Goal: Task Accomplishment & Management: Use online tool/utility

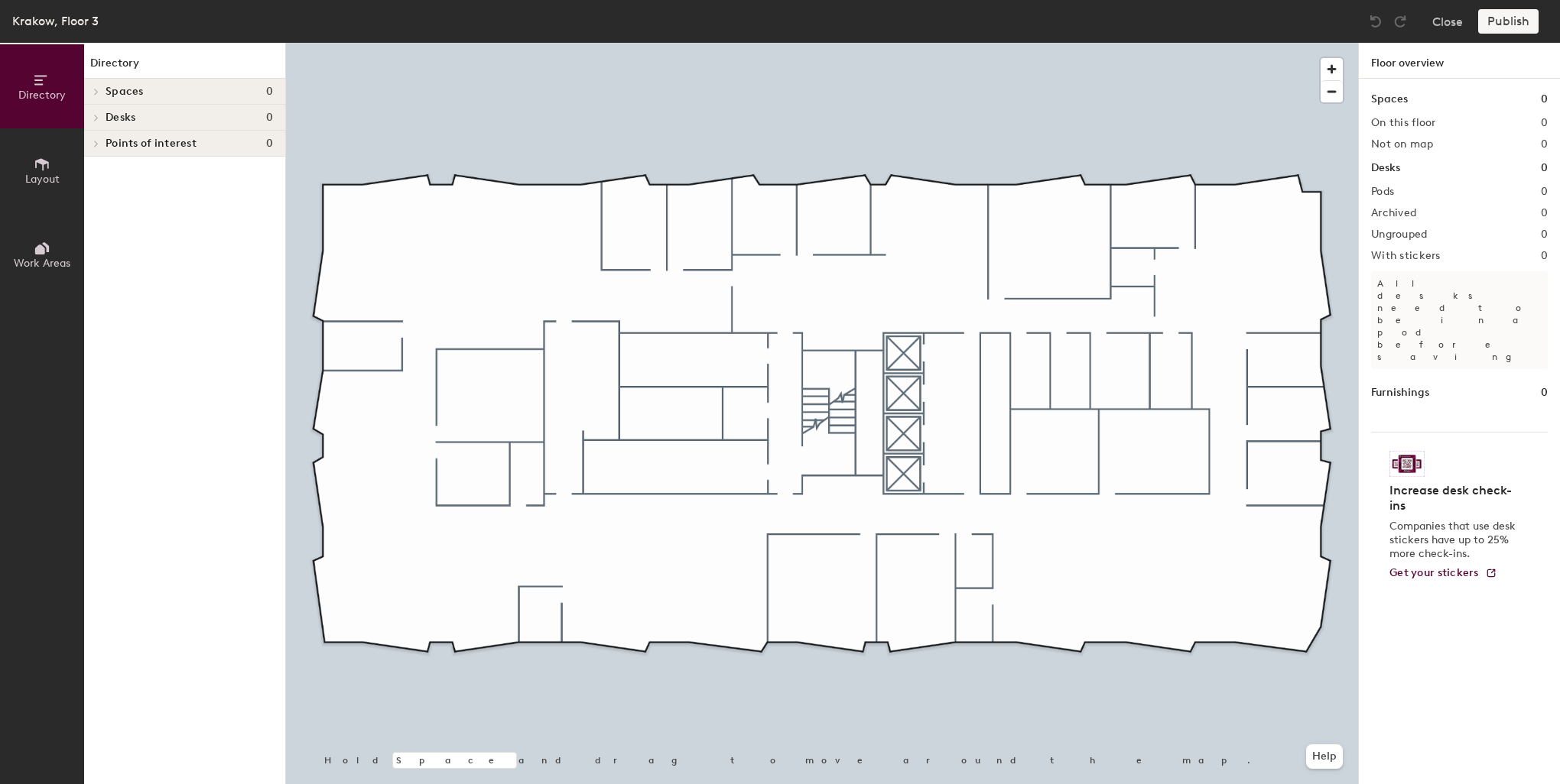
click at [104, 87] on div "Spaces 0" at bounding box center [184, 91] width 201 height 26
click at [93, 91] on icon at bounding box center [94, 93] width 7 height 6
click at [101, 93] on span at bounding box center [96, 91] width 13 height 7
click at [267, 91] on span "0" at bounding box center [269, 91] width 7 height 12
click at [102, 91] on div at bounding box center [96, 91] width 17 height 7
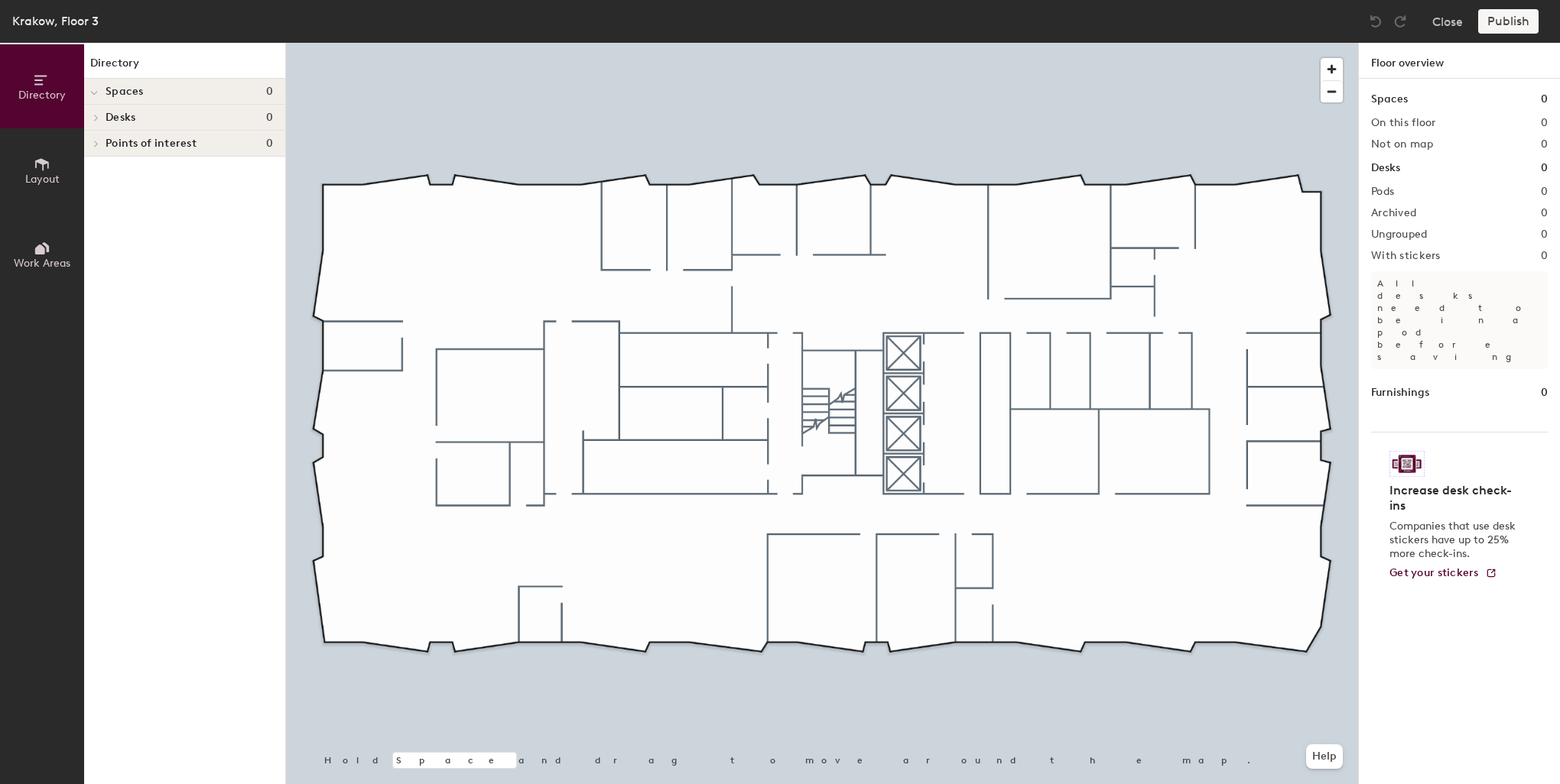
click at [110, 120] on span "Desks" at bounding box center [120, 117] width 30 height 12
click at [167, 118] on h4 "Desks 0" at bounding box center [189, 117] width 167 height 12
click at [122, 140] on span "Points of interest" at bounding box center [150, 144] width 91 height 12
click at [47, 162] on icon at bounding box center [42, 164] width 14 height 12
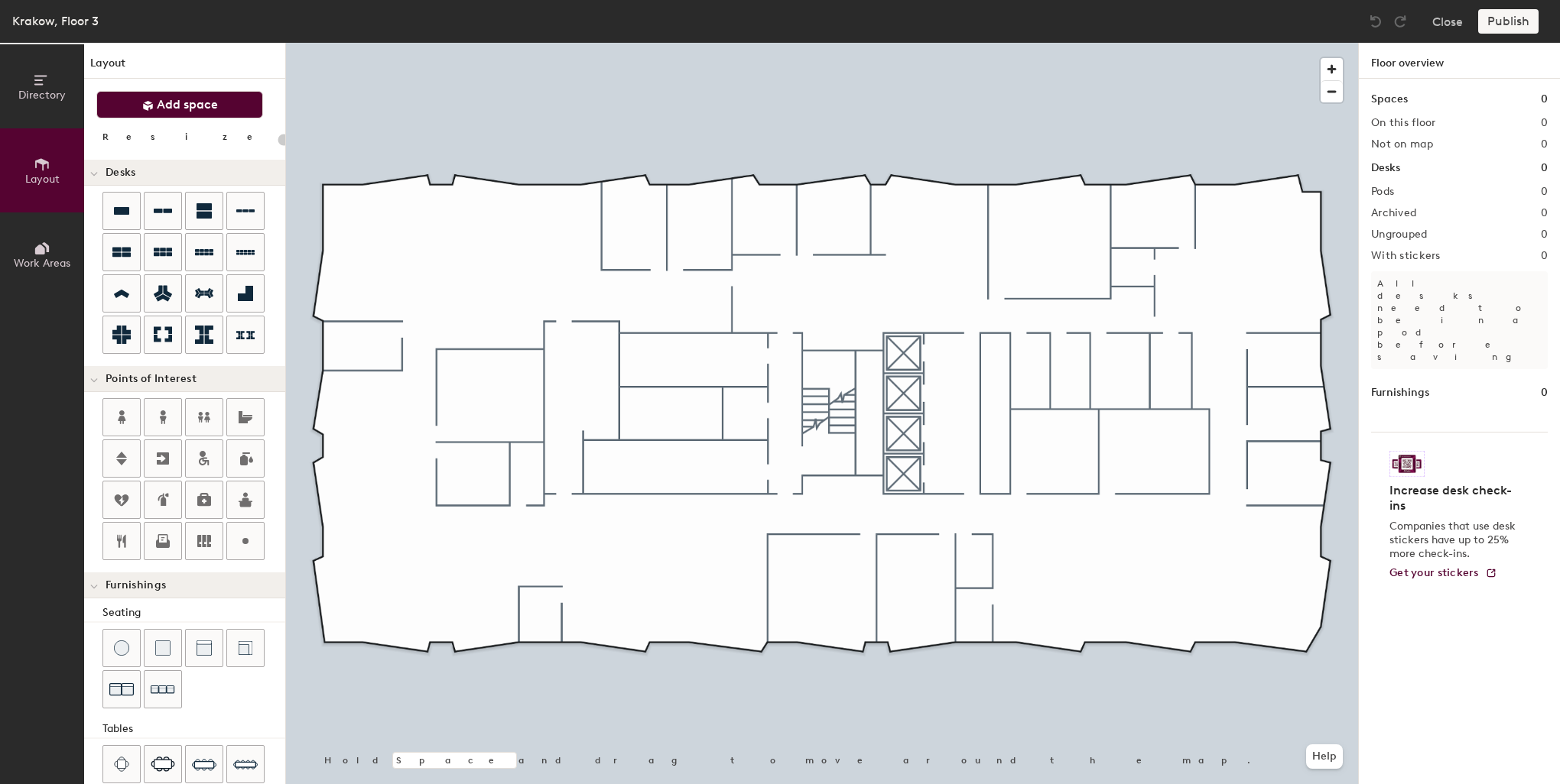
click at [190, 108] on span "Add space" at bounding box center [187, 104] width 61 height 16
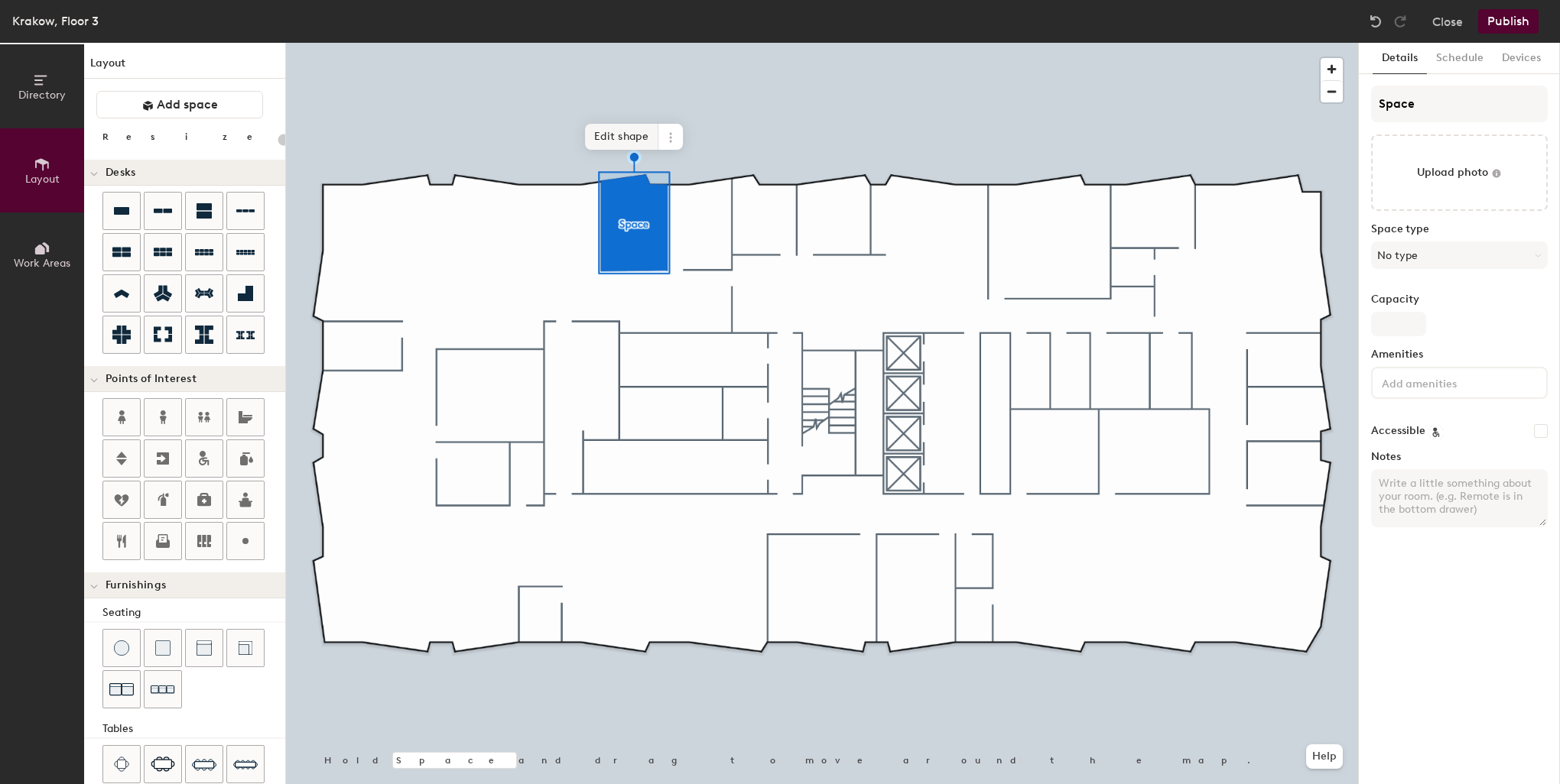
click at [632, 141] on span "Edit shape" at bounding box center [621, 137] width 73 height 26
click at [1434, 387] on input at bounding box center [1447, 382] width 138 height 18
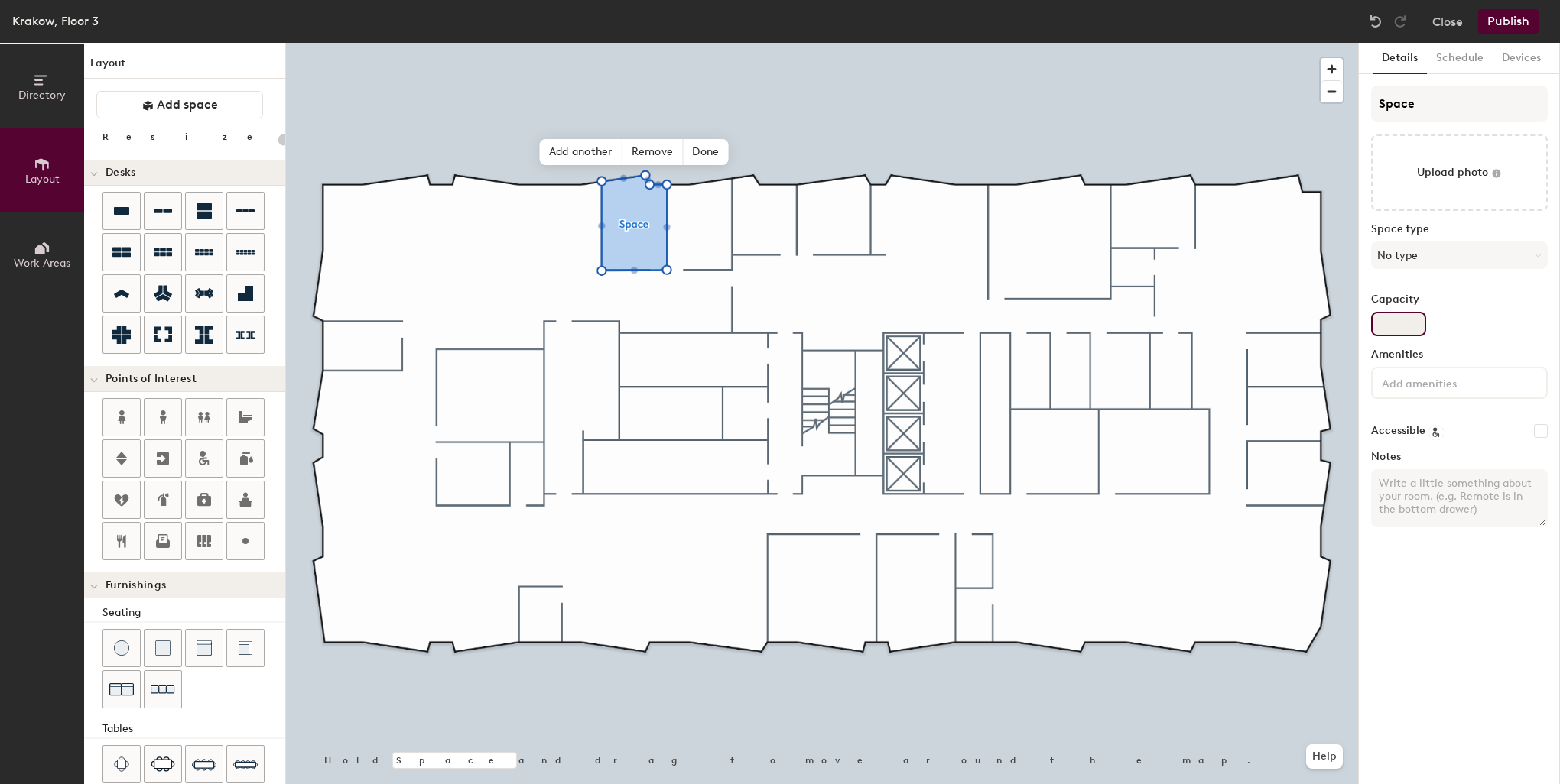
click at [1413, 330] on input "Capacity" at bounding box center [1398, 324] width 55 height 24
click at [1426, 259] on button "No type" at bounding box center [1459, 255] width 176 height 28
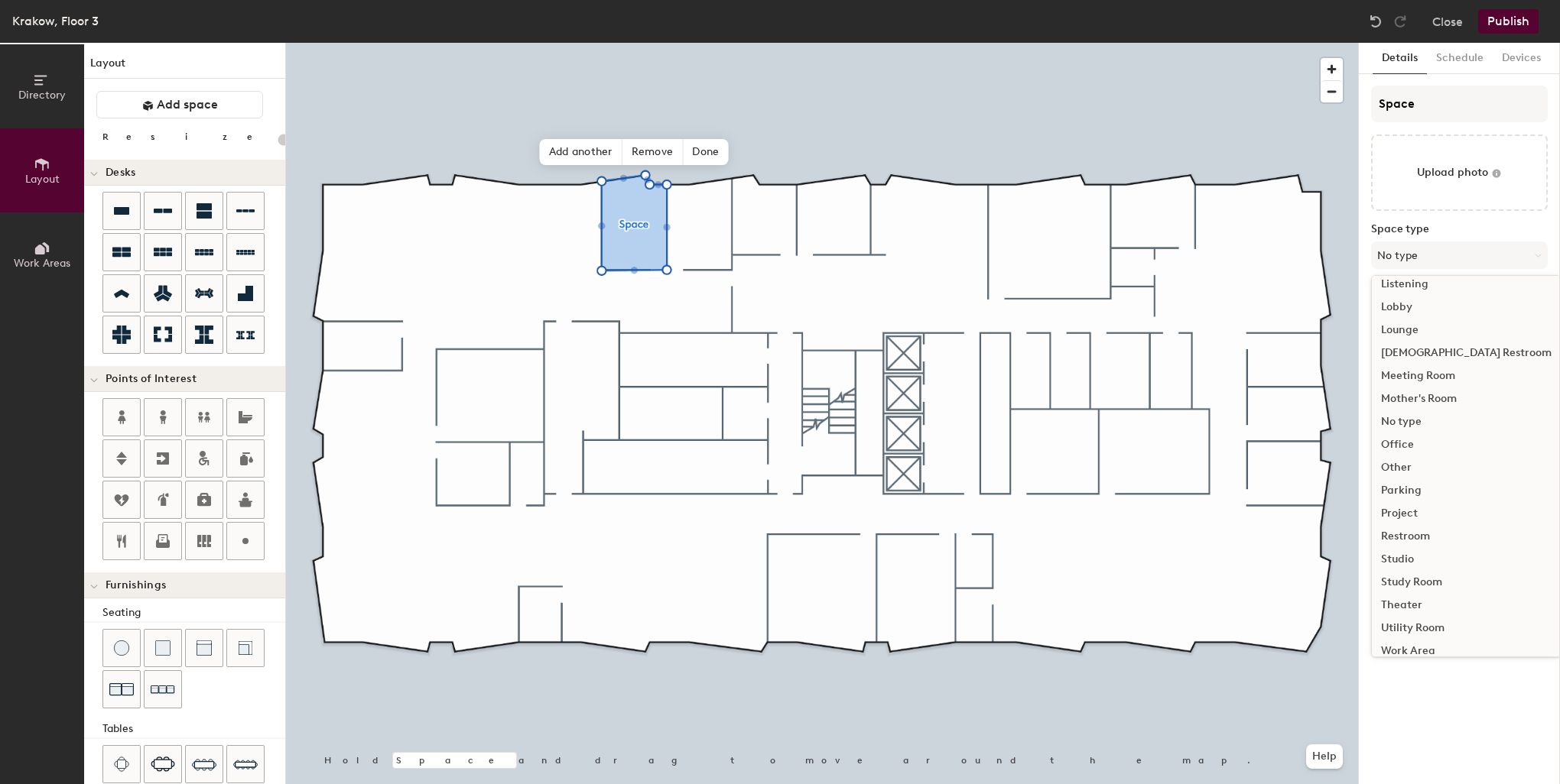
scroll to position [343, 0]
click at [1401, 429] on div "Office" at bounding box center [1465, 432] width 189 height 23
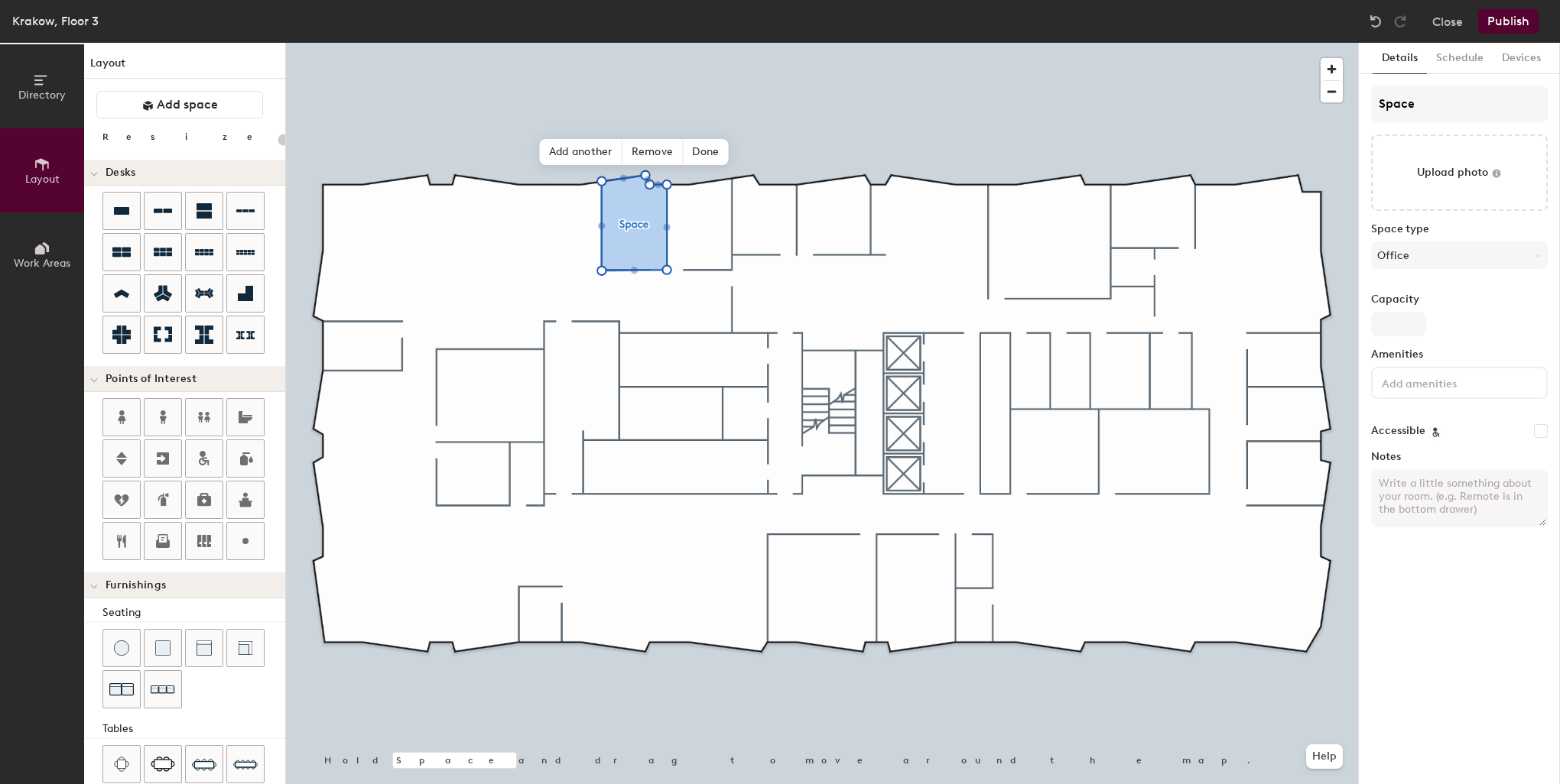
type input "20"
click at [1438, 100] on input "Space" at bounding box center [1459, 104] width 176 height 37
click at [1351, 105] on div "Directory Layout Work Areas Layout Add space Resize Desks Points of Interest Fu…" at bounding box center [780, 413] width 1560 height 741
type input "O"
type input "20"
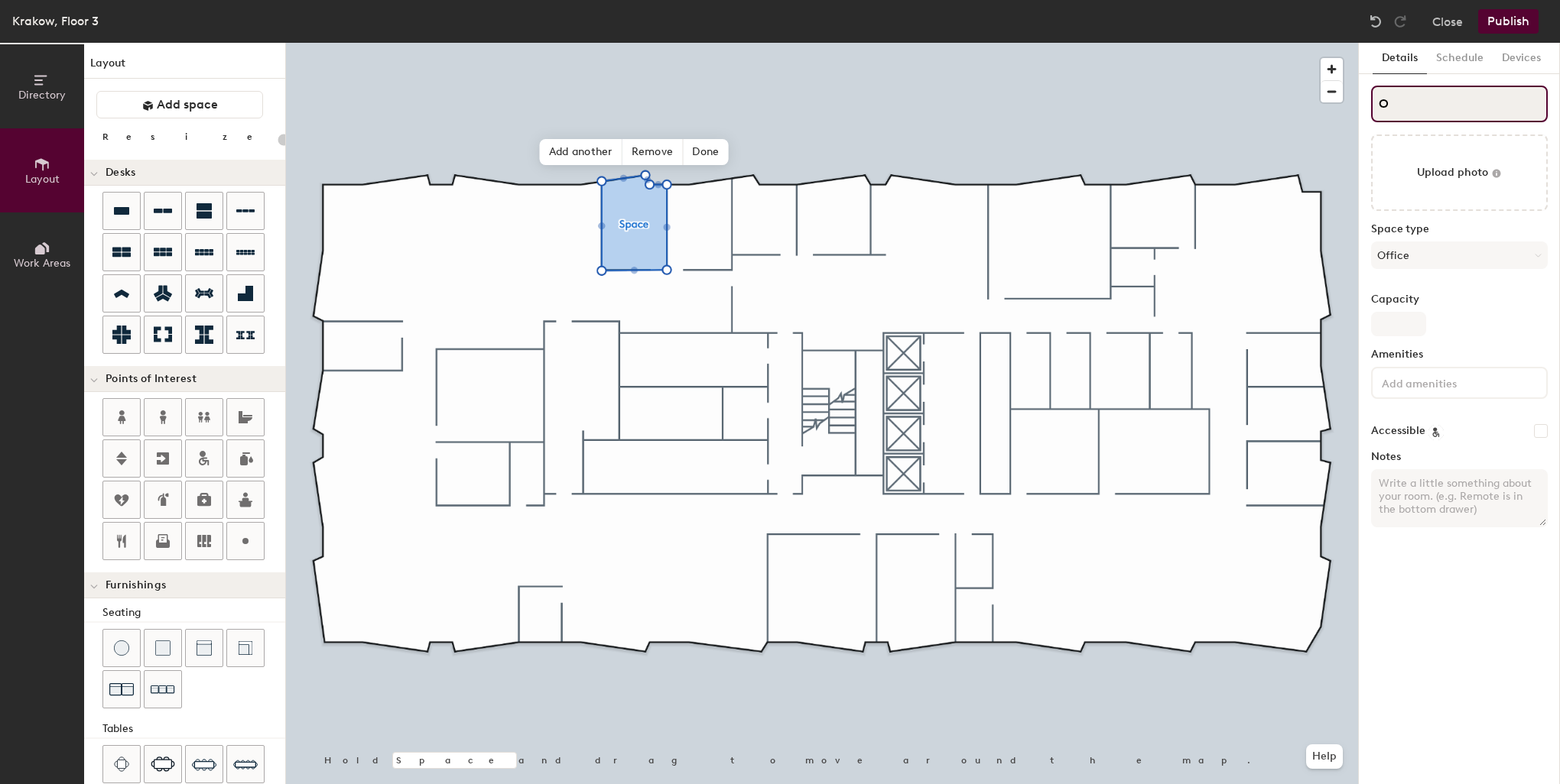
type input "Of"
type input "20"
type input "Ofi"
type input "20"
type input "O"
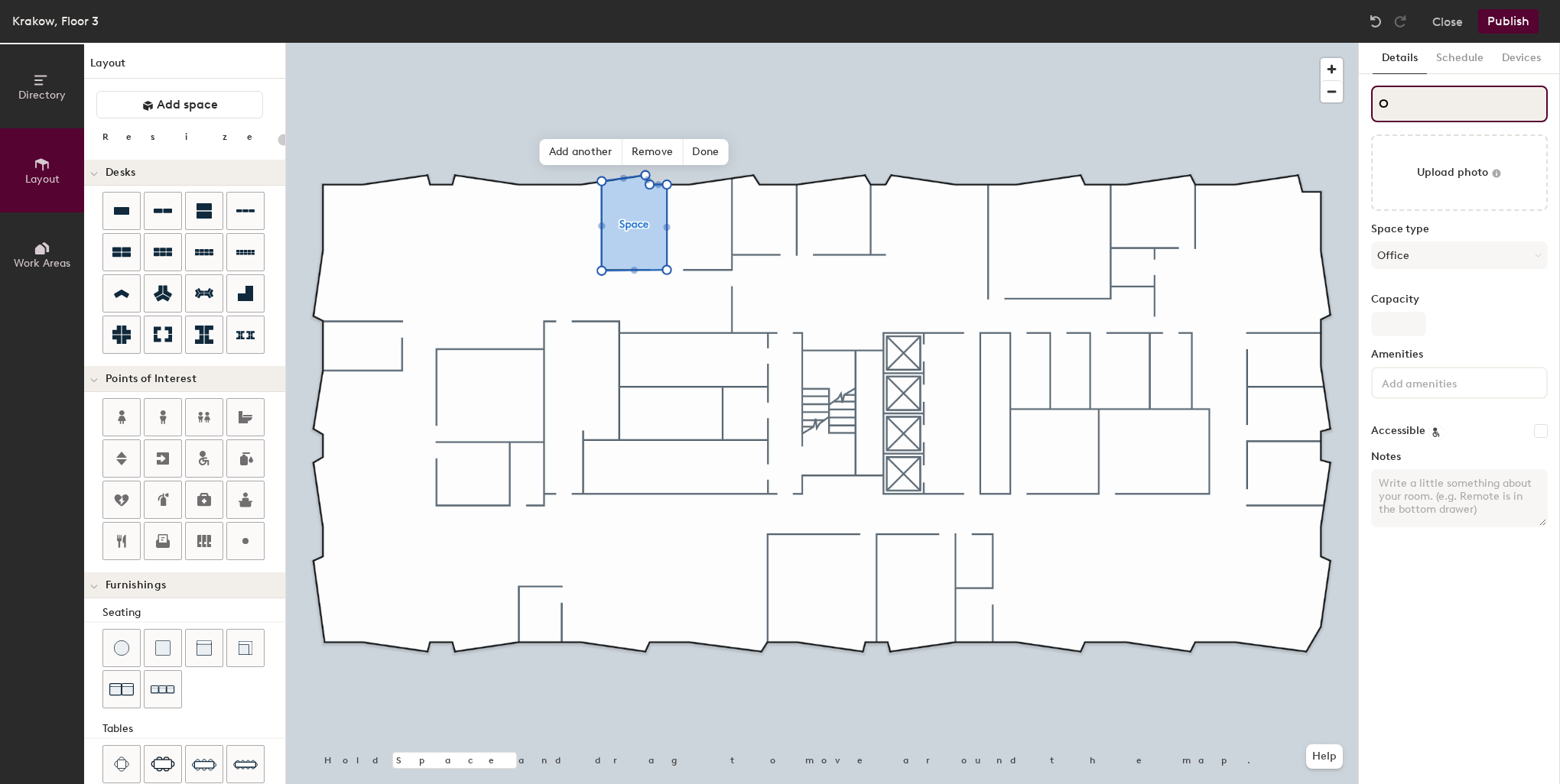
type input "20"
type input "O"
type input "20"
type input "O"
type input "20"
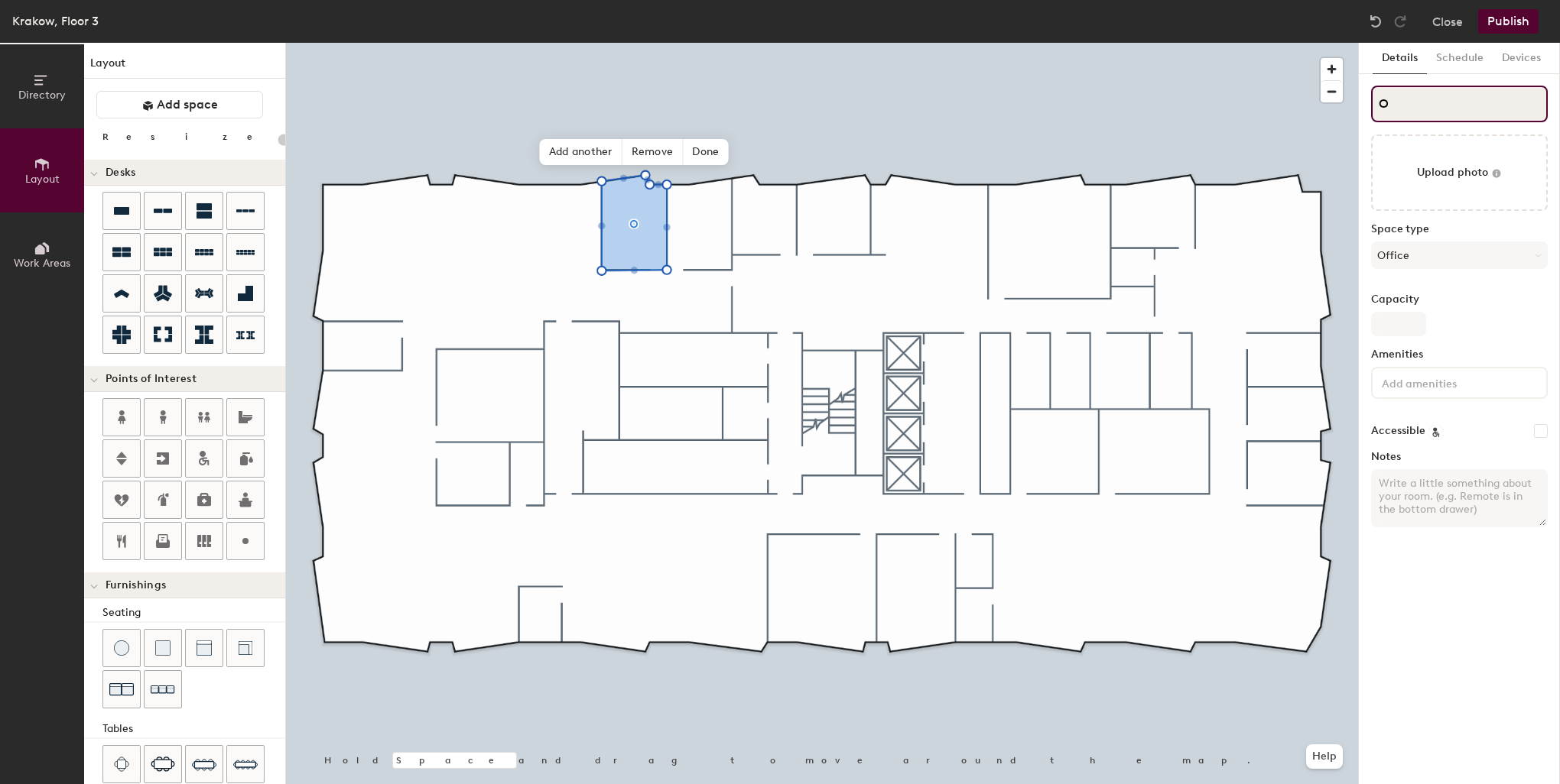
click at [1389, 113] on input "O" at bounding box center [1459, 104] width 176 height 37
drag, startPoint x: 1393, startPoint y: 109, endPoint x: 1376, endPoint y: 109, distance: 17.0
click at [1376, 109] on input "O" at bounding box center [1459, 104] width 176 height 37
type input "Of"
type input "20"
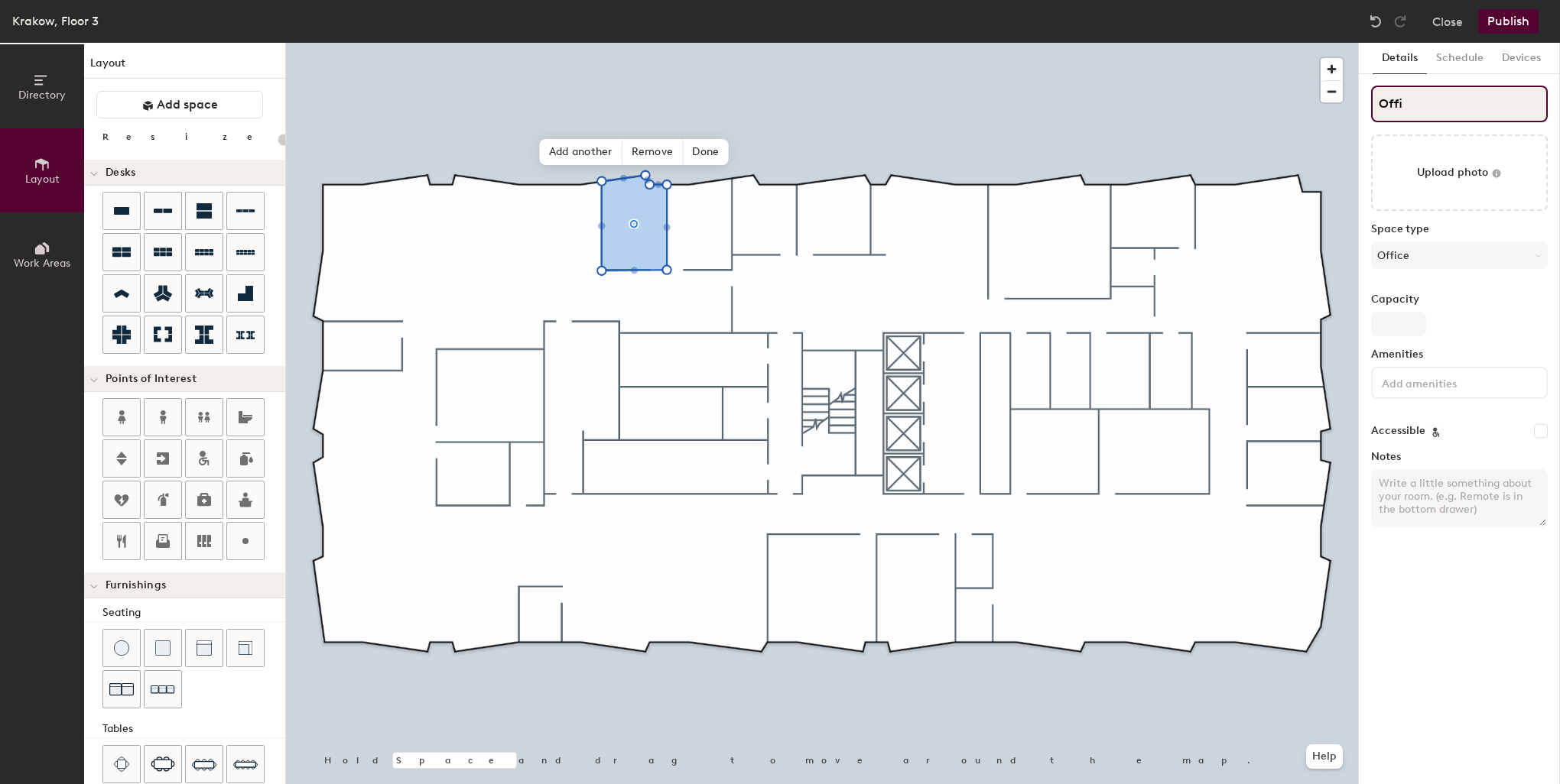
type input "Offic"
type input "20"
type input "Office"
type input "20"
type input "Office"
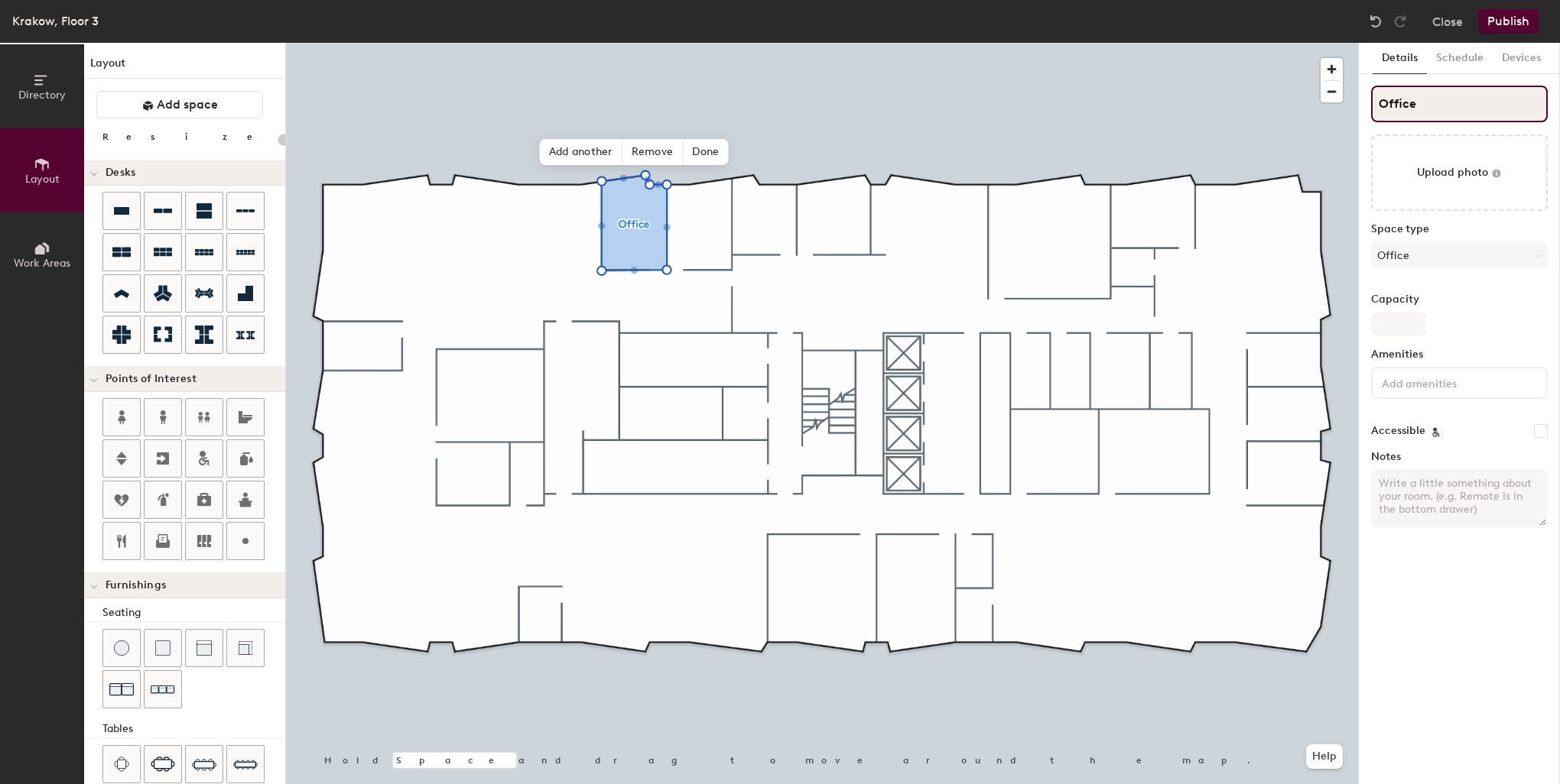
type input "20"
type input "Office 1"
type input "20"
type input "Office 1"
type input "20"
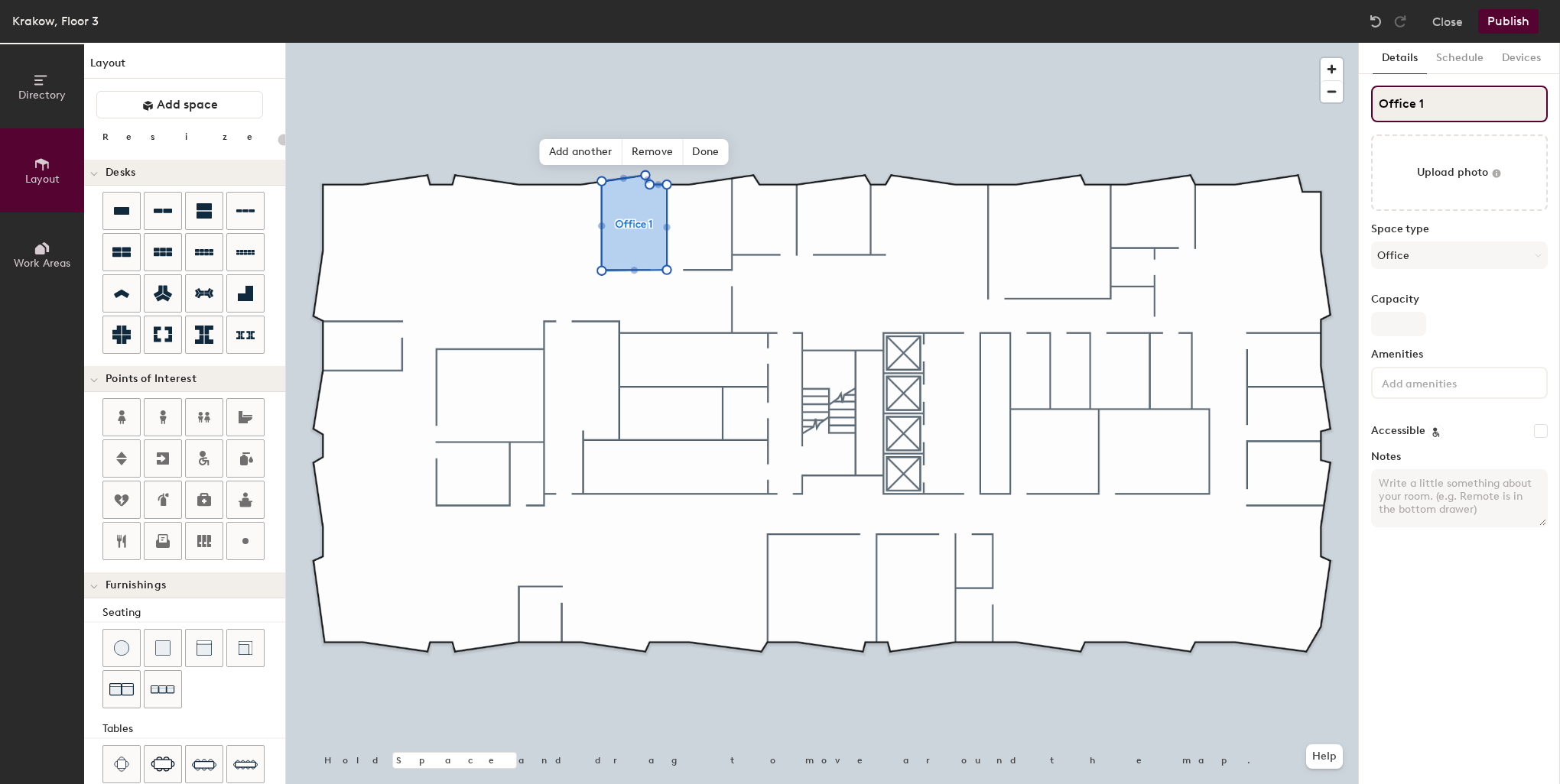
type input "Office 1"
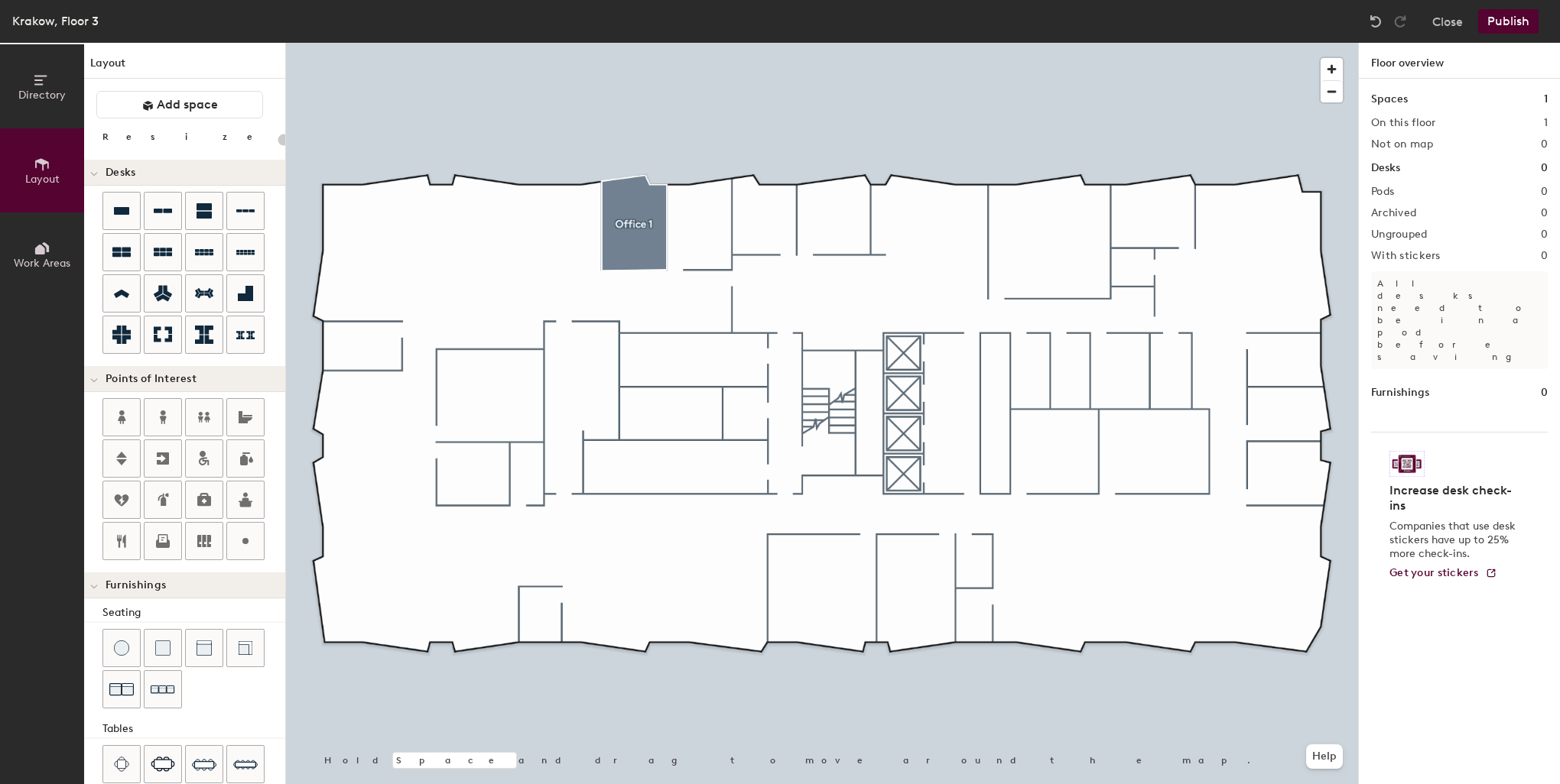
click at [678, 42] on div at bounding box center [821, 42] width 1072 height 0
click at [208, 105] on span "Add space" at bounding box center [187, 104] width 61 height 16
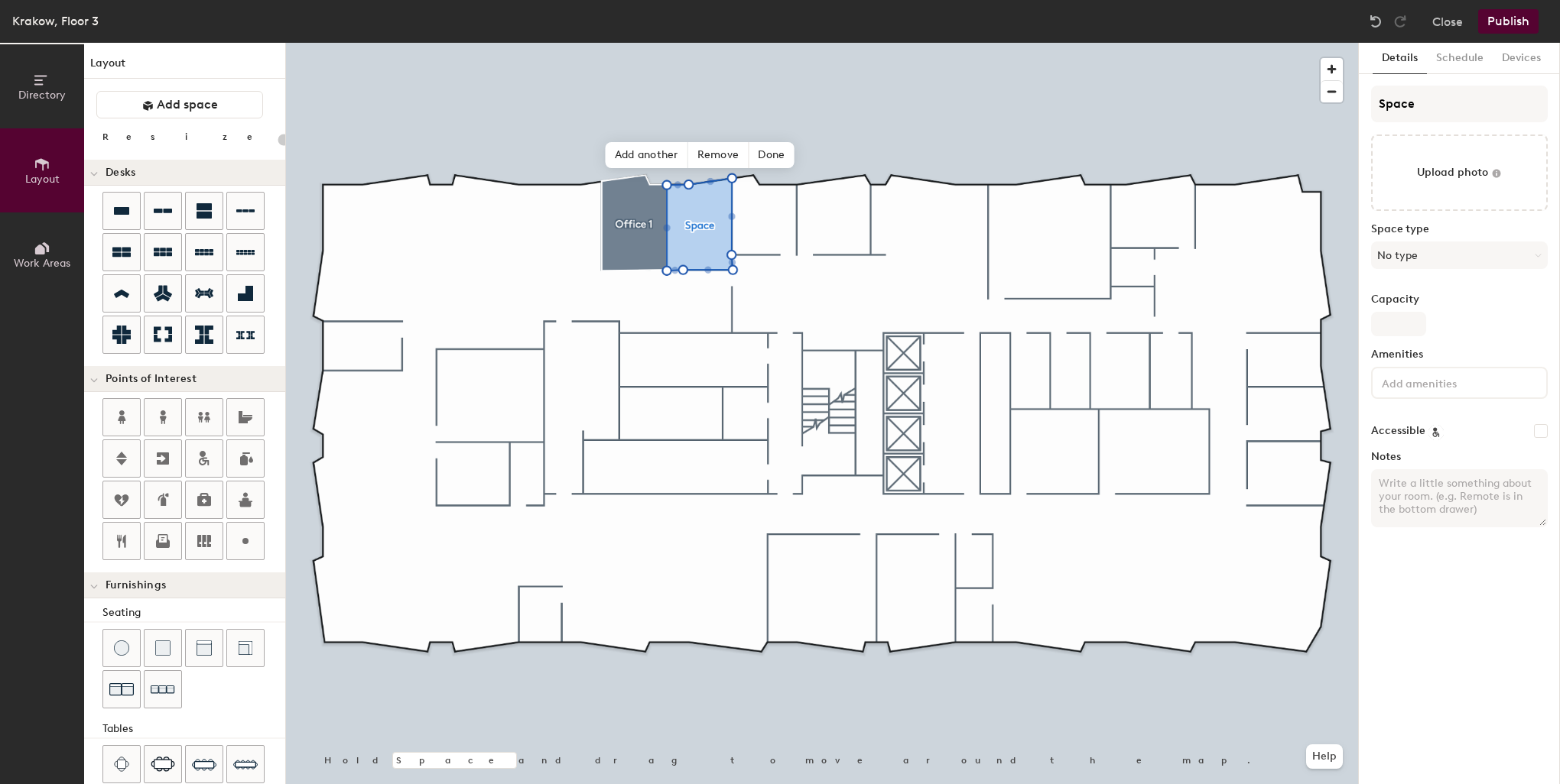
type input "20"
click at [1412, 105] on input "Space" at bounding box center [1459, 104] width 176 height 37
click at [1355, 103] on div "Directory Layout Work Areas Layout Add space Resize Desks Points of Interest Fu…" at bounding box center [780, 413] width 1560 height 741
type input "E"
type input "20"
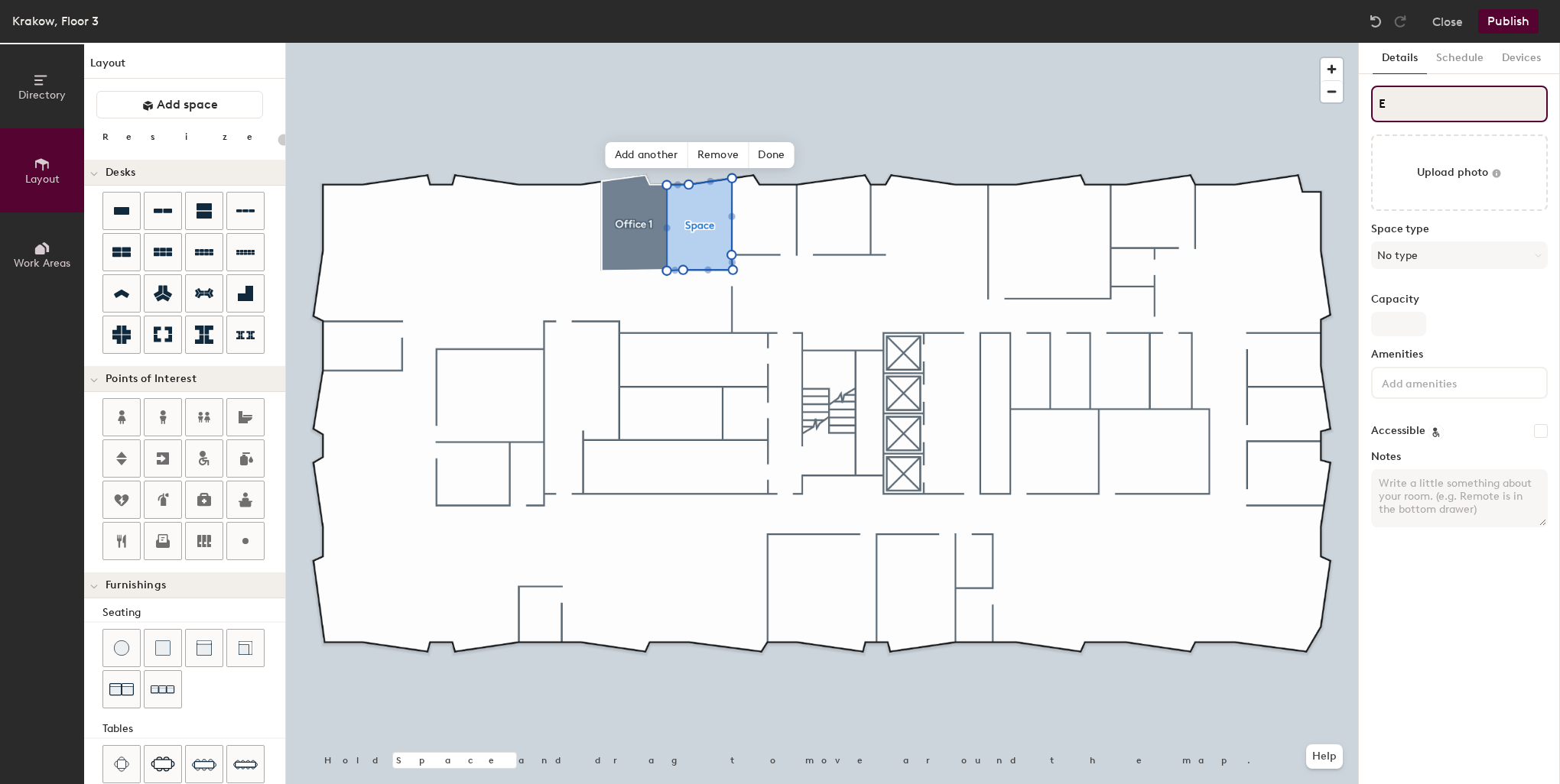
type input "Ex"
type input "20"
type input "Exec"
type input "20"
type input "Execu"
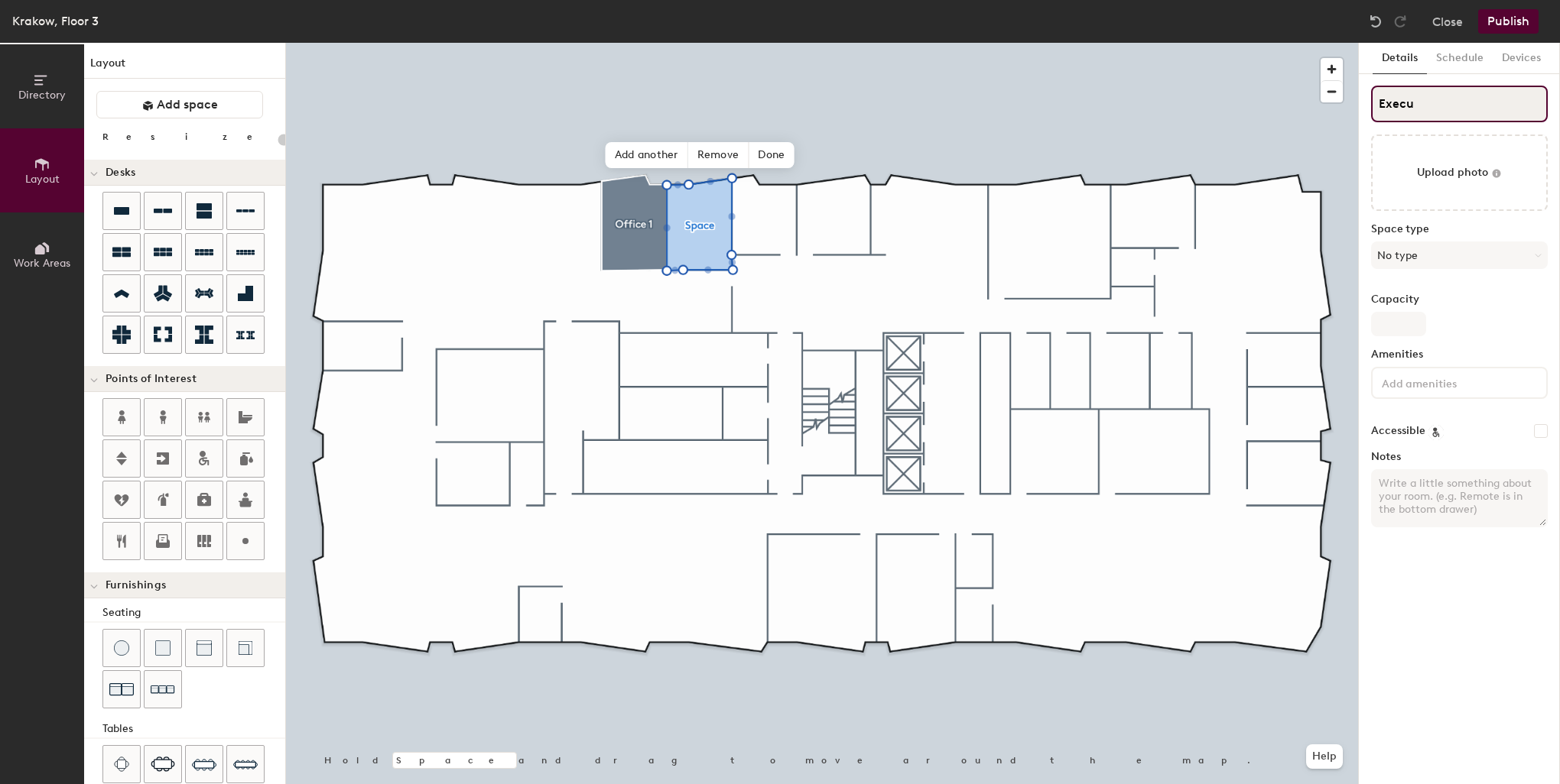
type input "20"
type input "Execut"
type input "20"
type input "Executi"
type input "20"
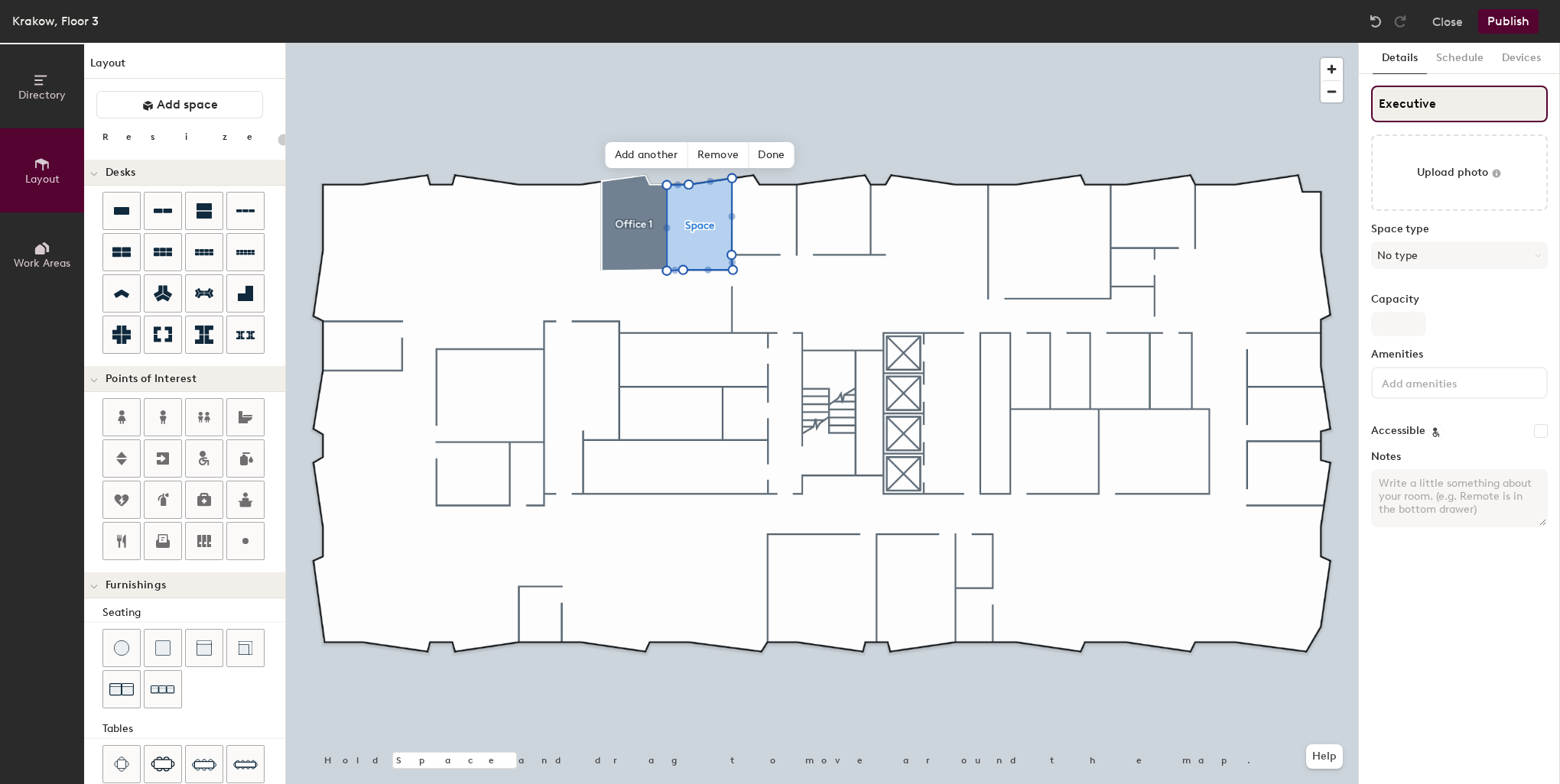
type input "Executive"
type input "20"
type input "Executive room"
type input "20"
type input "Executive room"
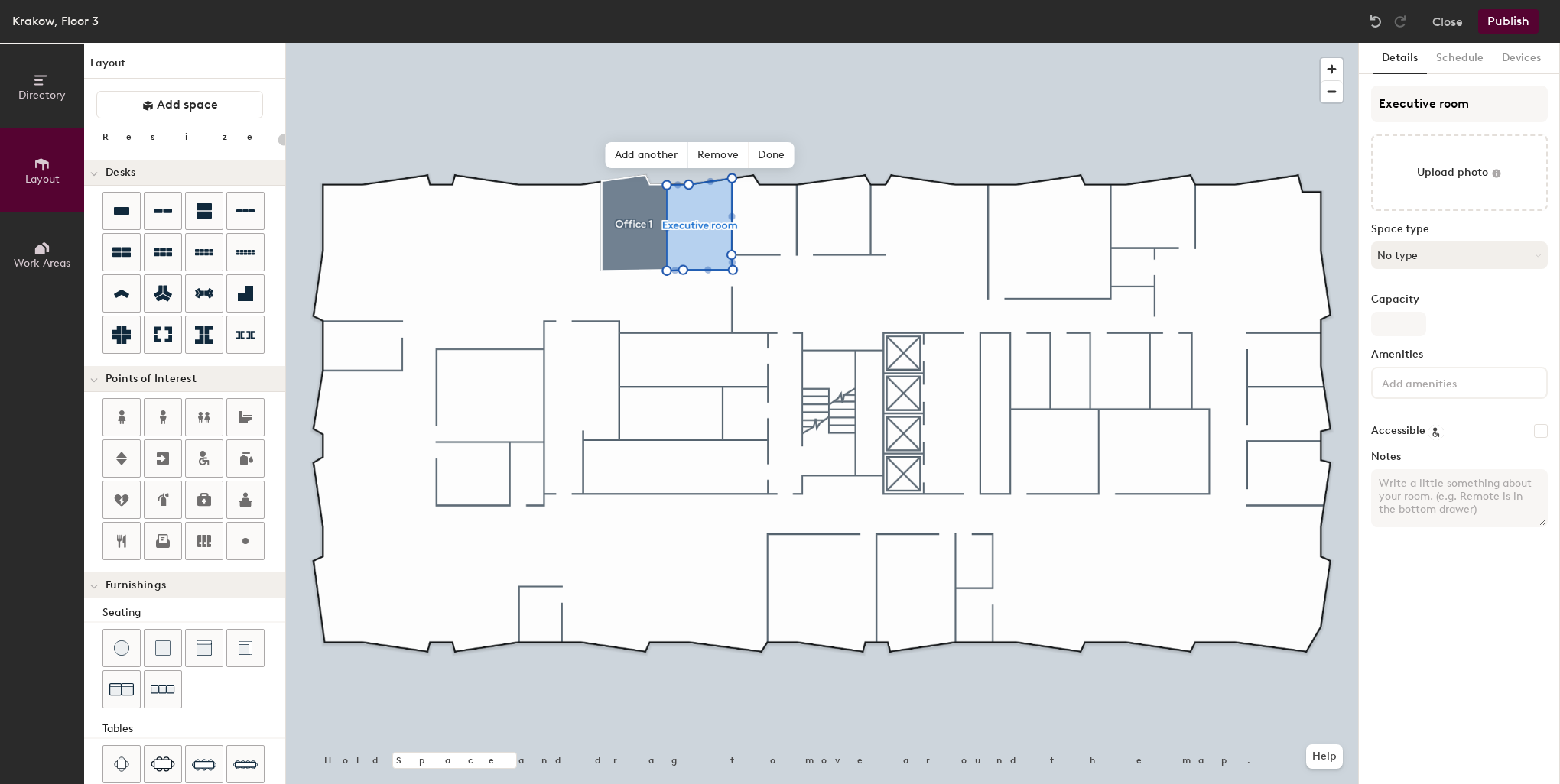
click at [1423, 251] on button "No type" at bounding box center [1459, 255] width 176 height 28
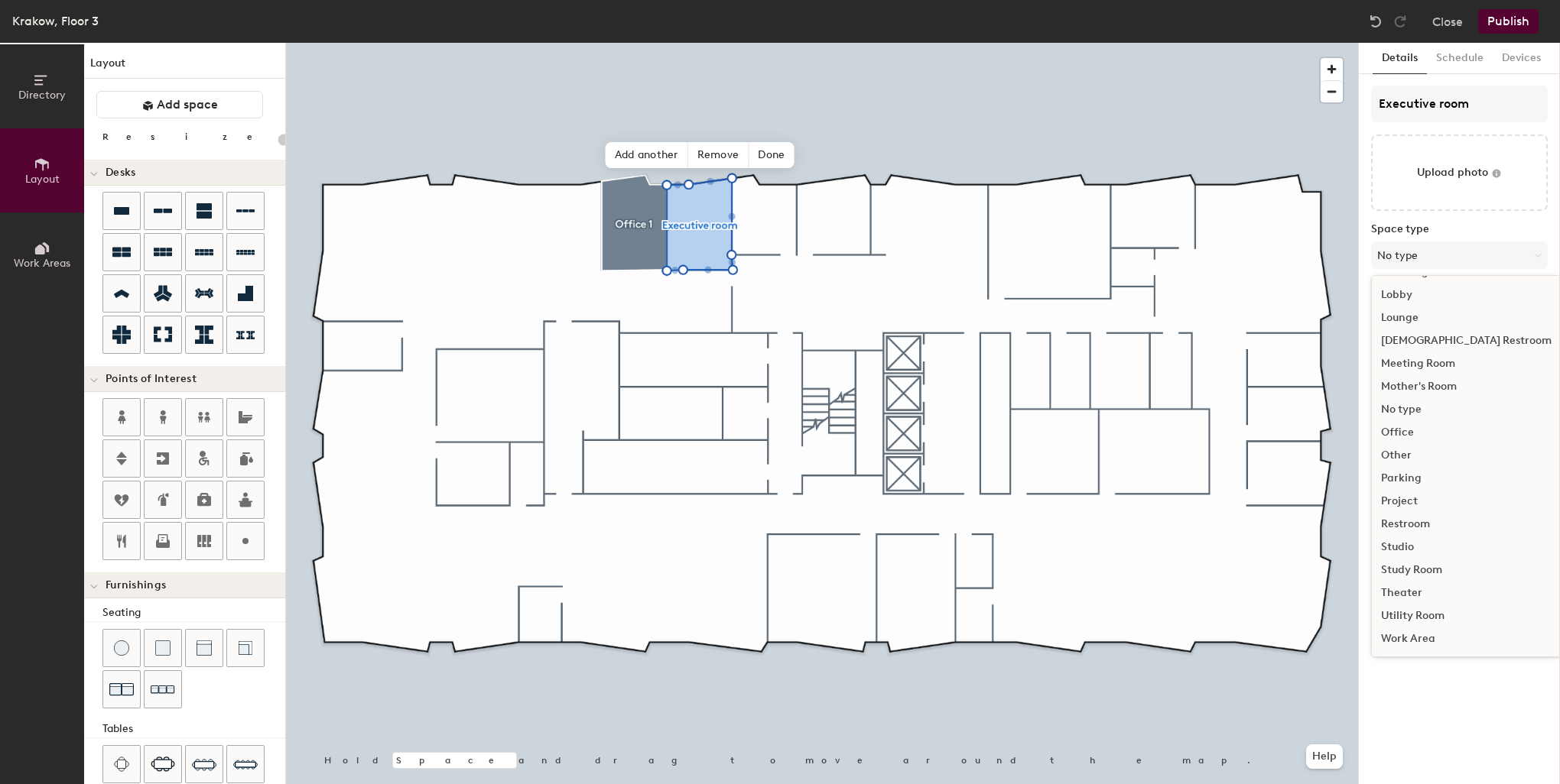
click at [1404, 429] on div "Office" at bounding box center [1465, 432] width 189 height 23
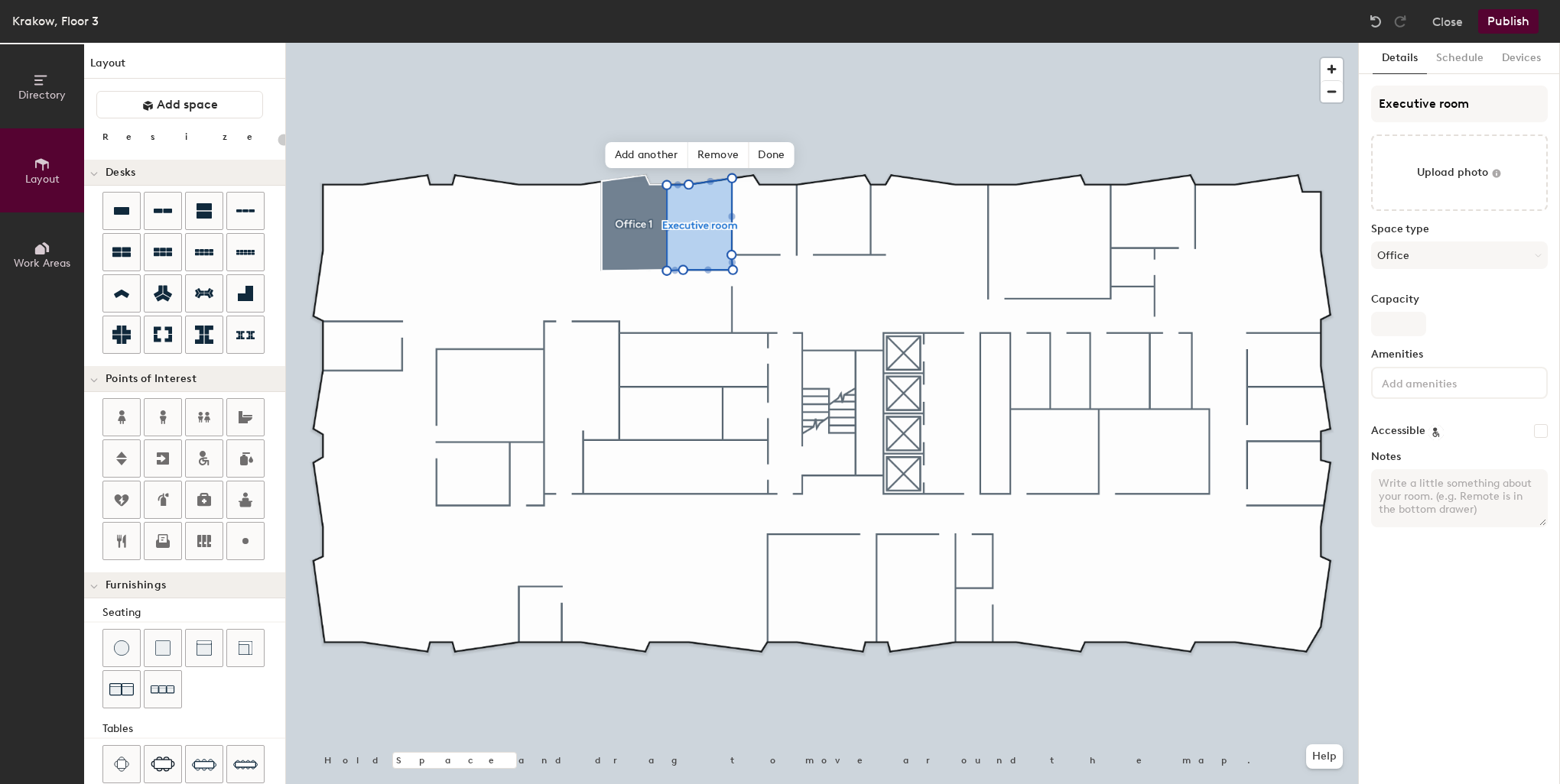
type input "20"
click at [1406, 320] on input "Capacity" at bounding box center [1398, 324] width 55 height 24
click at [1407, 317] on input "Capacity" at bounding box center [1398, 324] width 55 height 24
click at [1407, 324] on input "Capacity" at bounding box center [1398, 324] width 55 height 24
type input "1"
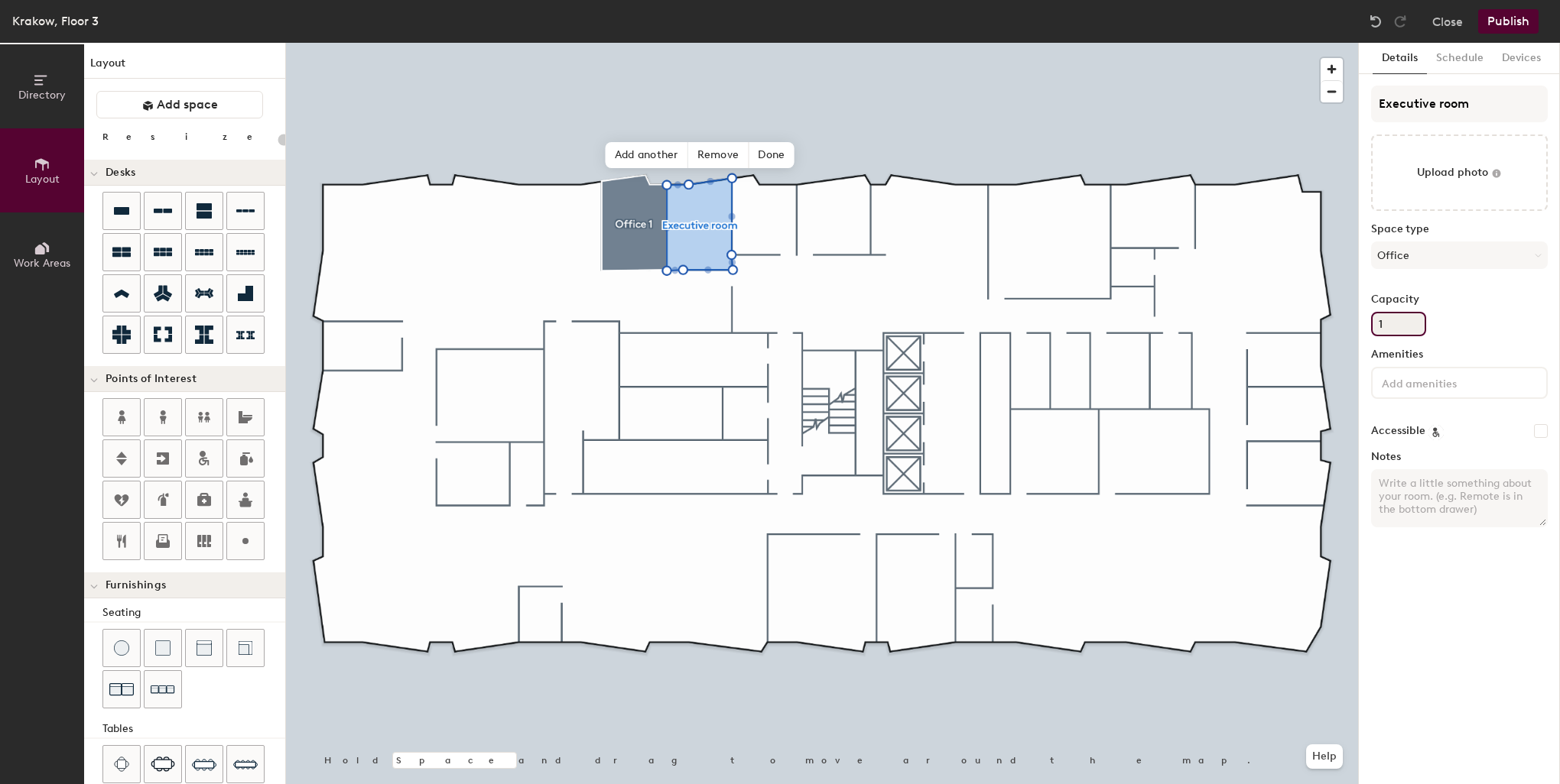
type input "20"
type input "1"
click at [1464, 383] on input at bounding box center [1447, 382] width 138 height 18
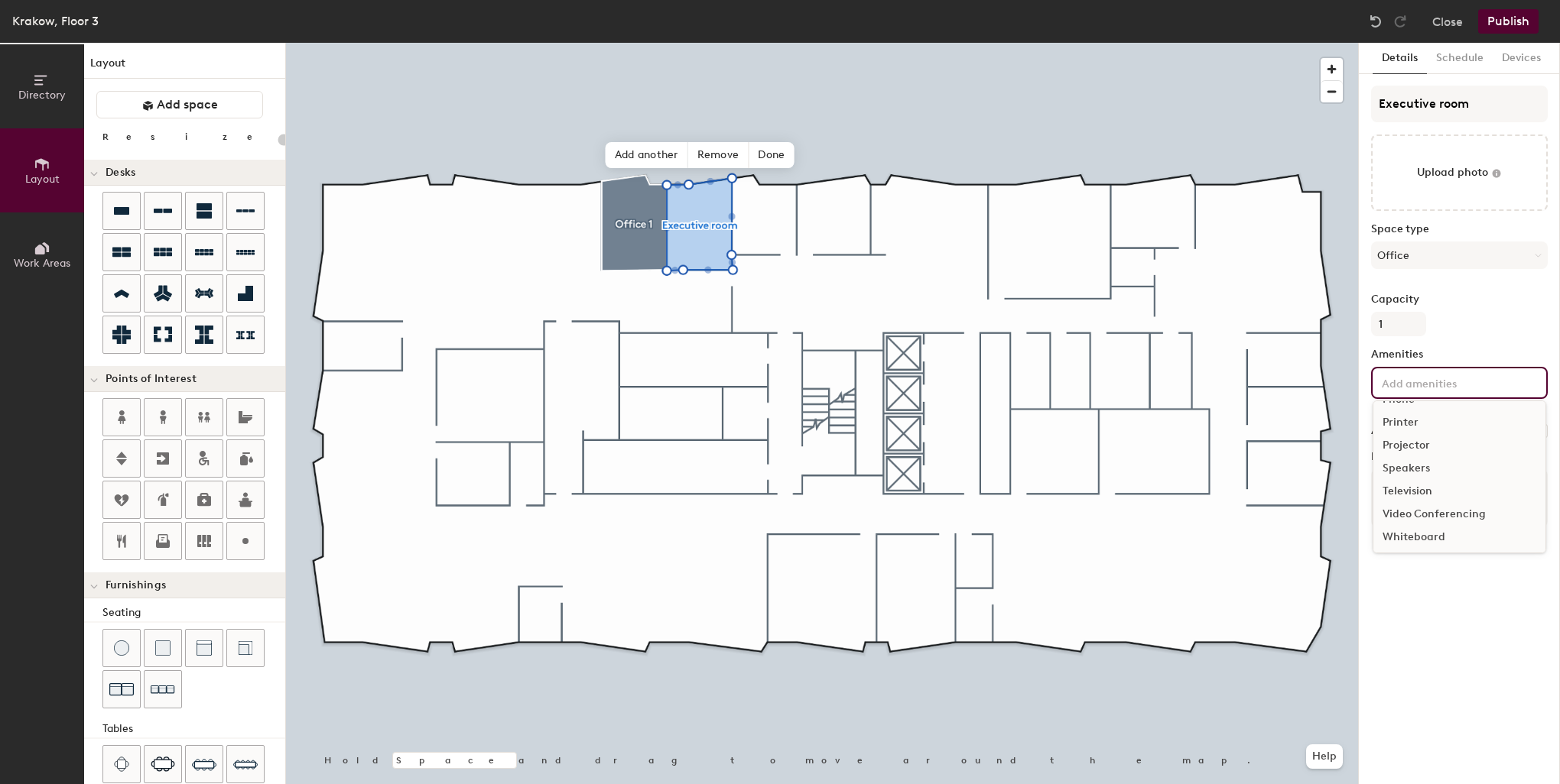
scroll to position [90, 0]
click at [1426, 506] on div "Video Conferencing" at bounding box center [1459, 512] width 172 height 23
click at [1416, 466] on div "Computer" at bounding box center [1459, 464] width 172 height 23
click at [1455, 408] on icon at bounding box center [1455, 407] width 6 height 6
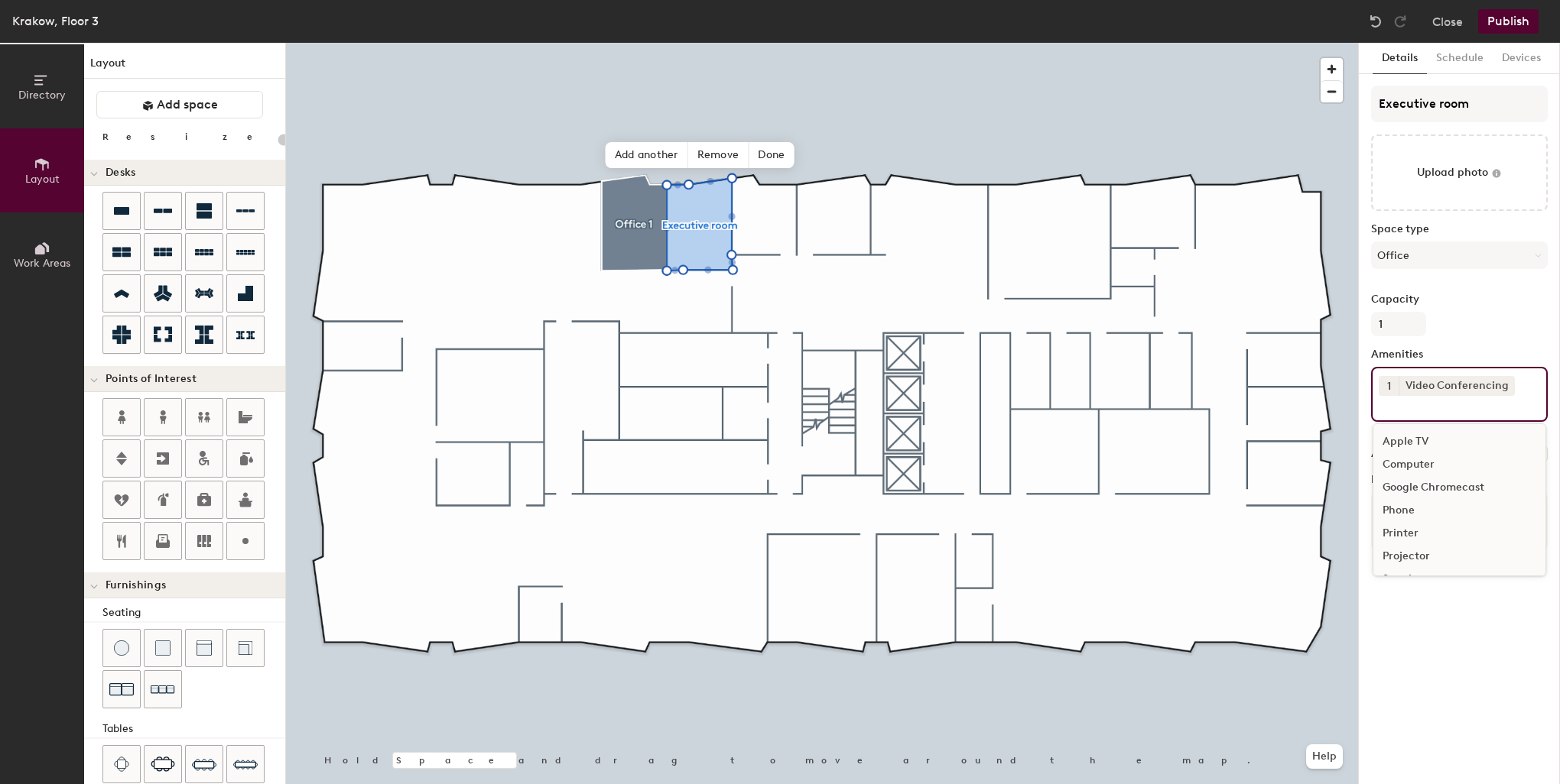
click at [1440, 408] on input at bounding box center [1447, 405] width 138 height 18
drag, startPoint x: 1419, startPoint y: 402, endPoint x: 1389, endPoint y: 371, distance: 43.1
click at [1389, 371] on div "1 Video Conferencing Apple TV Computer Google Chromecast Phone Printer Projecto…" at bounding box center [1459, 394] width 176 height 55
click at [1530, 382] on div "1 Video Conferencing Apple TV Computer Google Chromecast Phone Printer Projecto…" at bounding box center [1459, 394] width 176 height 55
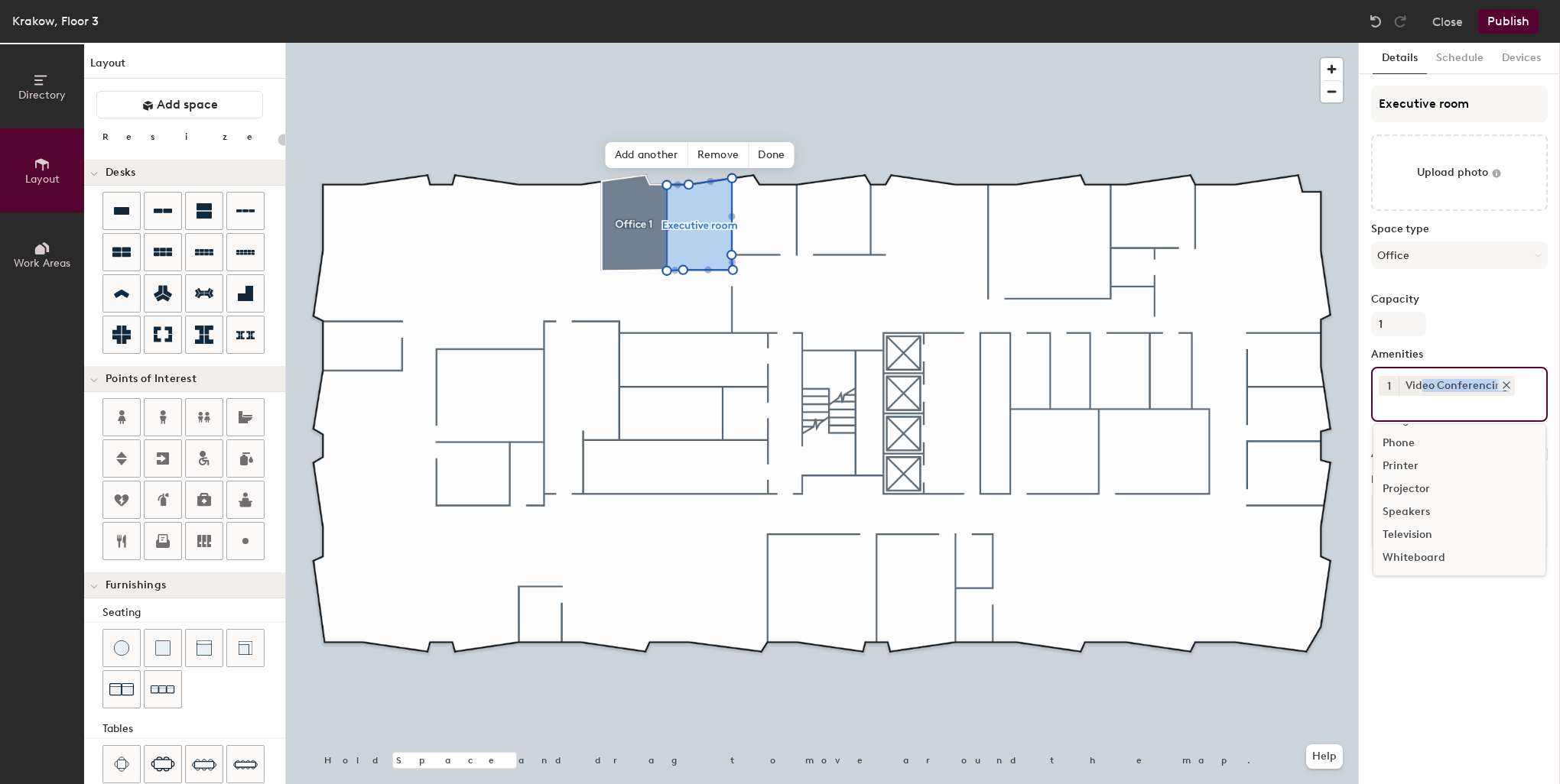
drag, startPoint x: 1517, startPoint y: 382, endPoint x: 1407, endPoint y: 374, distance: 110.3
click at [1407, 374] on div "1 Video Conferencing Apple TV Computer Google Chromecast Phone Printer Projecto…" at bounding box center [1459, 394] width 176 height 55
drag, startPoint x: 1407, startPoint y: 374, endPoint x: 1503, endPoint y: 383, distance: 96.4
click at [1503, 383] on icon at bounding box center [1505, 384] width 6 height 6
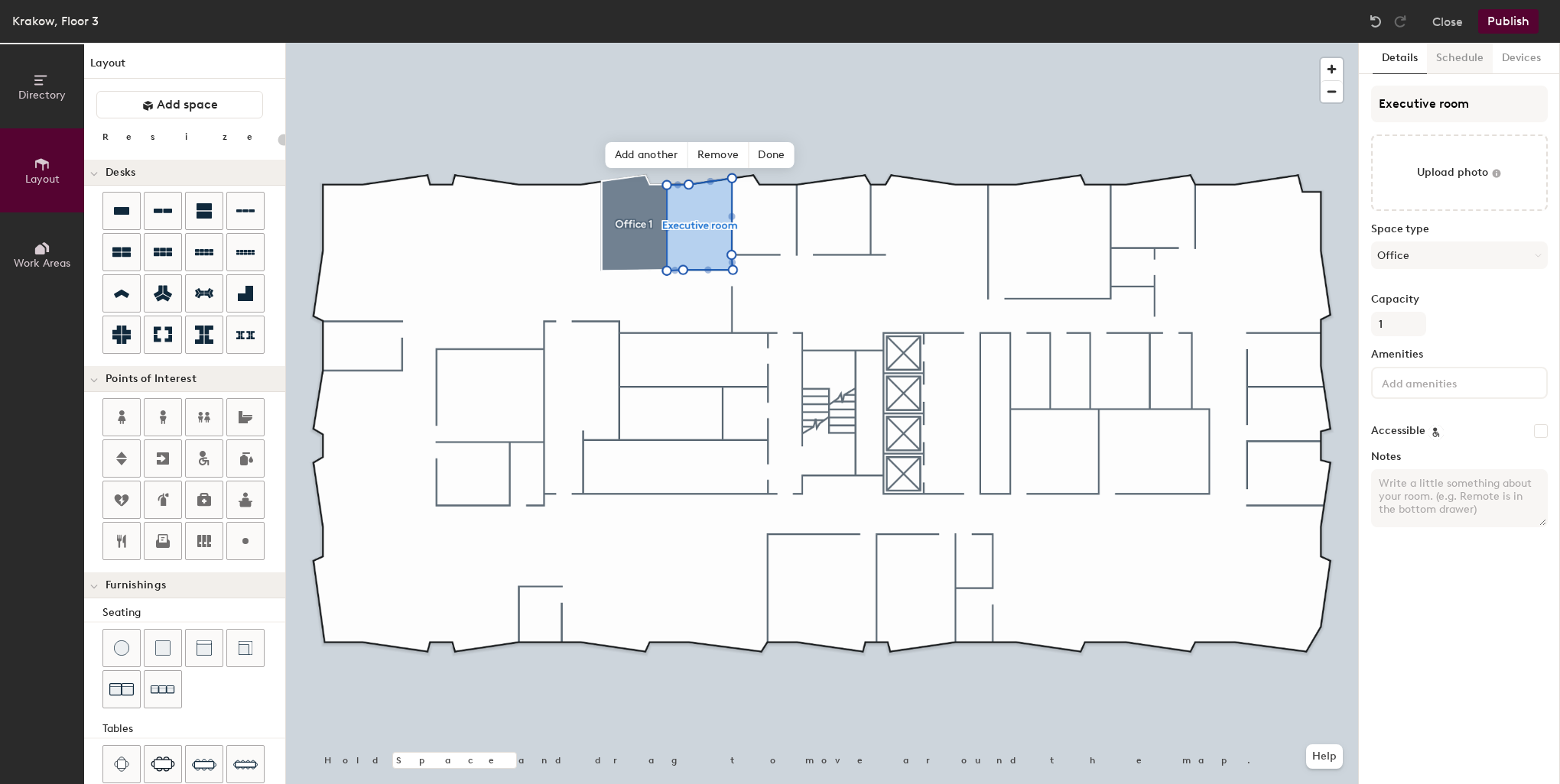
click at [1457, 60] on button "Schedule" at bounding box center [1460, 58] width 66 height 31
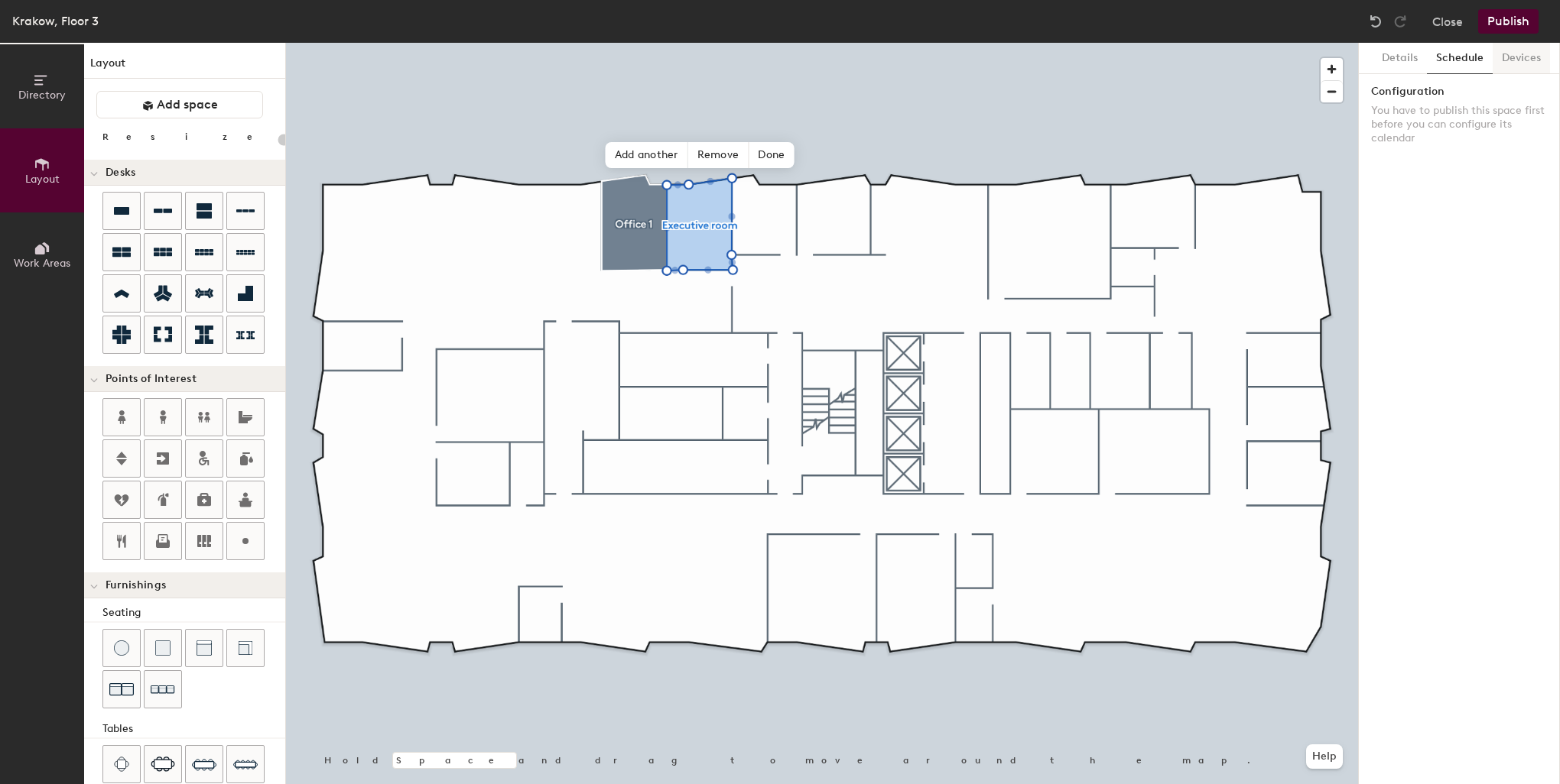
click at [1513, 62] on button "Devices" at bounding box center [1521, 58] width 57 height 31
drag, startPoint x: 1479, startPoint y: 56, endPoint x: 1445, endPoint y: 60, distance: 34.2
click at [1477, 56] on button "Schedule" at bounding box center [1460, 58] width 66 height 31
click at [1401, 56] on button "Details" at bounding box center [1399, 58] width 54 height 31
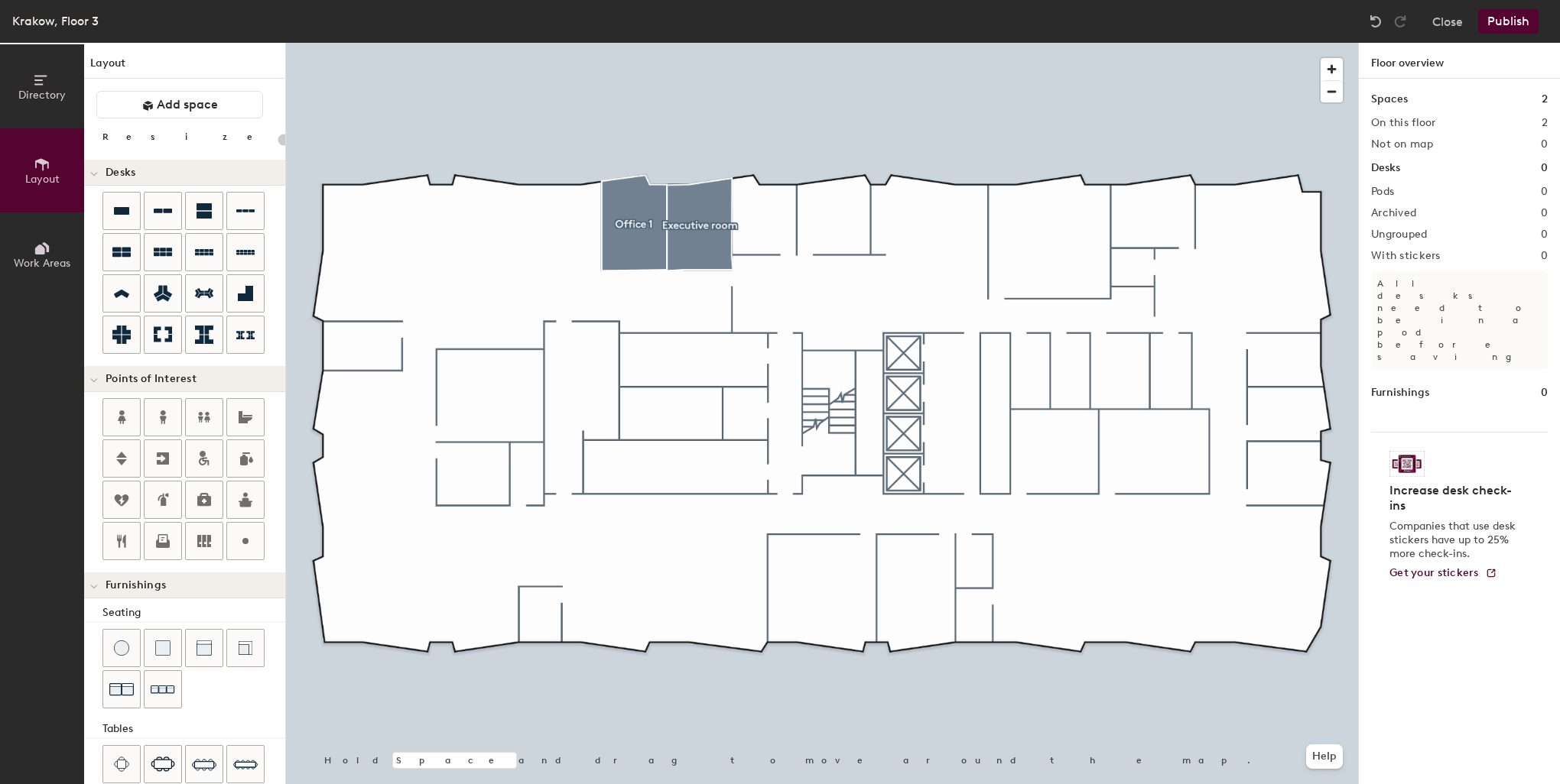
click at [722, 42] on div at bounding box center [821, 42] width 1072 height 0
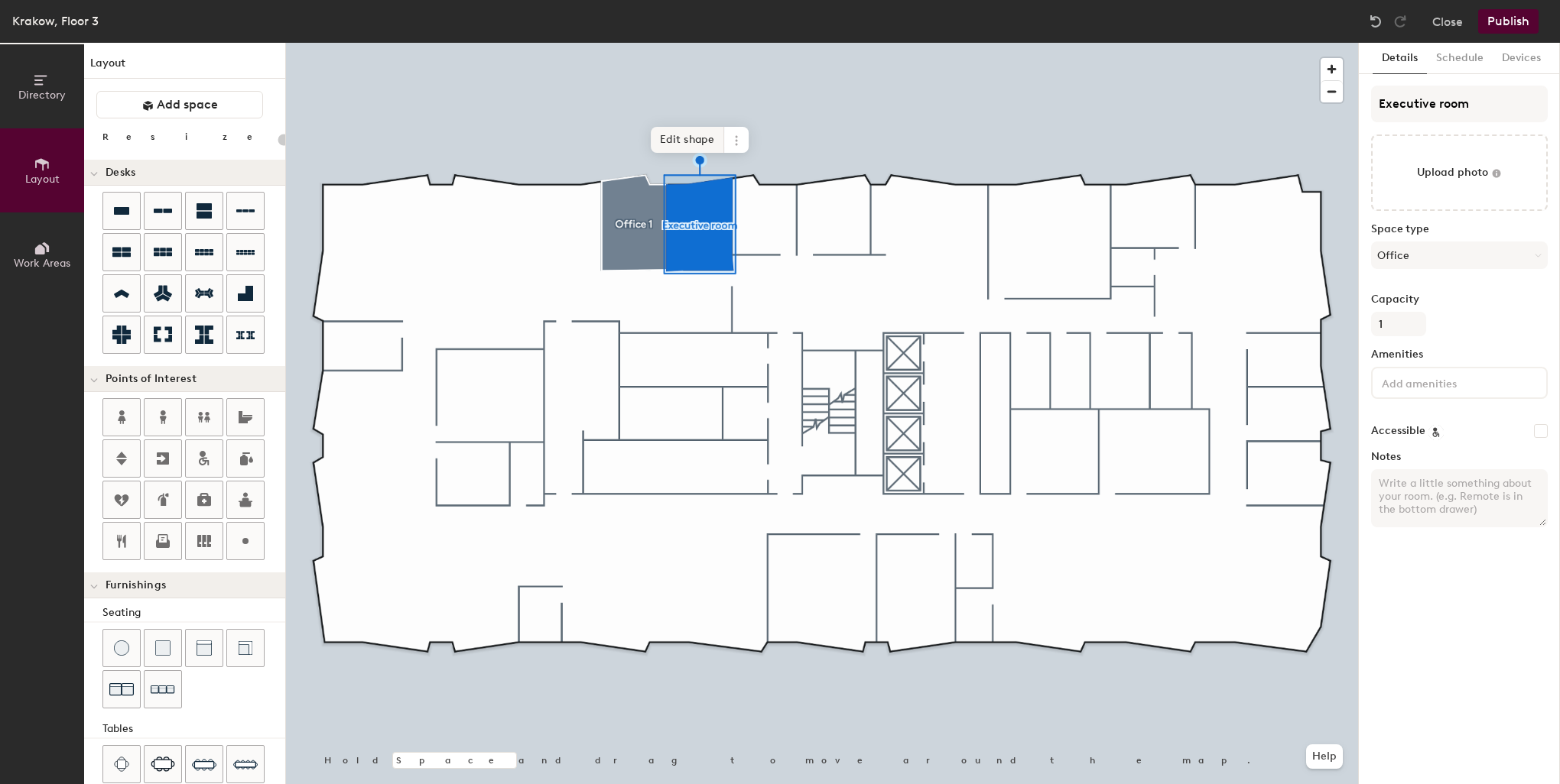
click at [681, 139] on span "Edit shape" at bounding box center [687, 140] width 73 height 26
click at [692, 136] on span "Edit shape" at bounding box center [687, 140] width 73 height 26
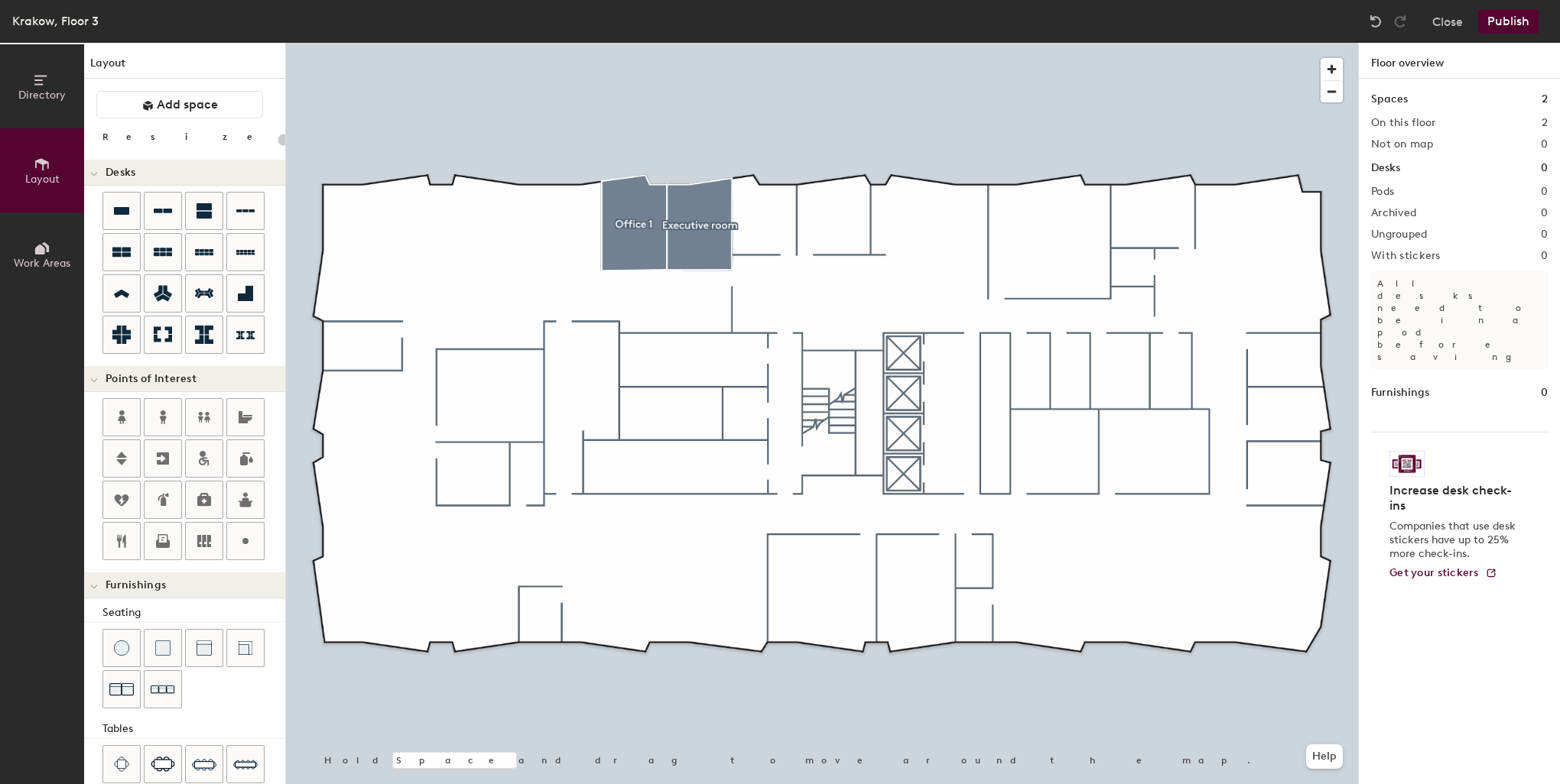
click at [722, 42] on div at bounding box center [821, 42] width 1072 height 0
click at [723, 42] on div at bounding box center [821, 42] width 1072 height 0
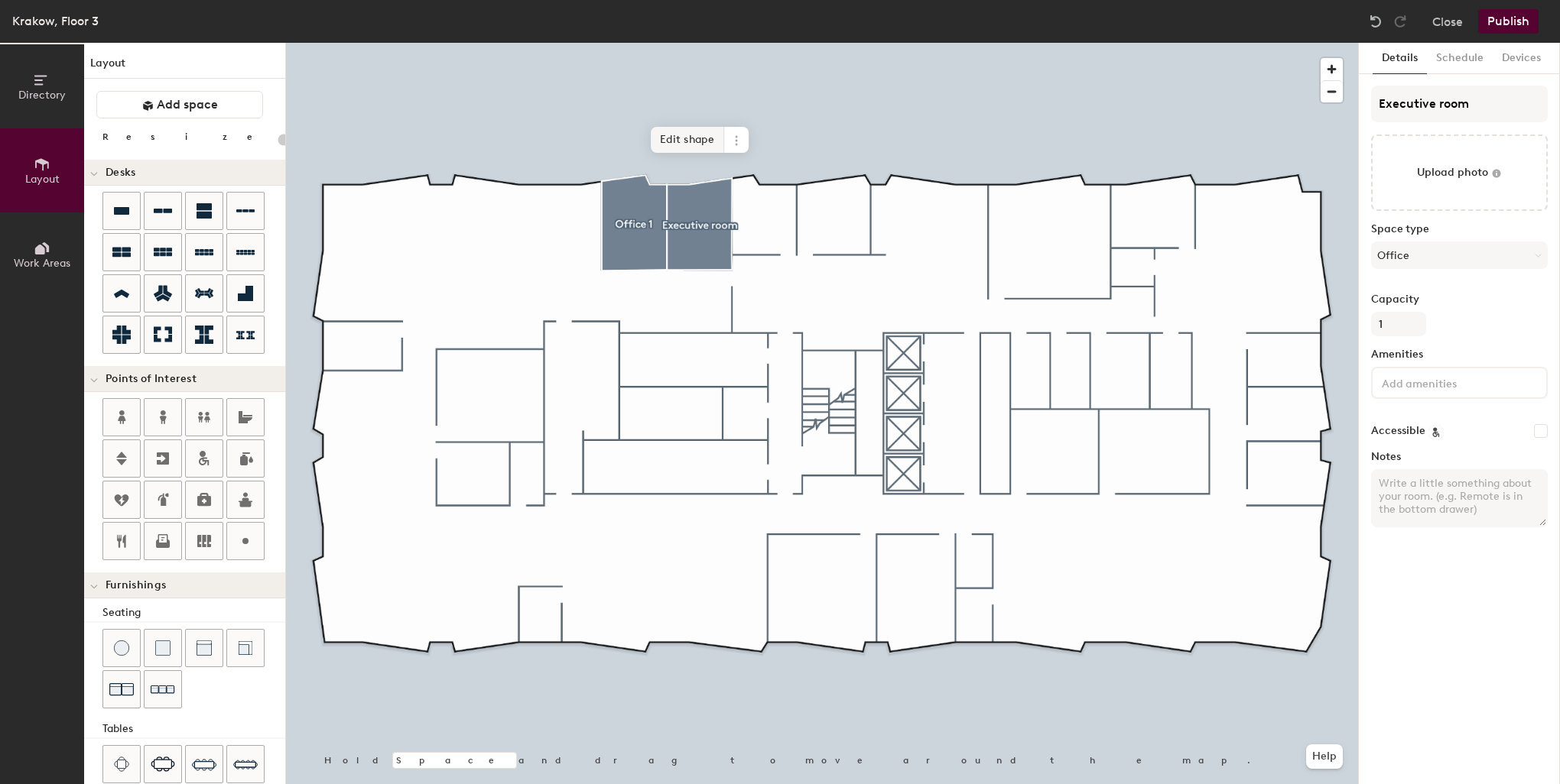
click at [685, 139] on span "Edit shape" at bounding box center [687, 140] width 73 height 26
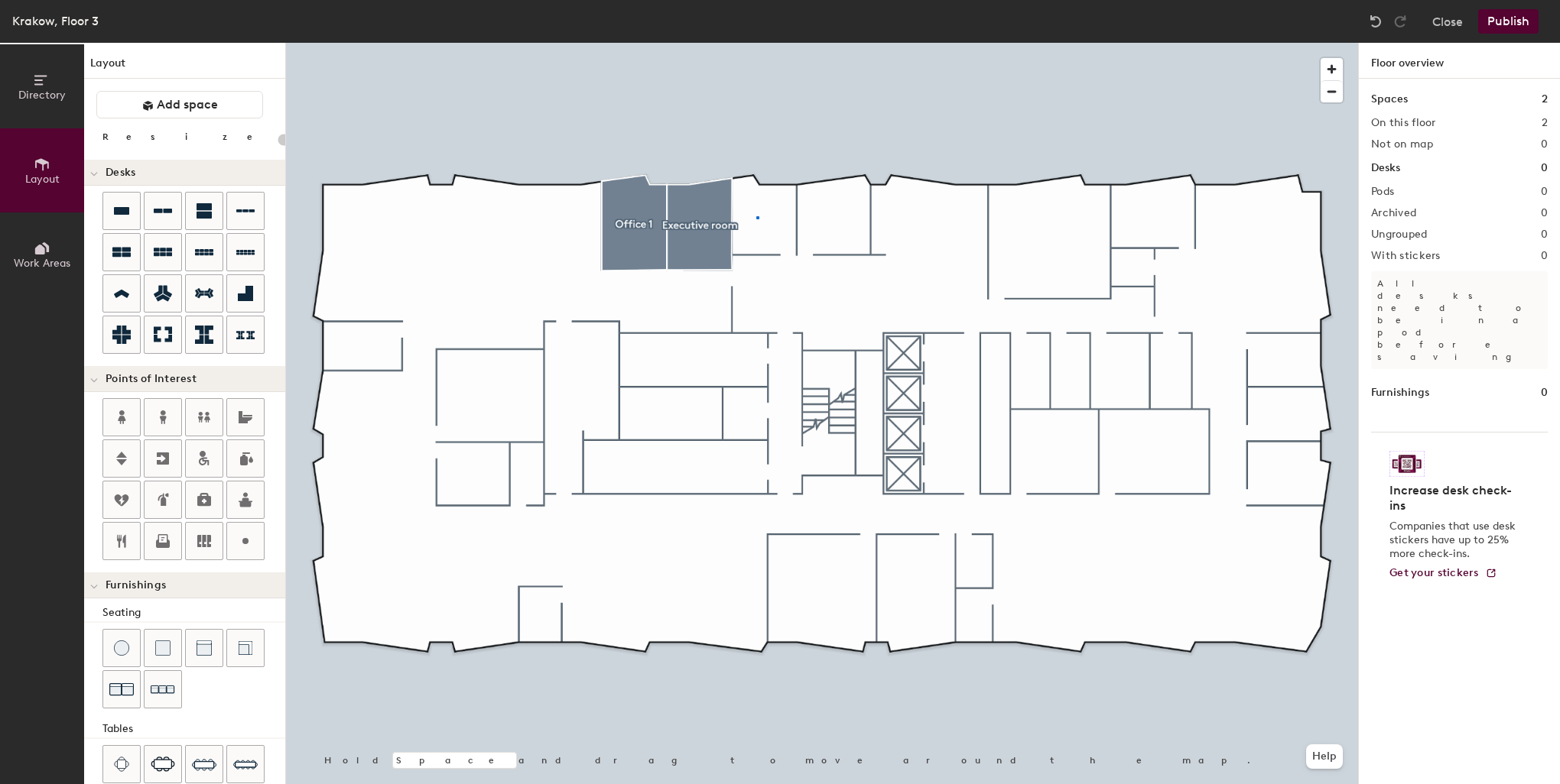
click at [756, 42] on div at bounding box center [821, 42] width 1072 height 0
click at [175, 111] on span "Add space" at bounding box center [187, 104] width 61 height 16
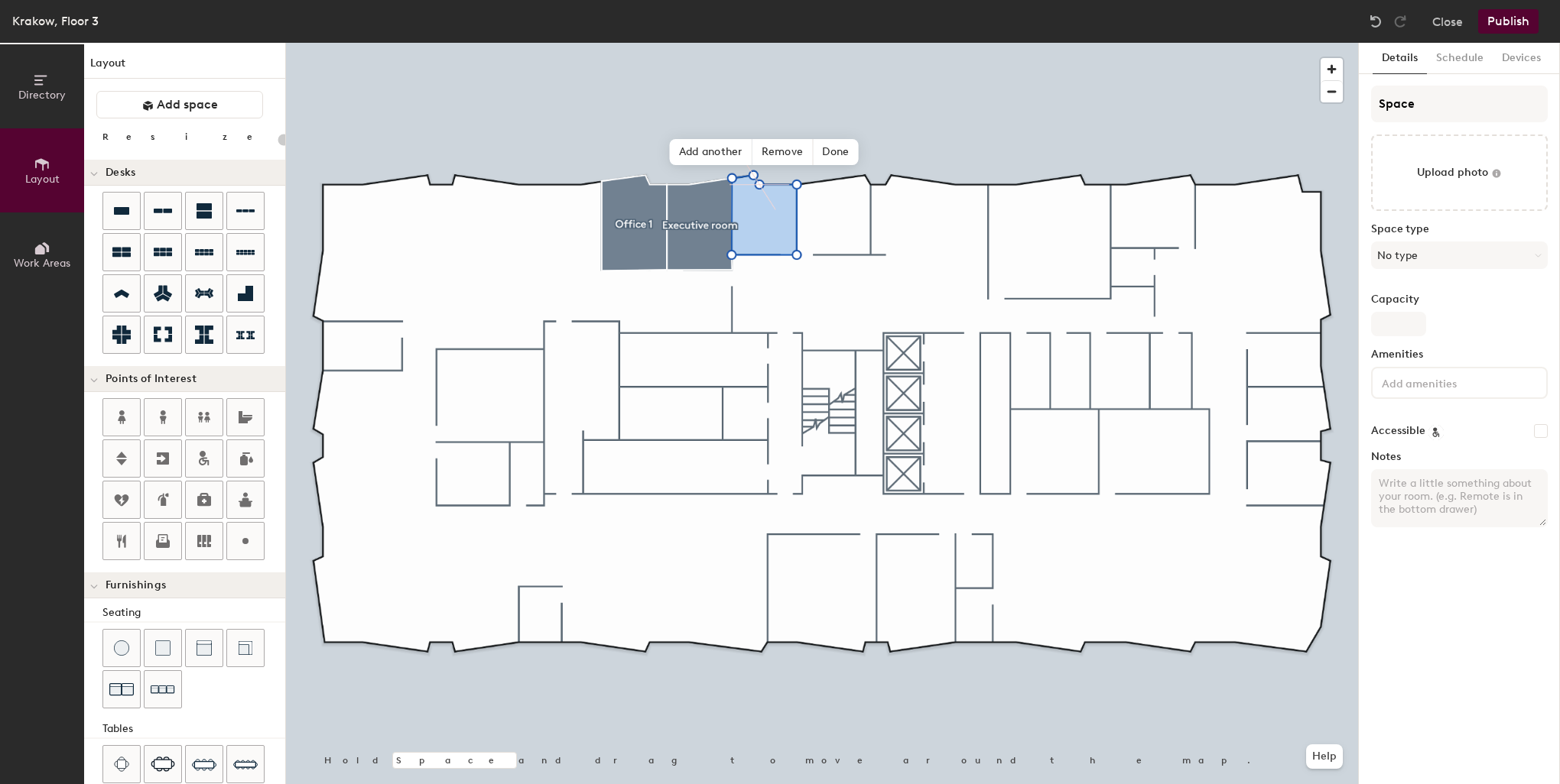
type input "20"
click at [1420, 109] on input "Space" at bounding box center [1459, 104] width 176 height 37
click at [1355, 105] on div "Directory Layout Work Areas Layout Add space Resize Desks Points of Interest Fu…" at bounding box center [780, 413] width 1560 height 741
type input "B"
type input "20"
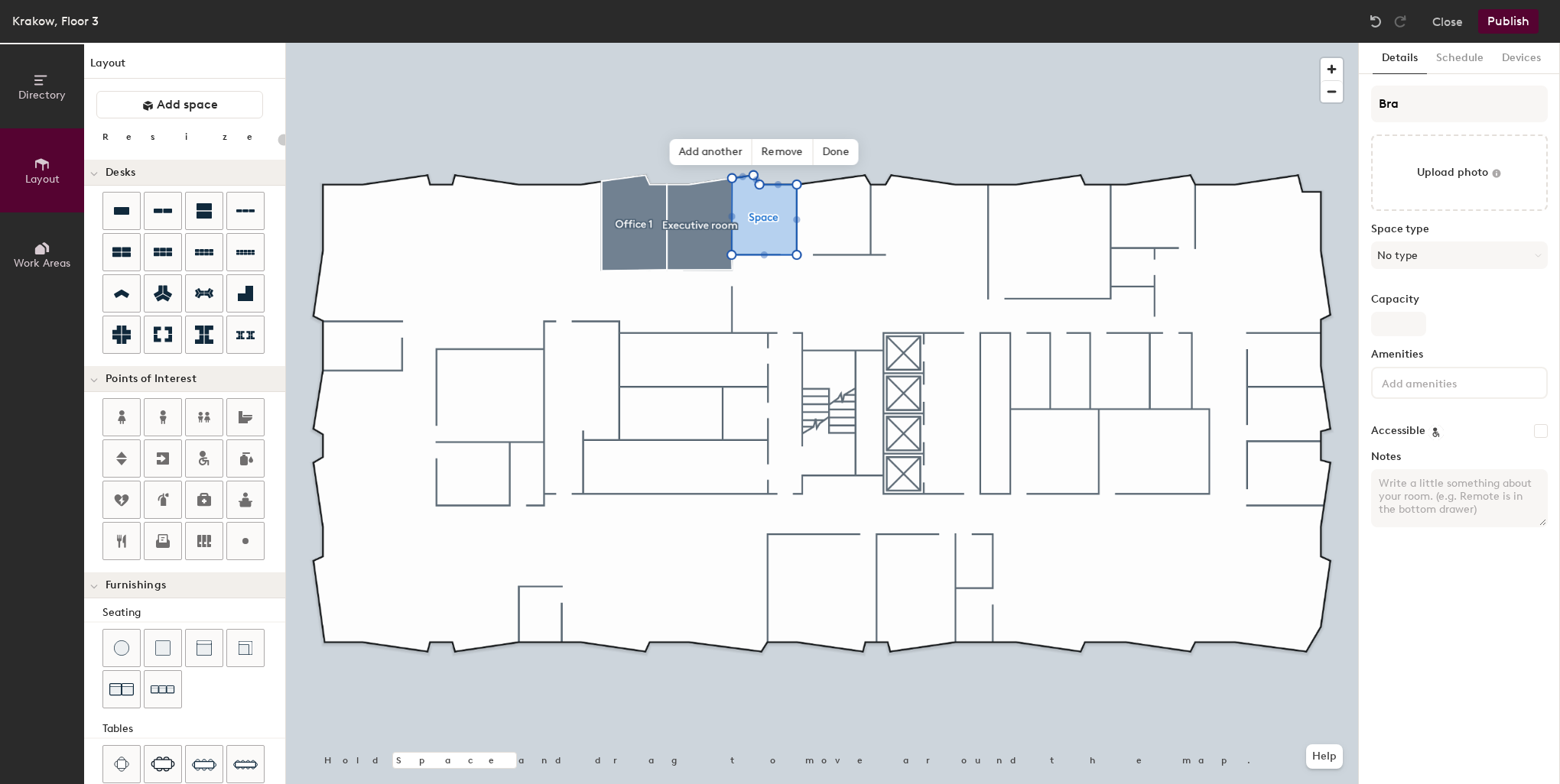
type input "Brac"
type input "20"
type input "[PERSON_NAME]"
type input "20"
type input "Bracka"
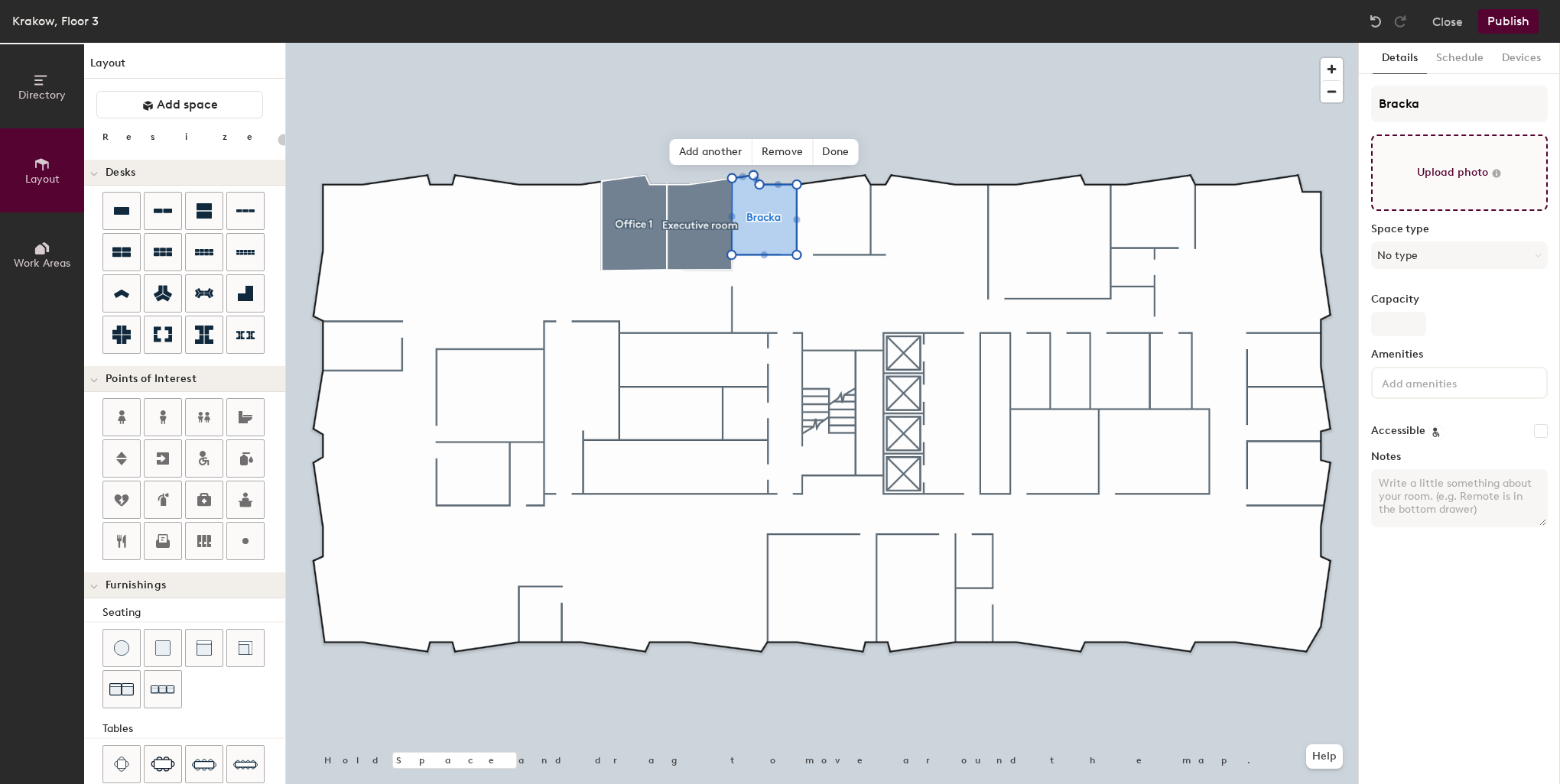
type input "20"
type input "#Bracka"
type input "20"
type input "Bracka"
type input "20"
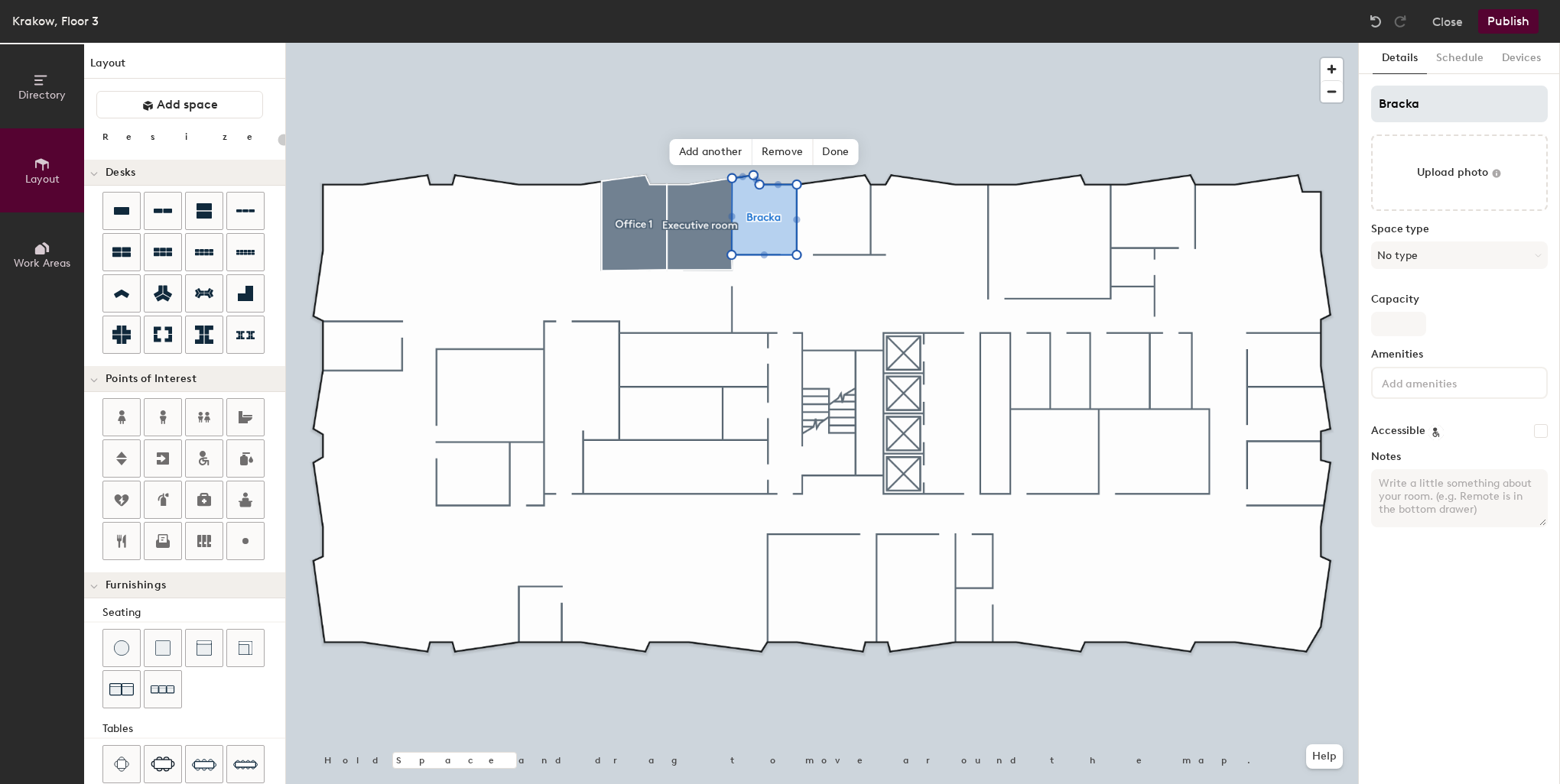
type input "3Bracka"
type input "20"
type input "3NBracka"
type input "20"
type input "3N10Bracka"
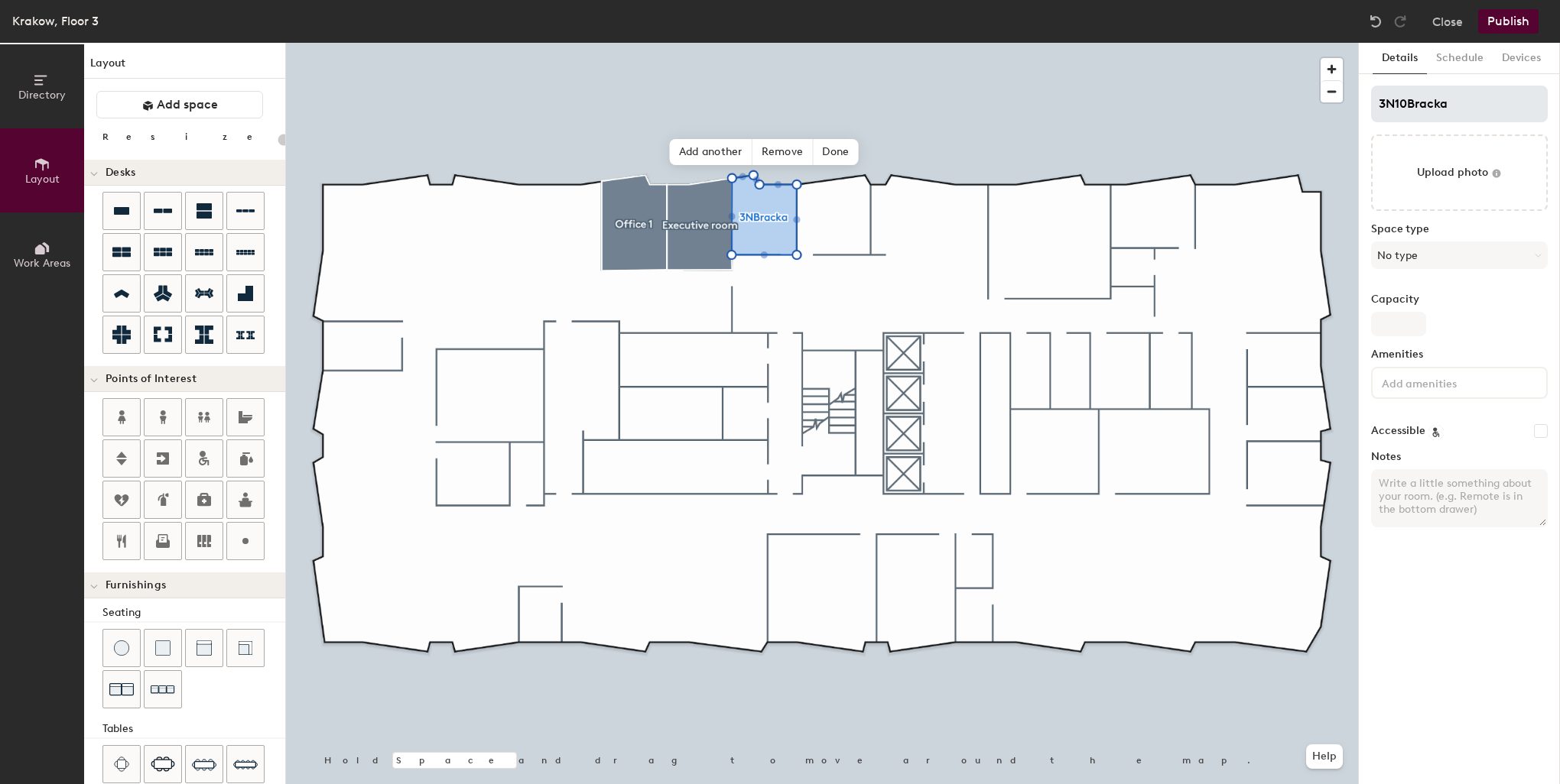
type input "20"
type input "3N102Bracka"
type input "20"
type input "3N102 Bracka"
type input "20"
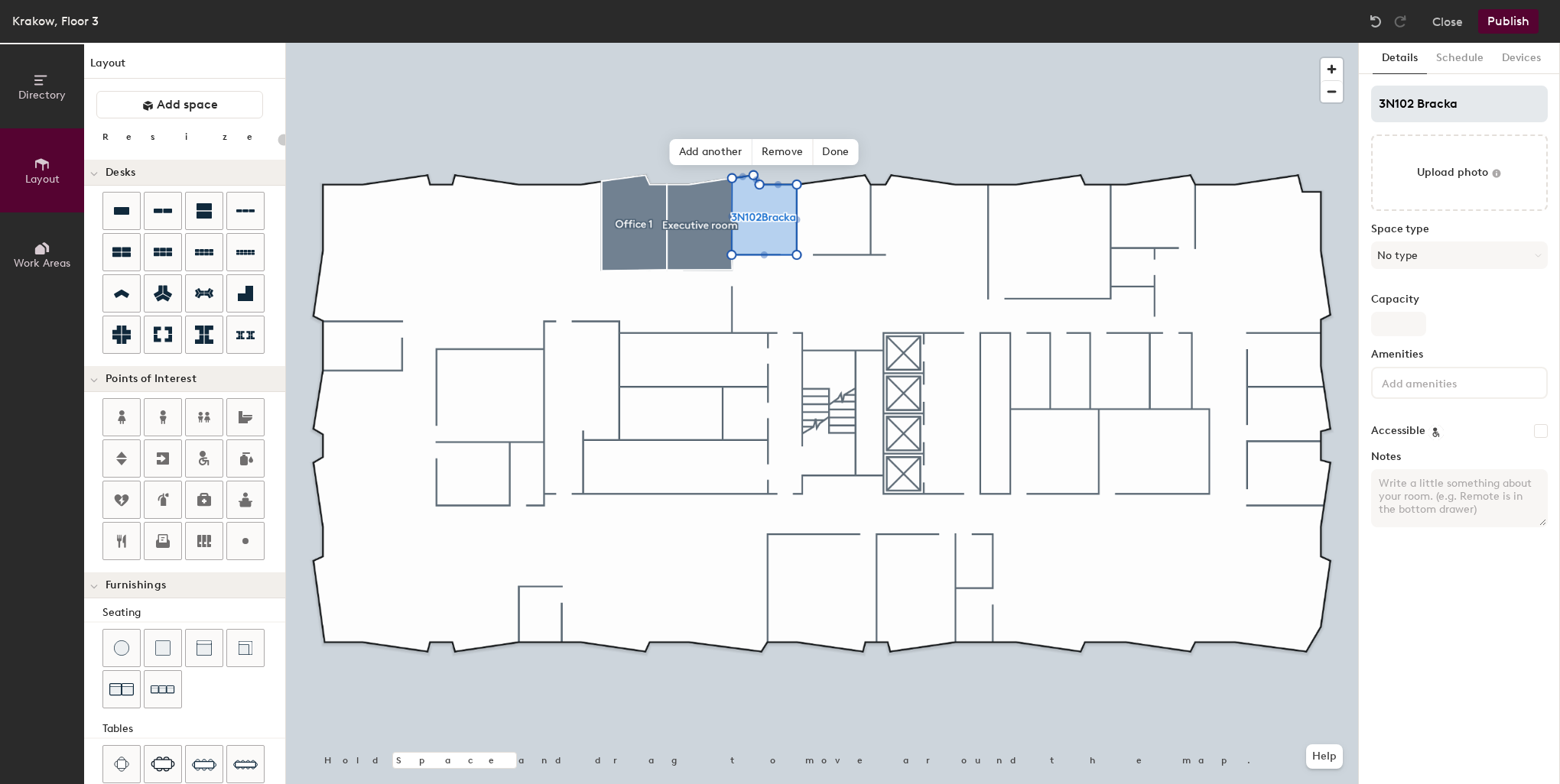
type input "3N102 Bracka"
type input "20"
type input "3N102 Bracka"
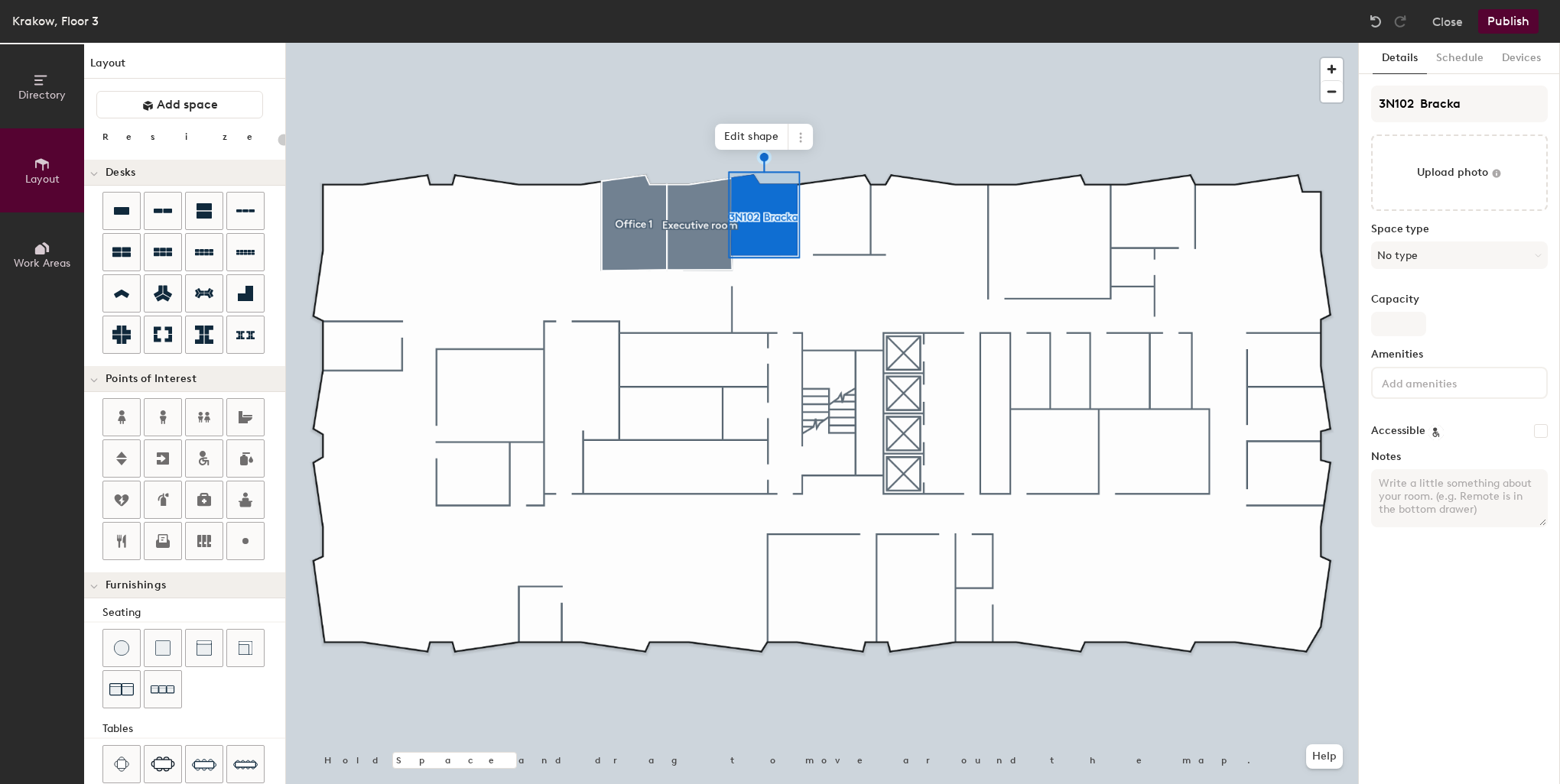
type input "20"
click at [1416, 105] on input "3N102 Bracka" at bounding box center [1459, 104] width 176 height 37
drag, startPoint x: 1406, startPoint y: 102, endPoint x: 1370, endPoint y: 100, distance: 36.1
click at [1371, 100] on input "3N102 Bracka" at bounding box center [1459, 104] width 176 height 37
type input "3N102 Bracka"
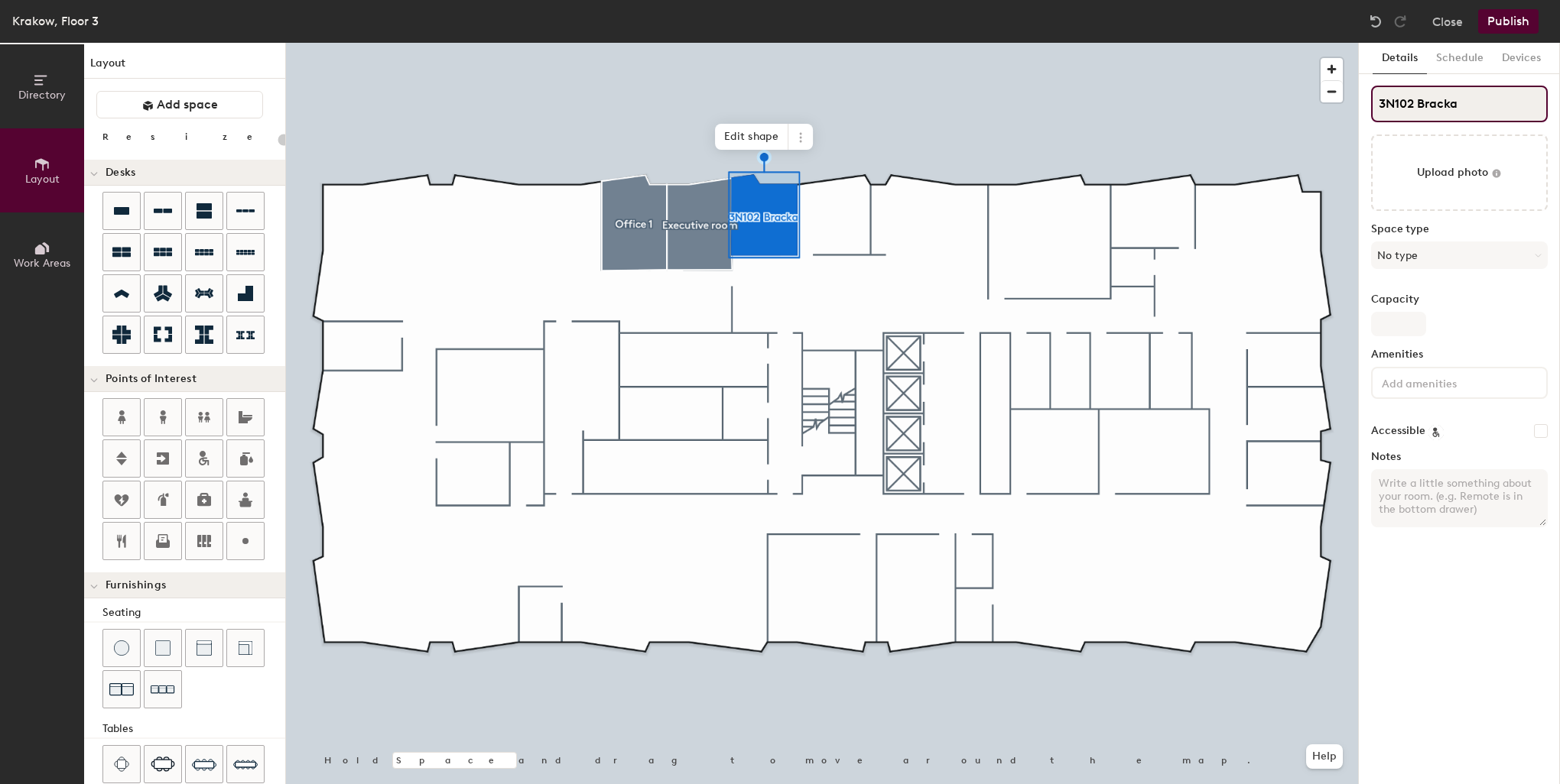
type input "20"
type input "Bracka"
type input "20"
type input "Bracka"
click at [1433, 259] on button "No type" at bounding box center [1459, 255] width 176 height 28
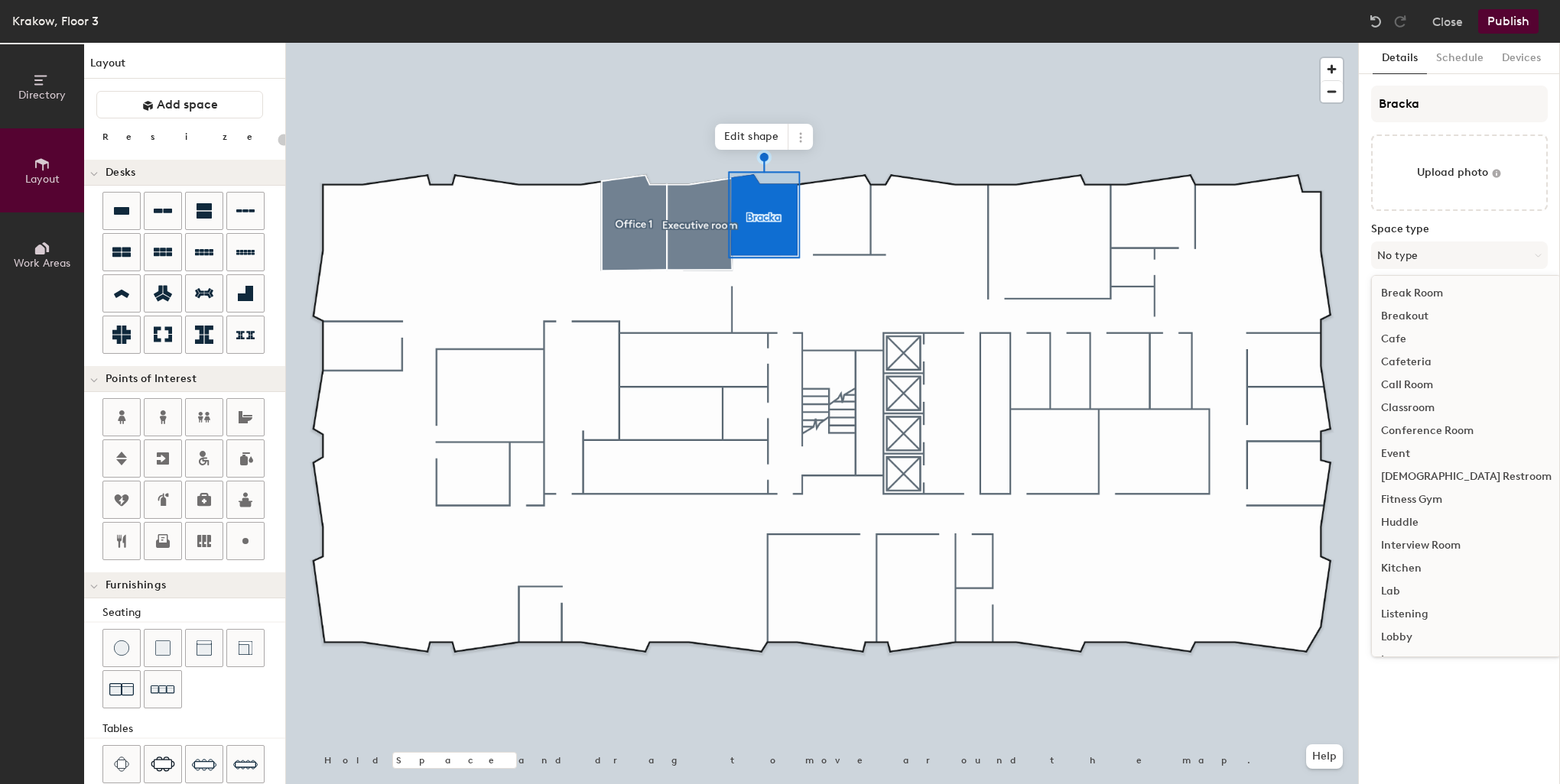
scroll to position [77, 0]
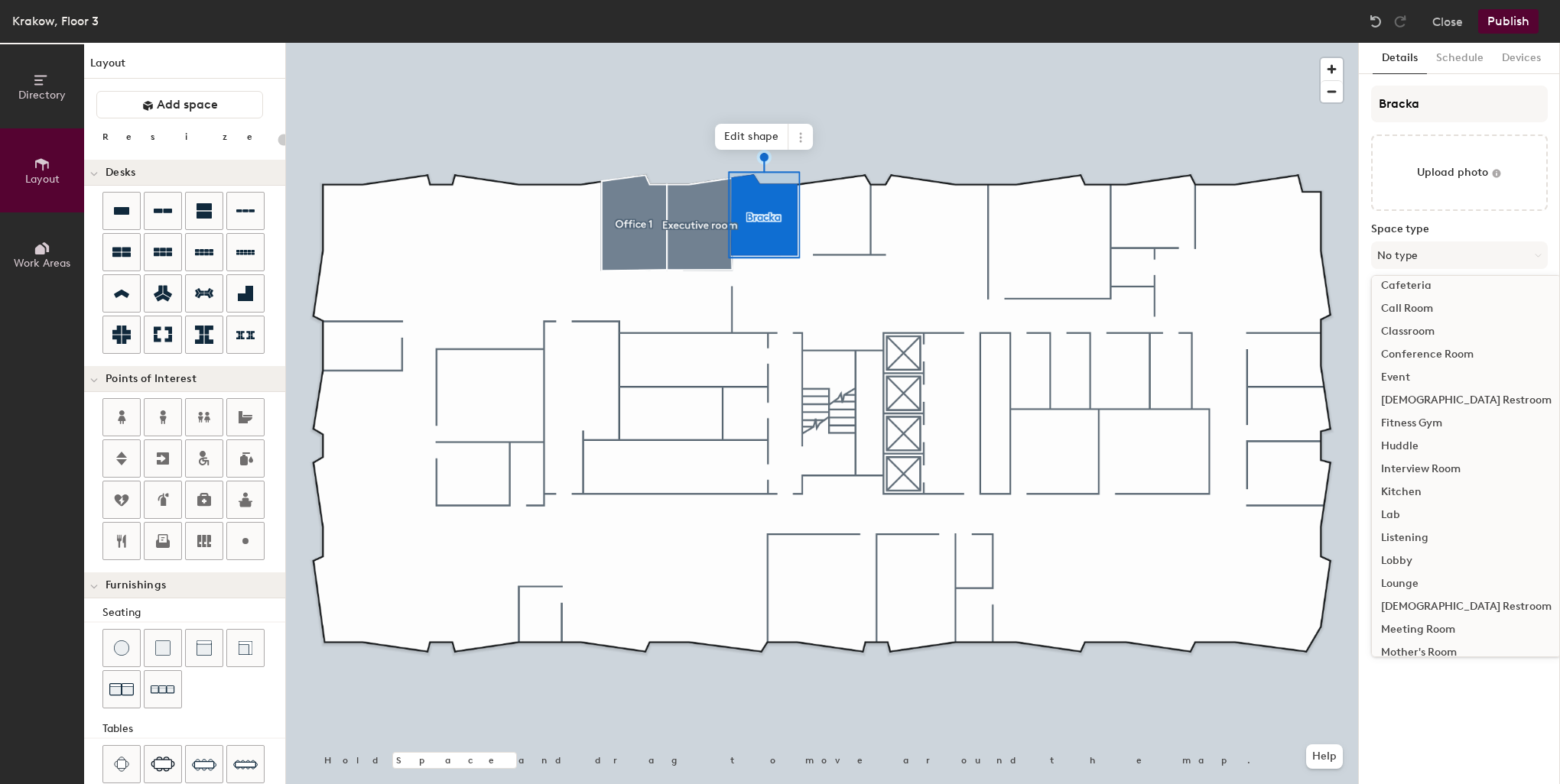
click at [1443, 356] on div "Conference Room" at bounding box center [1465, 355] width 189 height 23
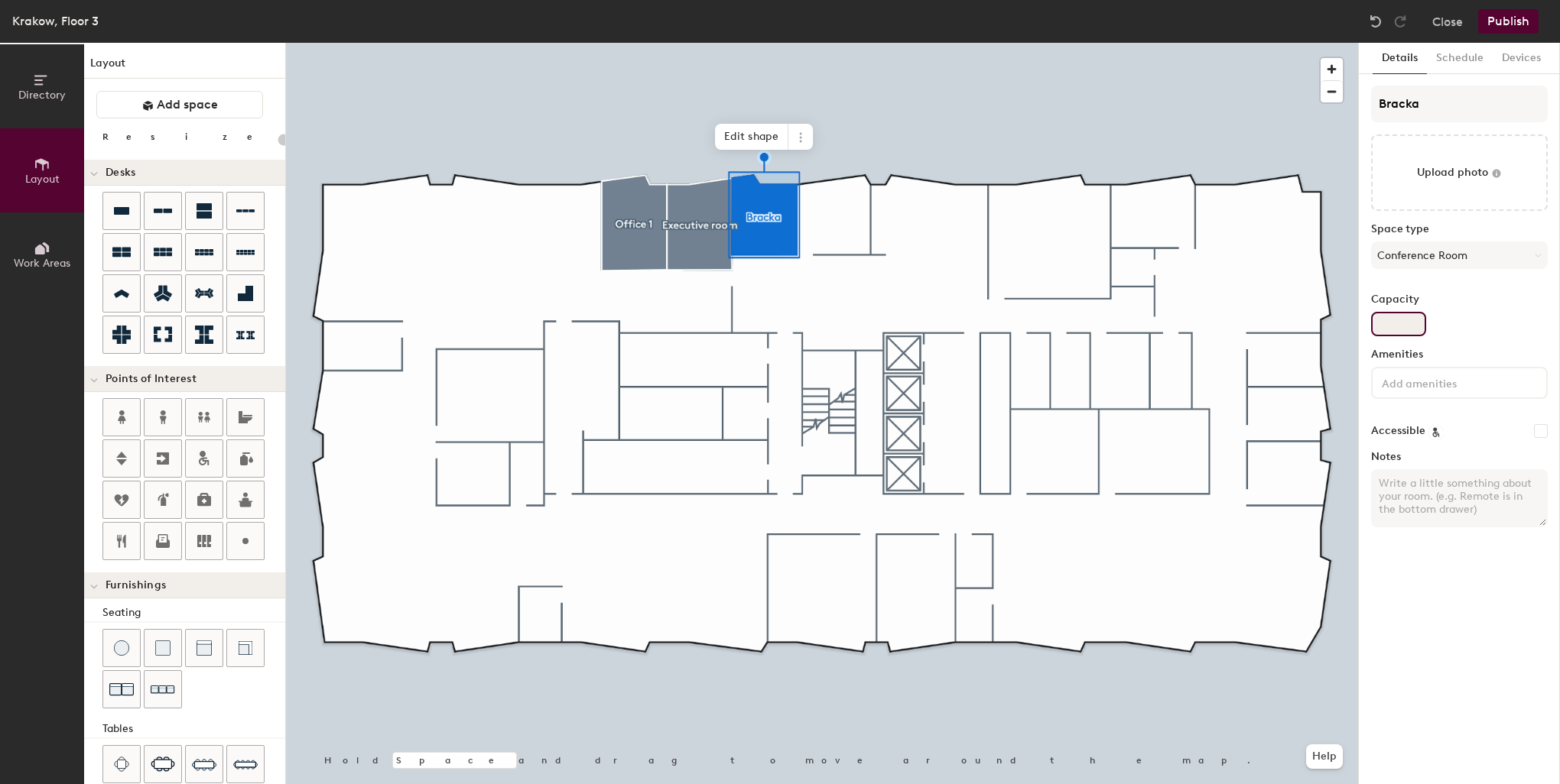
click at [1420, 310] on div "Capacity" at bounding box center [1459, 315] width 176 height 42
type input "20"
click at [1422, 321] on input "Capacity" at bounding box center [1398, 324] width 55 height 24
click at [1414, 319] on input "Capacity" at bounding box center [1398, 324] width 55 height 24
click at [1404, 326] on input "Capacity" at bounding box center [1398, 324] width 55 height 24
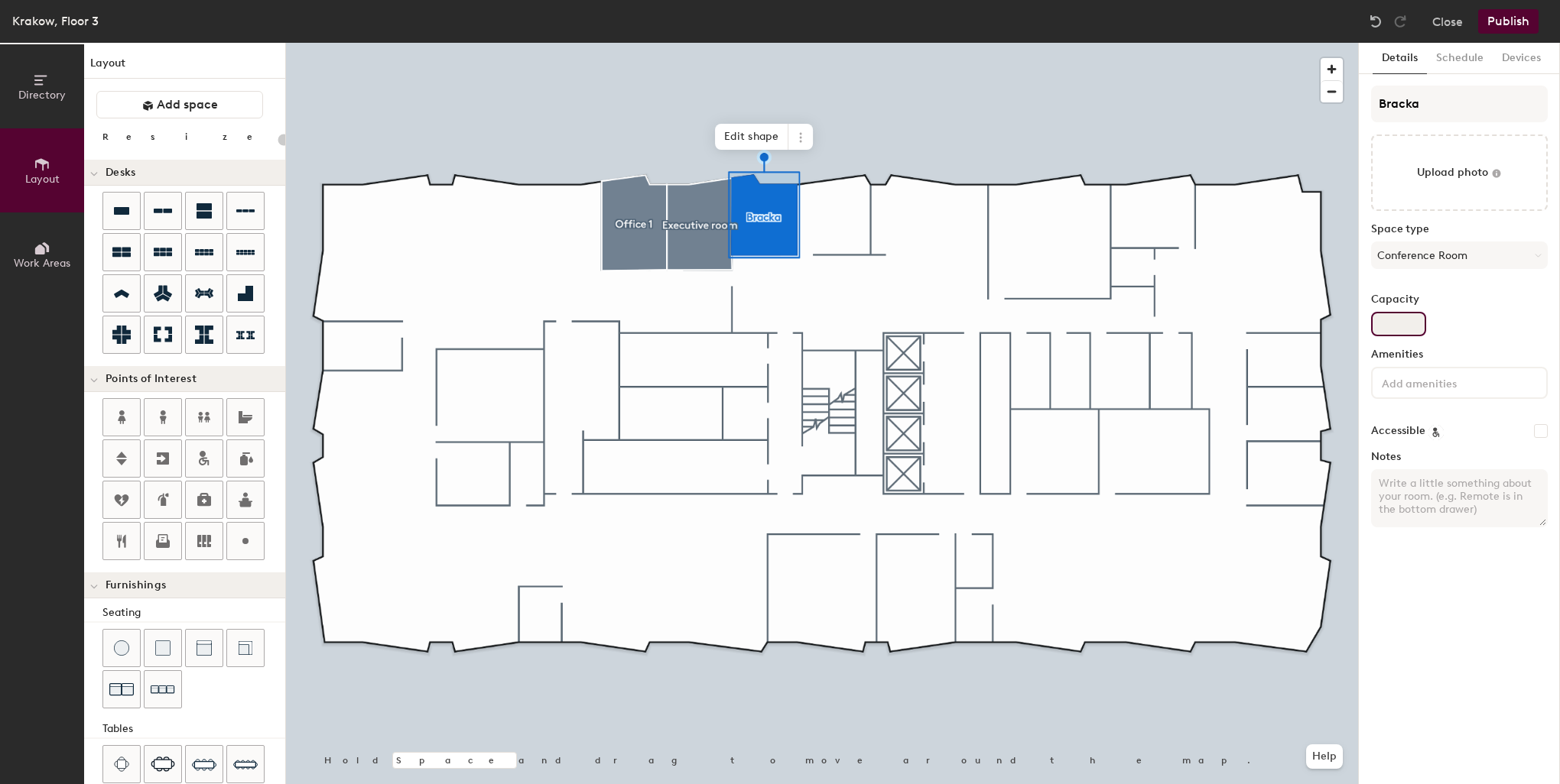
click at [1392, 322] on input "Capacity" at bounding box center [1398, 324] width 55 height 24
click at [1382, 321] on input "Capacity" at bounding box center [1398, 324] width 55 height 24
type input "4"
type input "20"
type input "4"
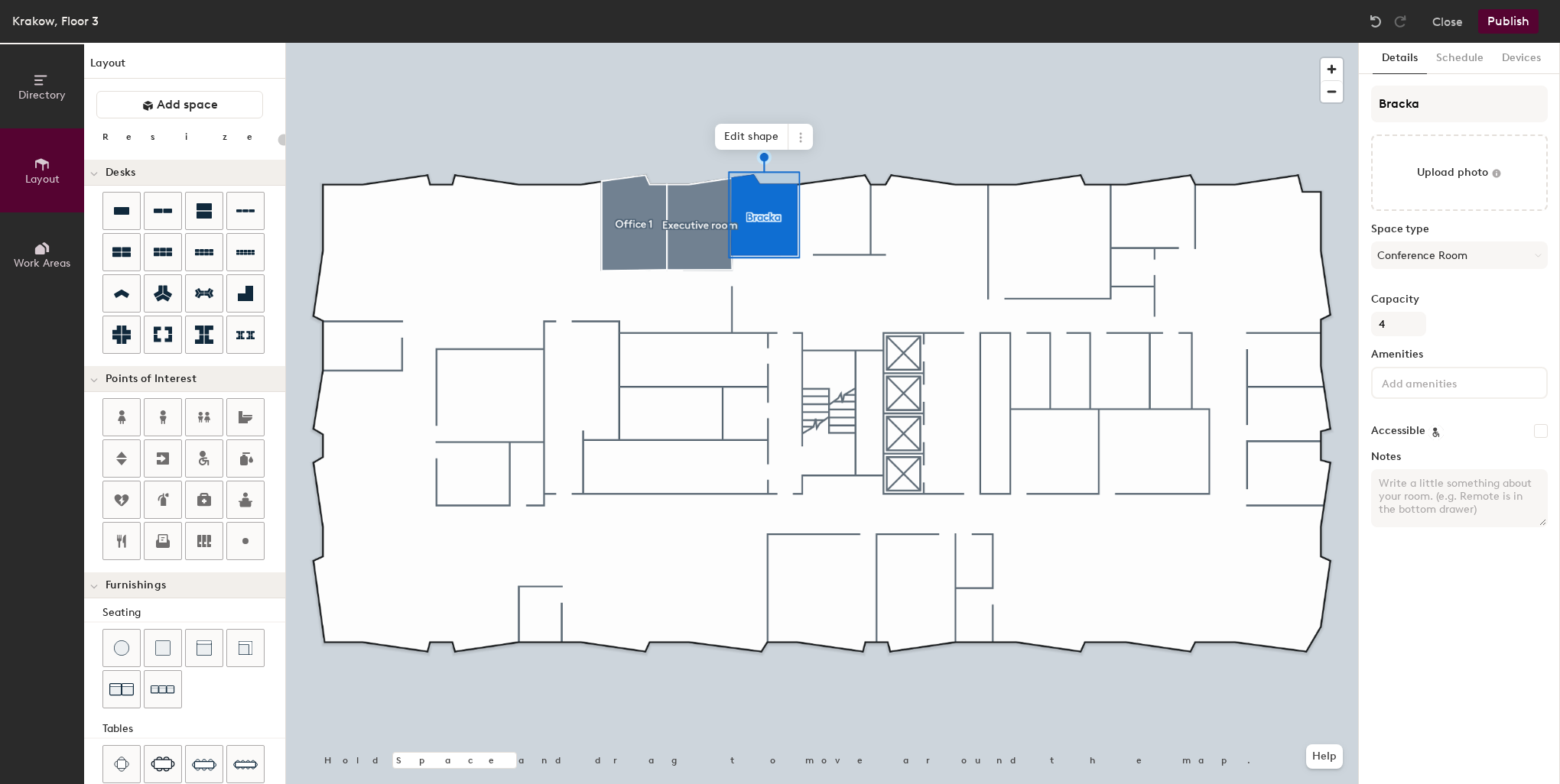
click at [1487, 339] on div "Bracka Upload photo Space type Conference Room Capacity 4 Amenities Accessible …" at bounding box center [1459, 312] width 176 height 454
click at [1481, 380] on input at bounding box center [1447, 382] width 138 height 18
click at [1420, 507] on div "Video Conferencing" at bounding box center [1459, 512] width 172 height 23
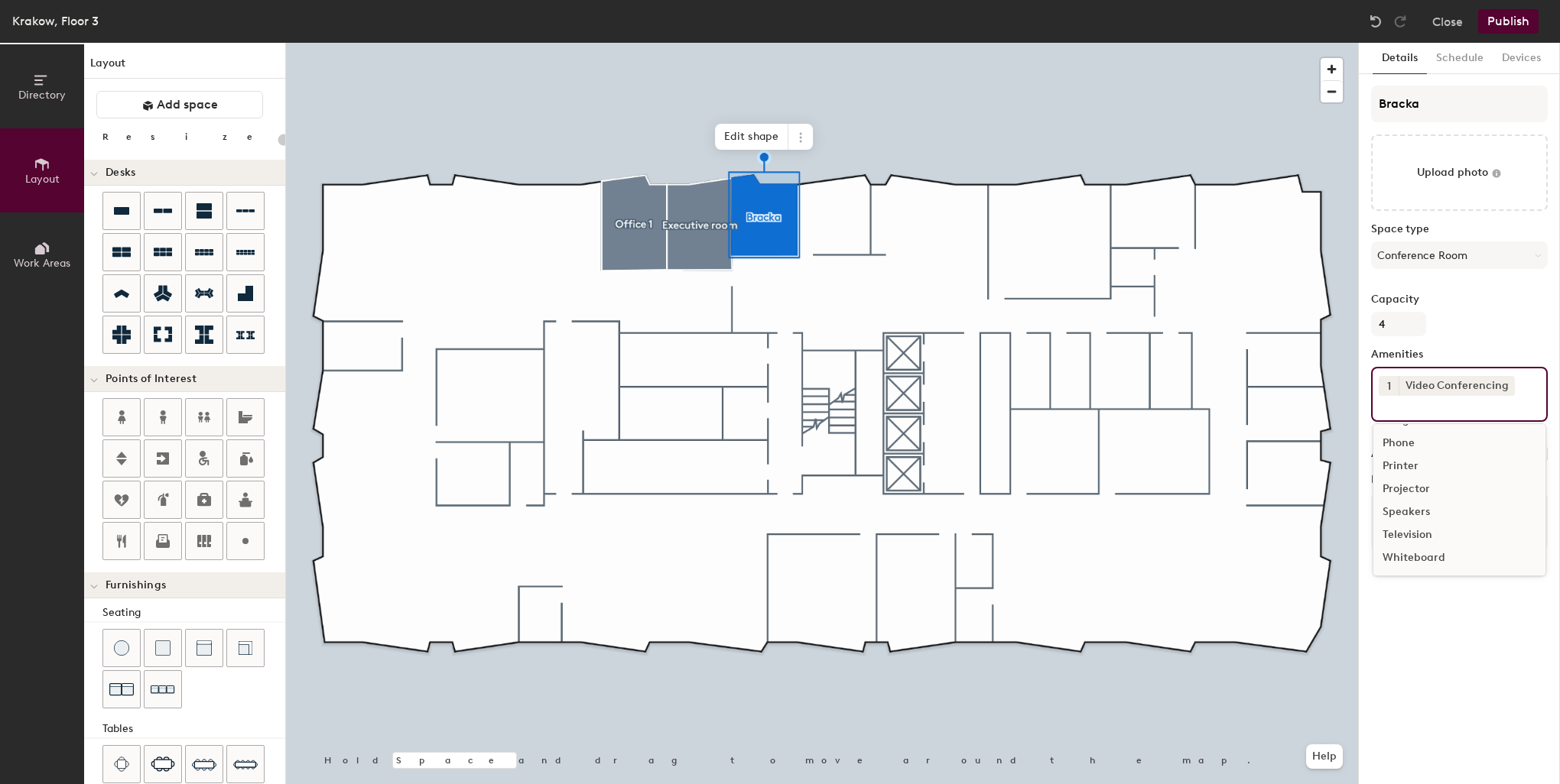
scroll to position [67, 0]
click at [1429, 658] on div "Details Schedule Devices Bracka Upload photo Space type Conference Room Capacit…" at bounding box center [1459, 413] width 201 height 741
click at [1503, 387] on icon at bounding box center [1505, 384] width 11 height 11
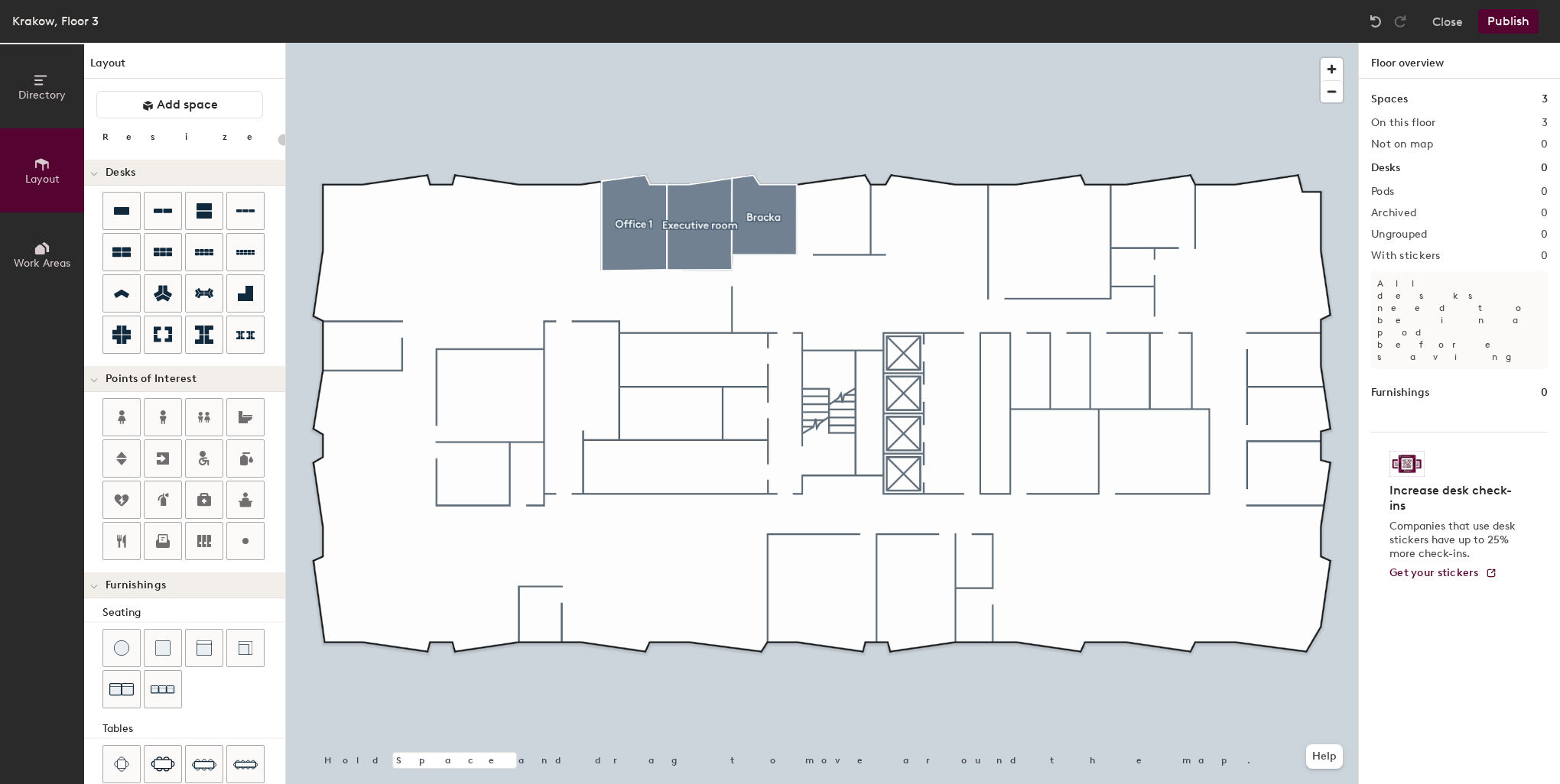
click at [839, 42] on div at bounding box center [821, 42] width 1072 height 0
click at [172, 107] on span "Add space" at bounding box center [187, 104] width 61 height 16
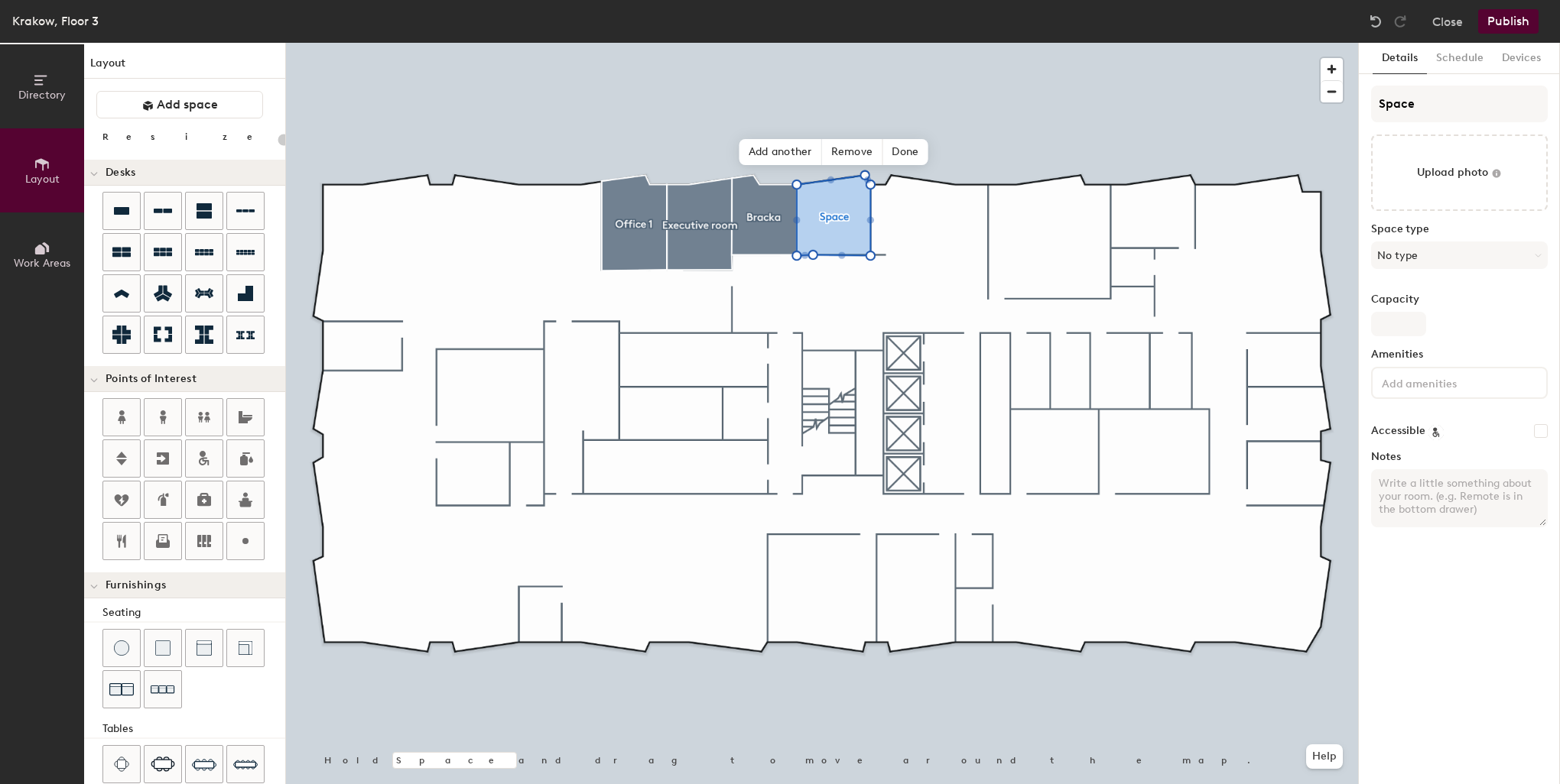
type input "20"
click at [1431, 96] on input "Space" at bounding box center [1459, 104] width 176 height 37
click at [1276, 104] on div "Directory Layout Work Areas Layout Add space Resize Desks Points of Interest Fu…" at bounding box center [780, 413] width 1560 height 741
type input "F"
type input "20"
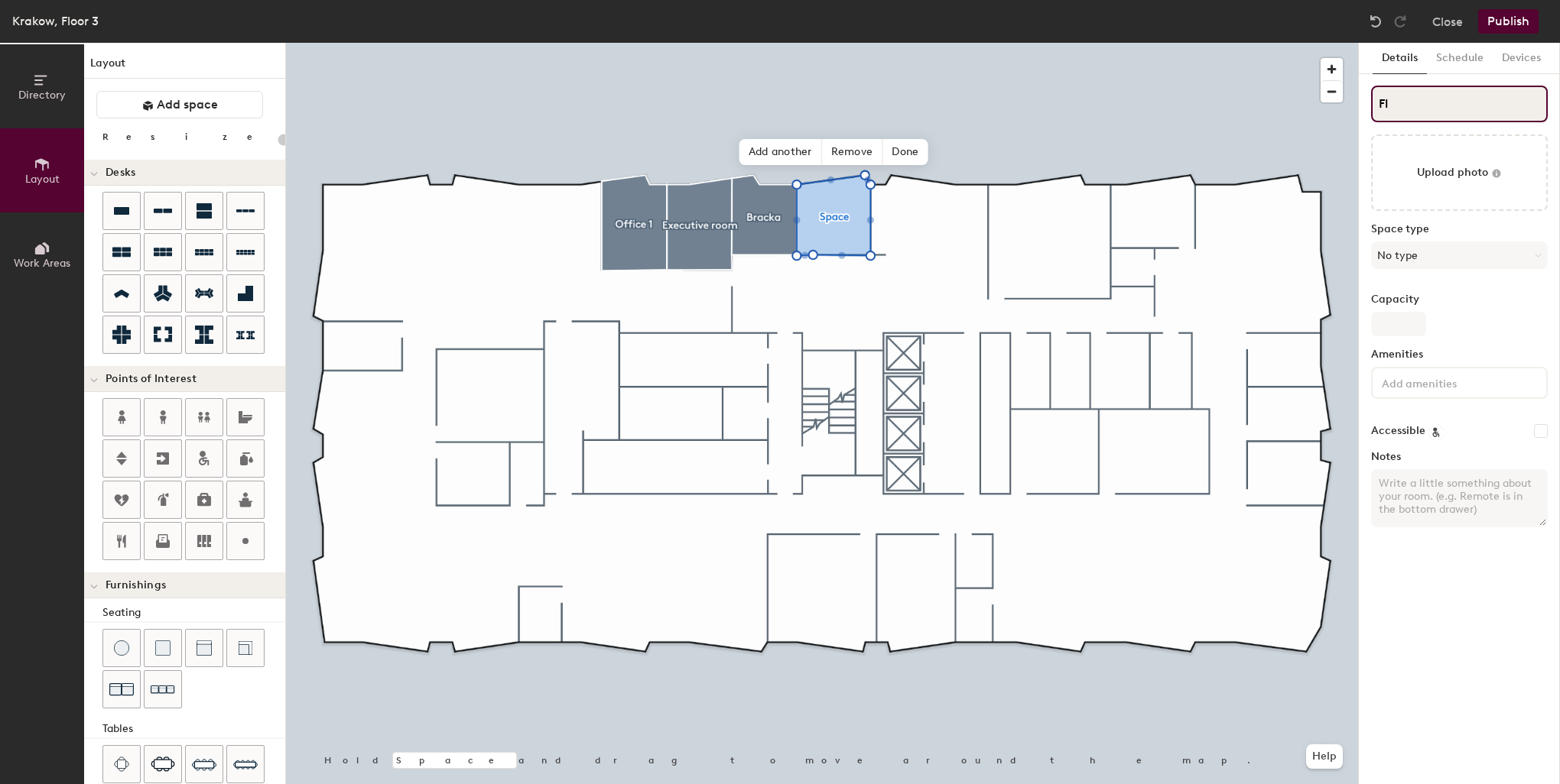
type input "Flo"
type input "20"
type input "Floria"
type input "20"
type input "Florian"
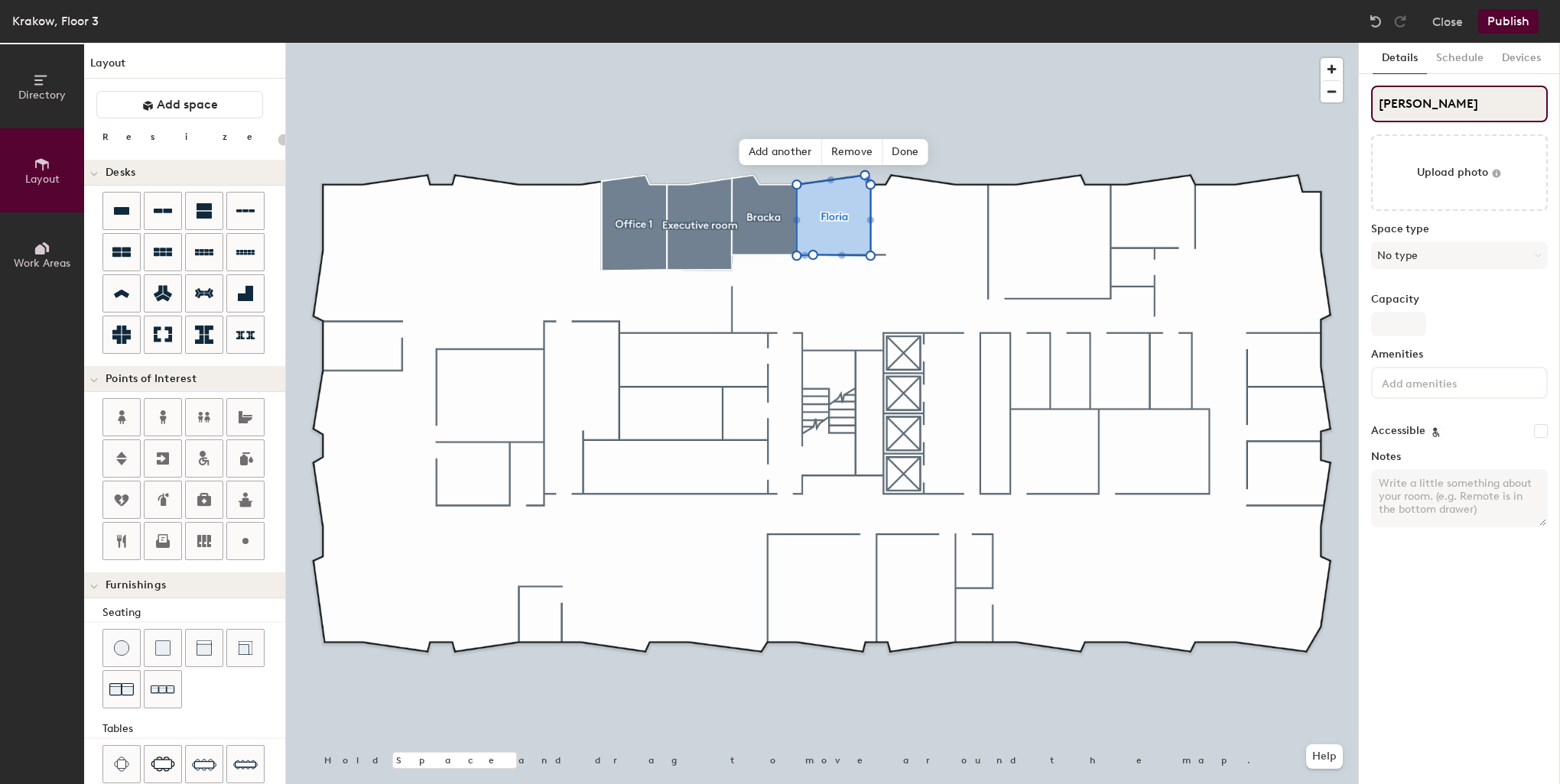
type input "20"
type input "Florianska"
type input "20"
type input "Floriaska"
type input "20"
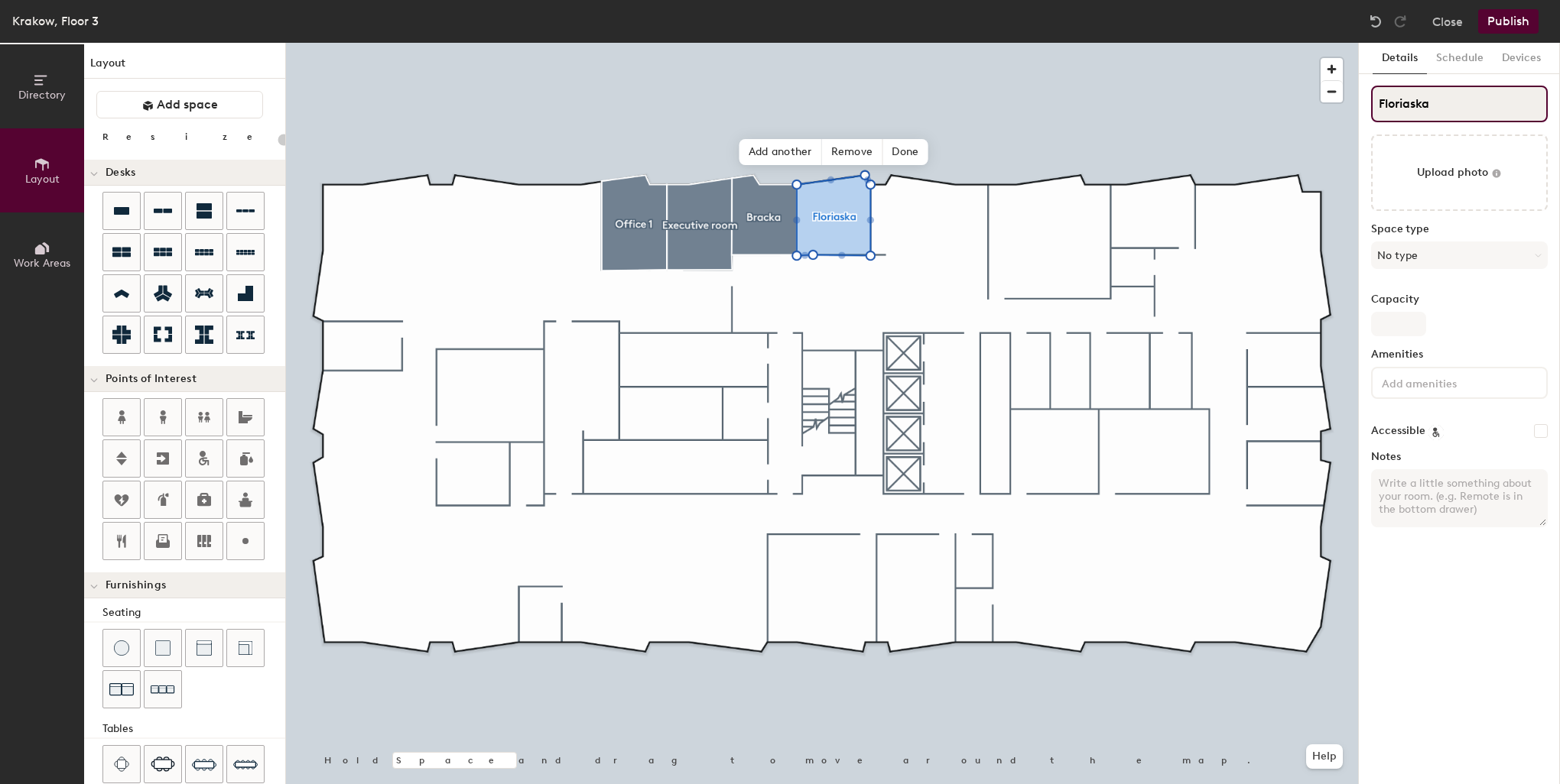
type input "Floriańska"
type input "20"
type input "Floriaska"
type input "20"
type input "Florianska"
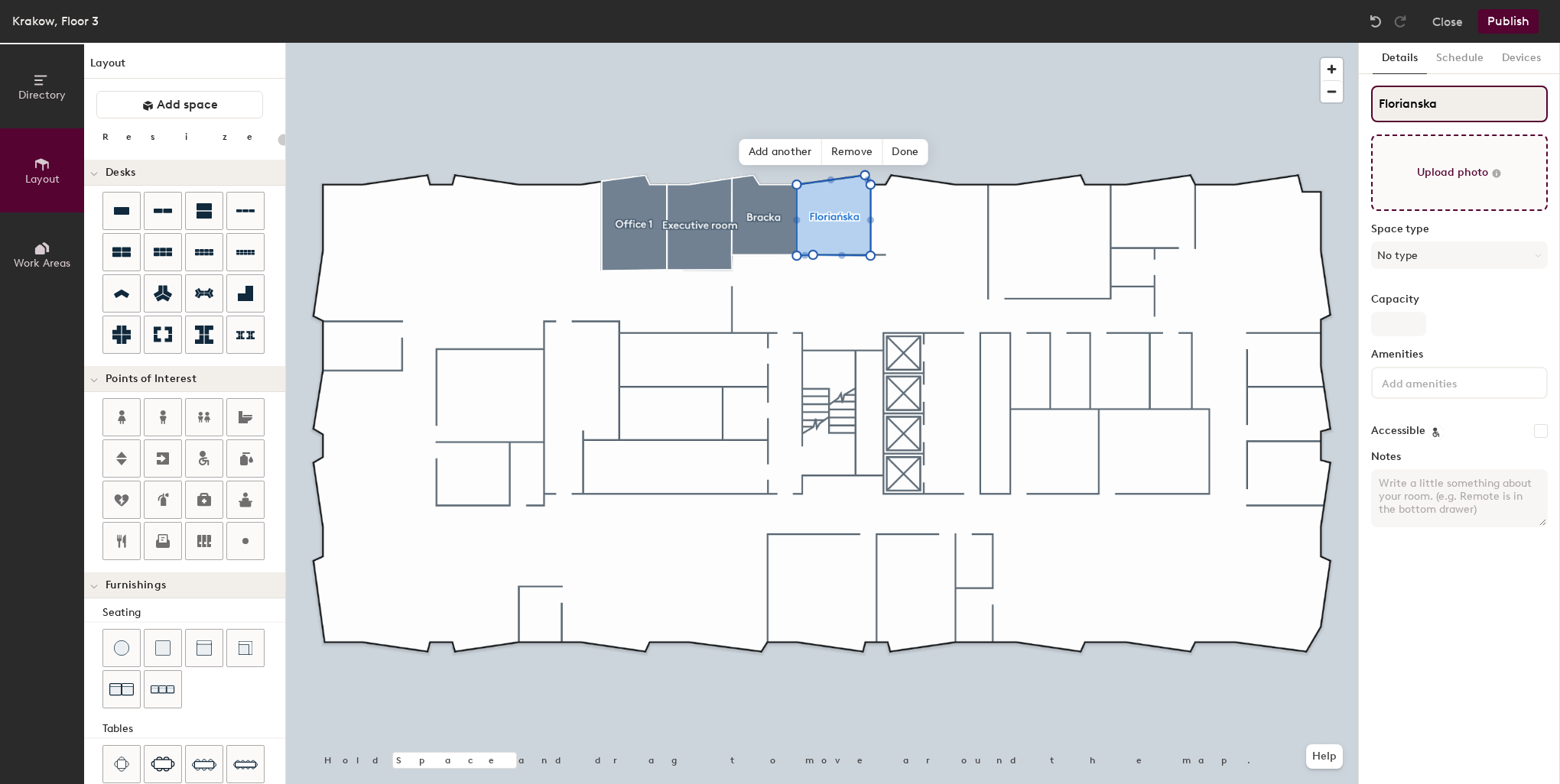
type input "20"
type input "Florianska"
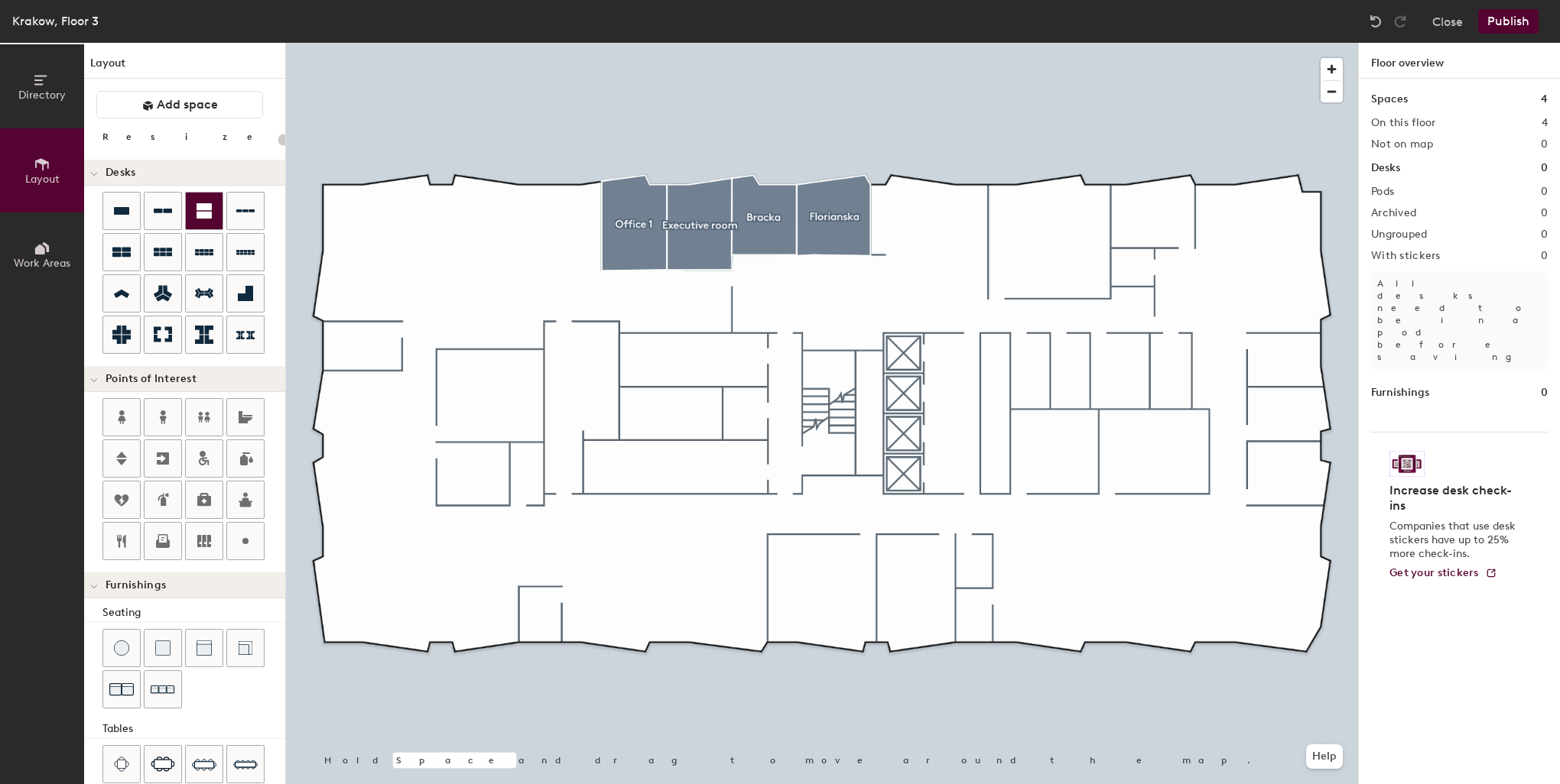
click at [954, 42] on div at bounding box center [821, 42] width 1072 height 0
click at [212, 109] on span "Add space" at bounding box center [187, 104] width 61 height 16
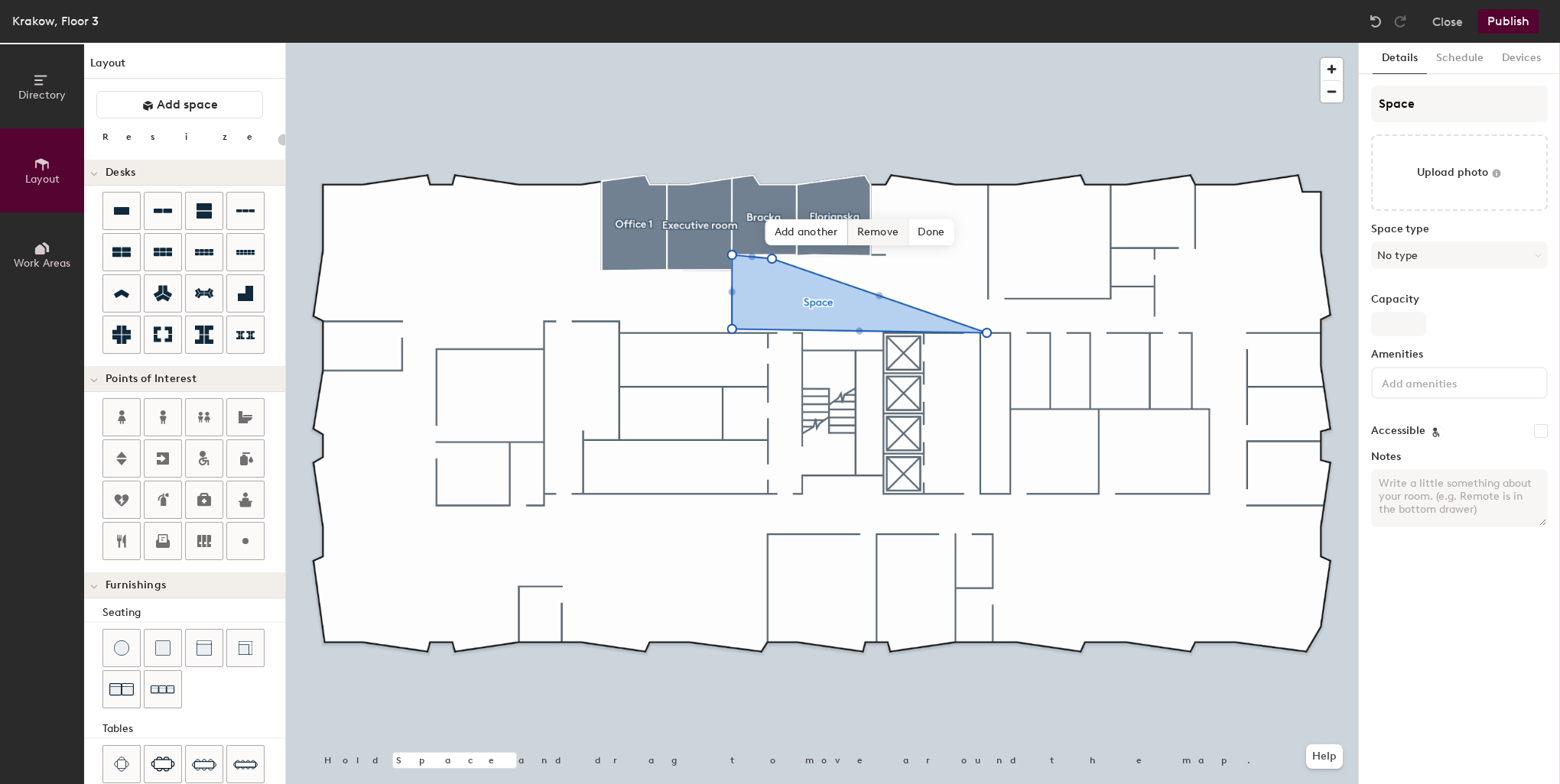
drag, startPoint x: 911, startPoint y: 243, endPoint x: 890, endPoint y: 236, distance: 22.1
click at [890, 236] on span "Remove" at bounding box center [878, 233] width 61 height 26
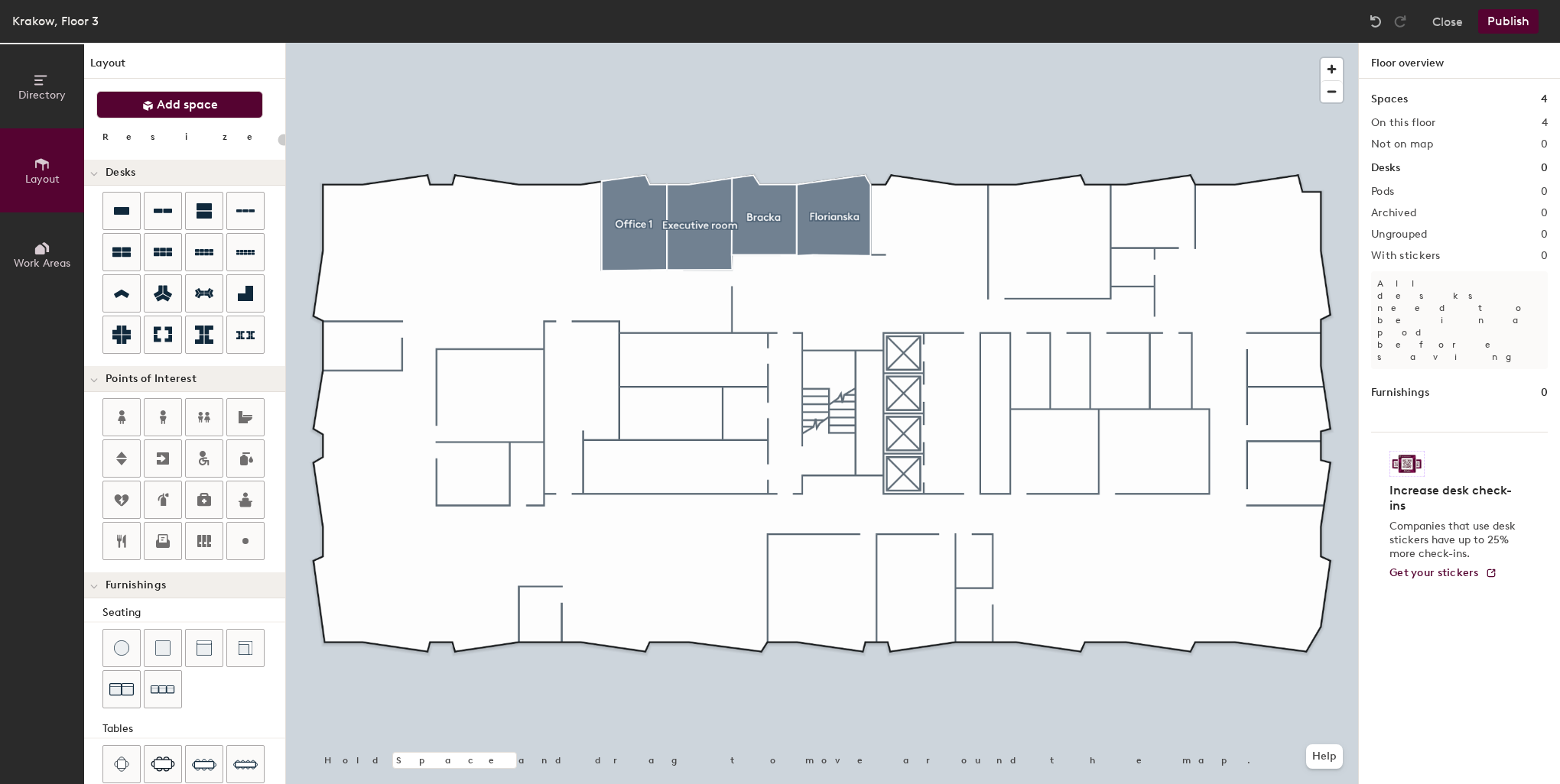
click at [184, 91] on button "Add space" at bounding box center [180, 104] width 167 height 28
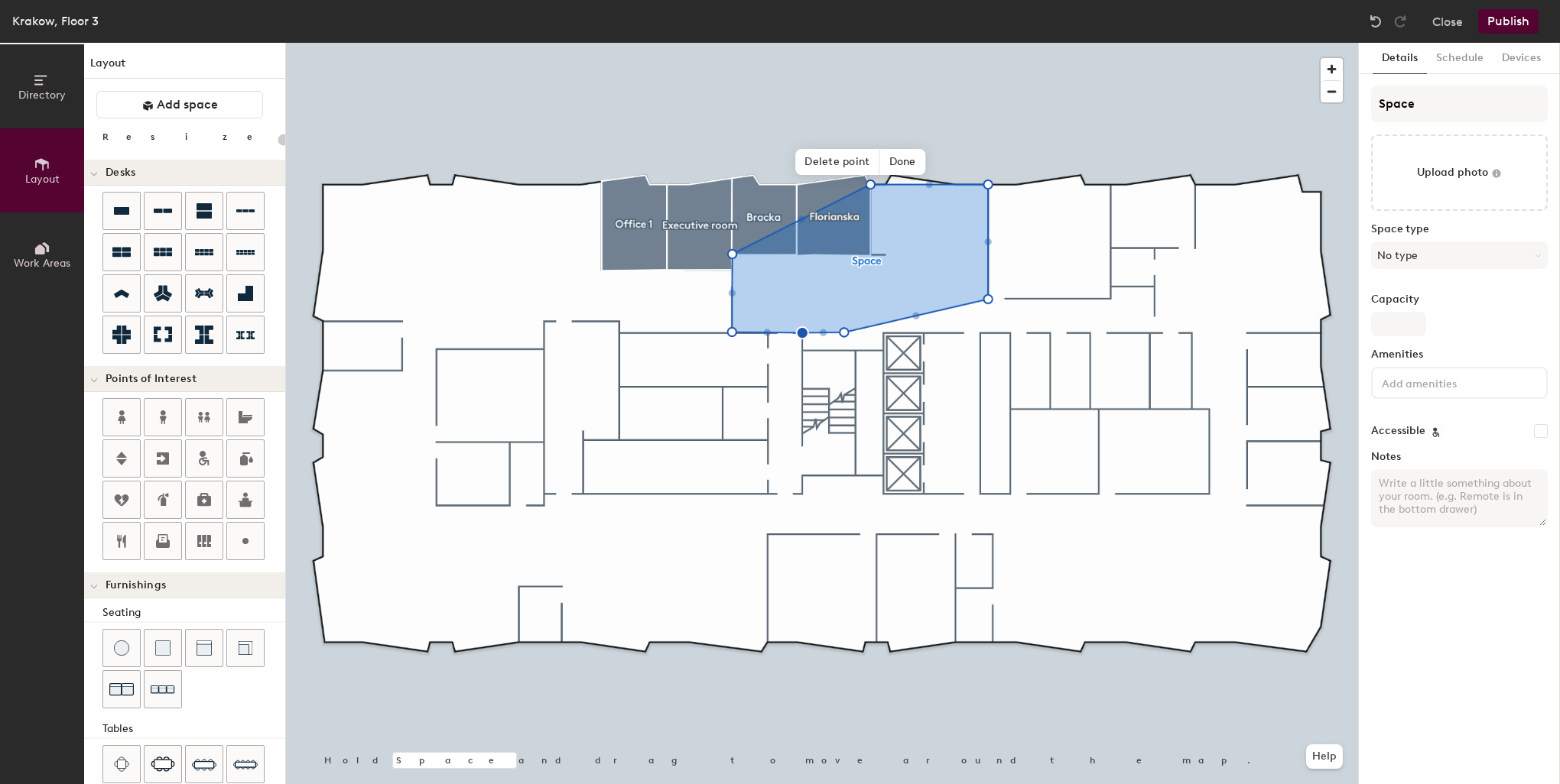
type input "20"
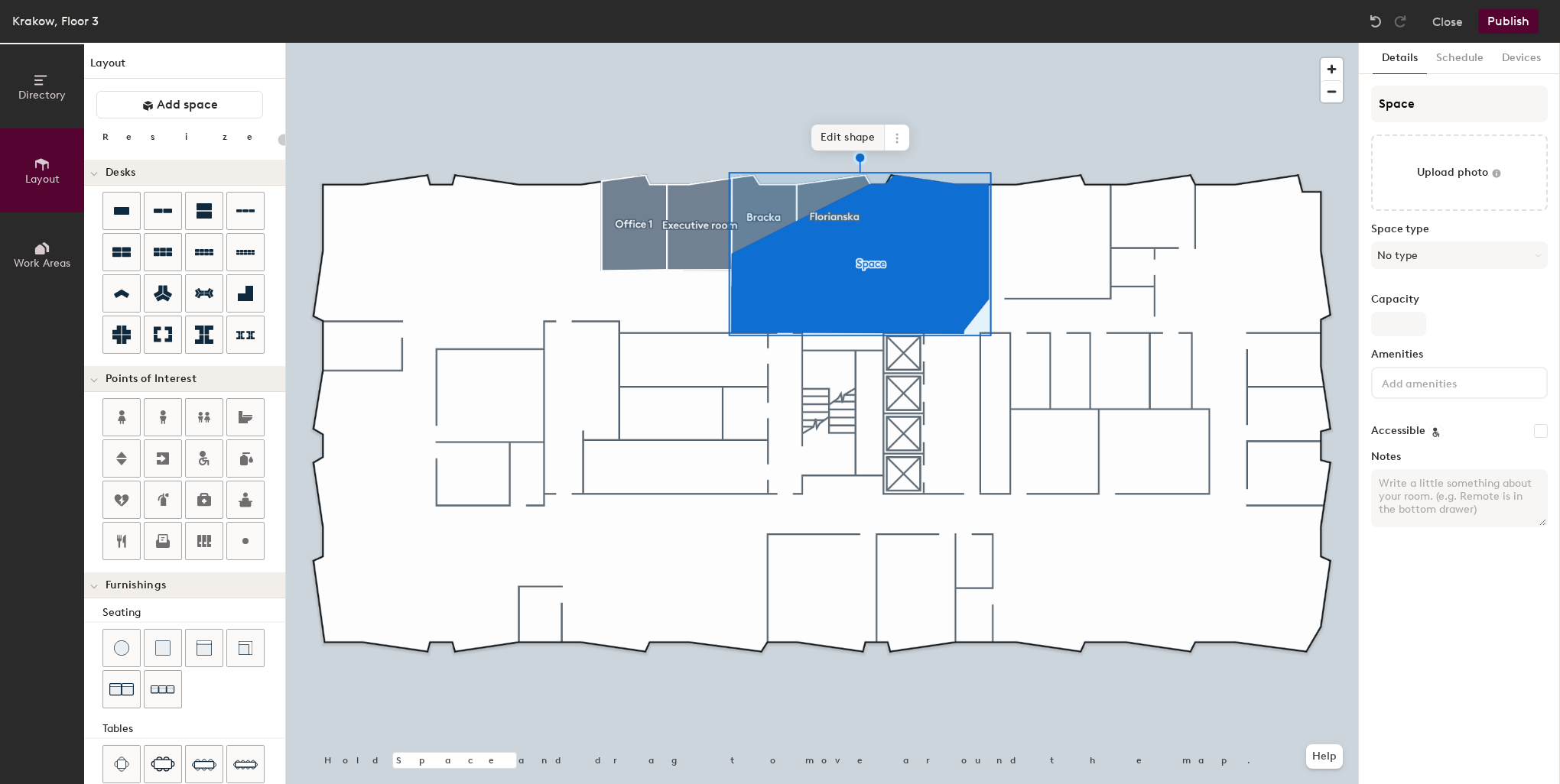
click at [847, 135] on span "Edit shape" at bounding box center [848, 138] width 73 height 26
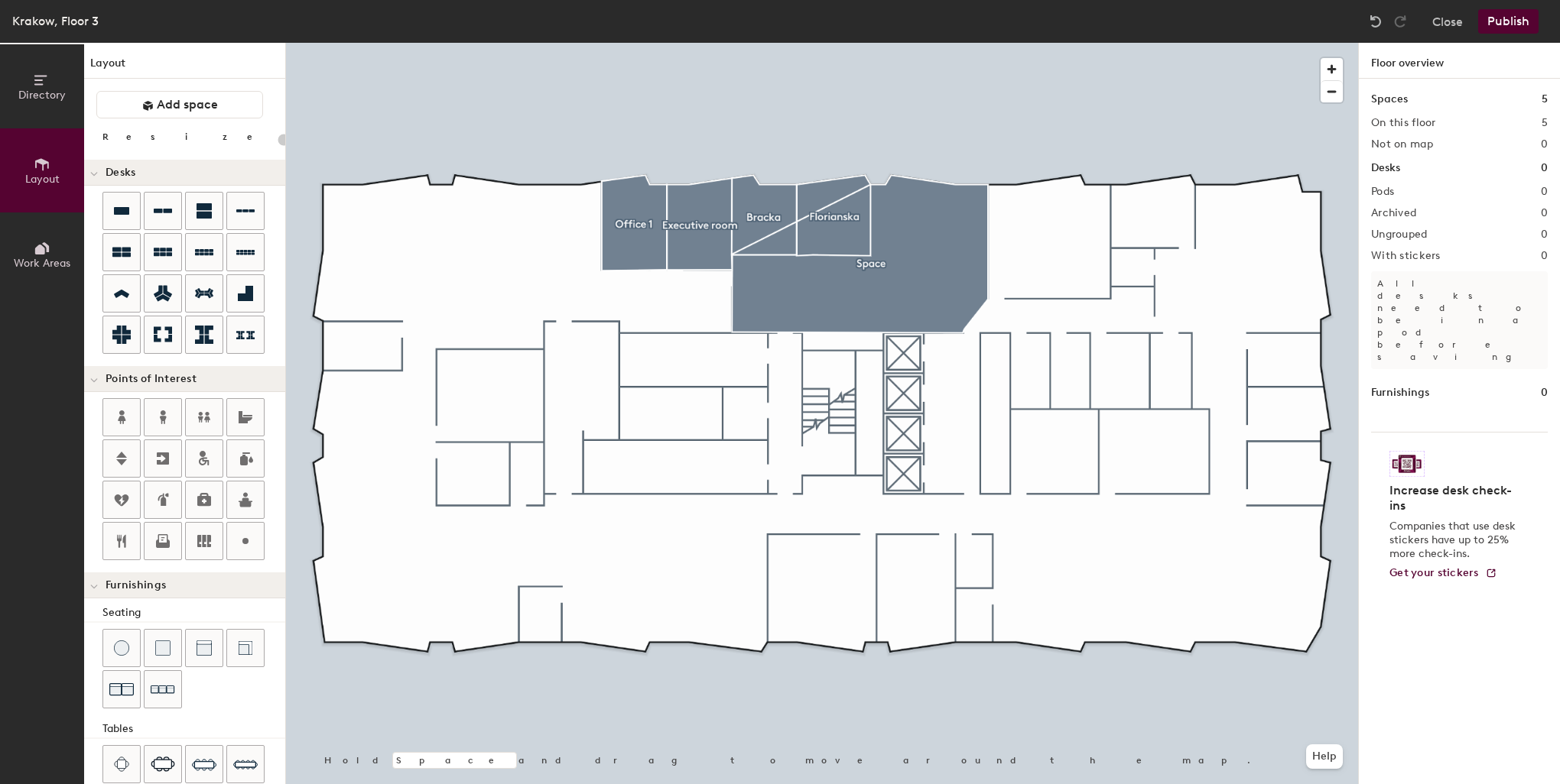
click at [887, 42] on div at bounding box center [821, 42] width 1072 height 0
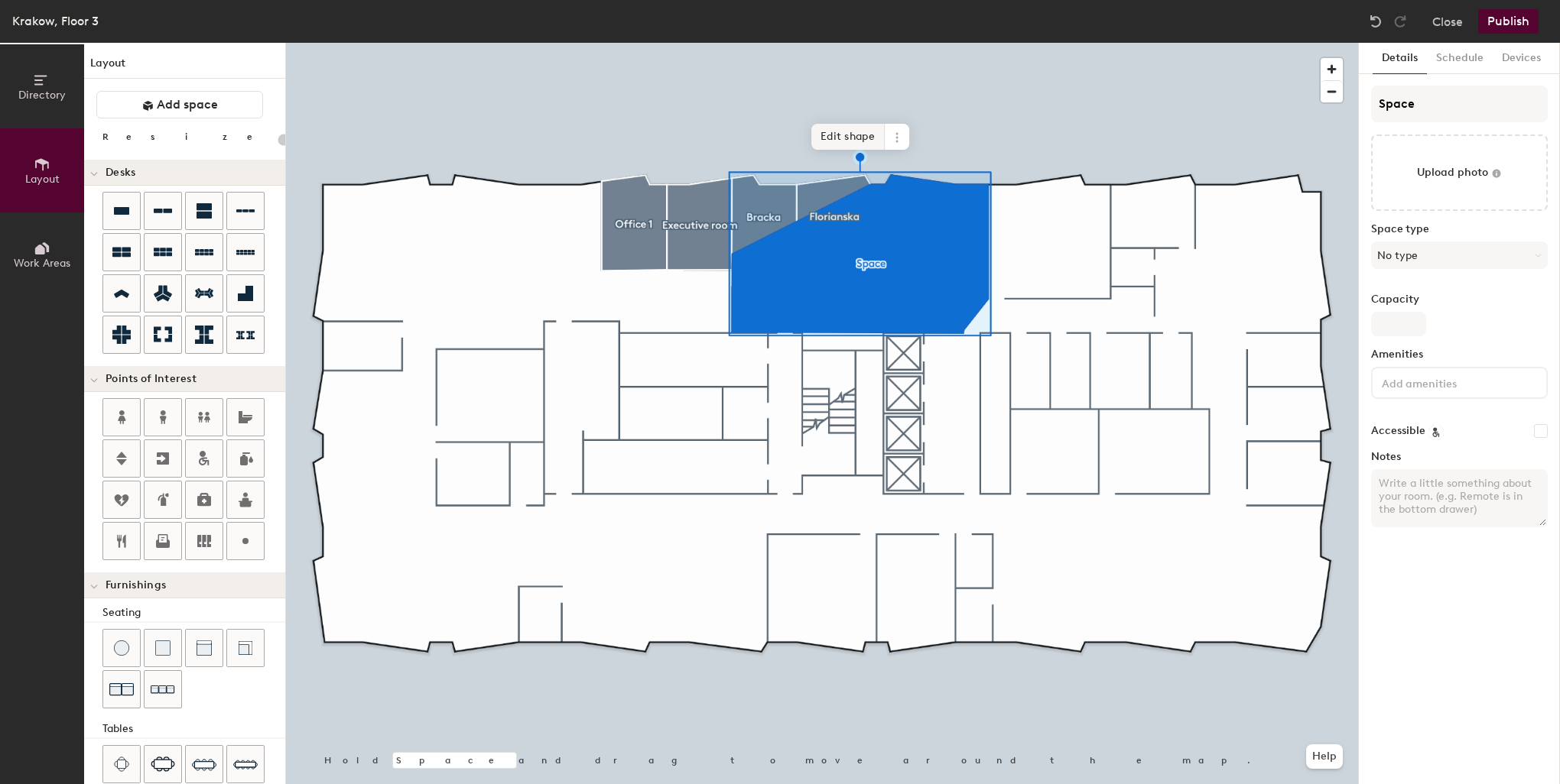
click at [842, 126] on span "Edit shape" at bounding box center [848, 137] width 73 height 26
click at [846, 139] on span "Add another" at bounding box center [807, 152] width 82 height 26
click at [843, 132] on span "Edit shape" at bounding box center [848, 137] width 73 height 26
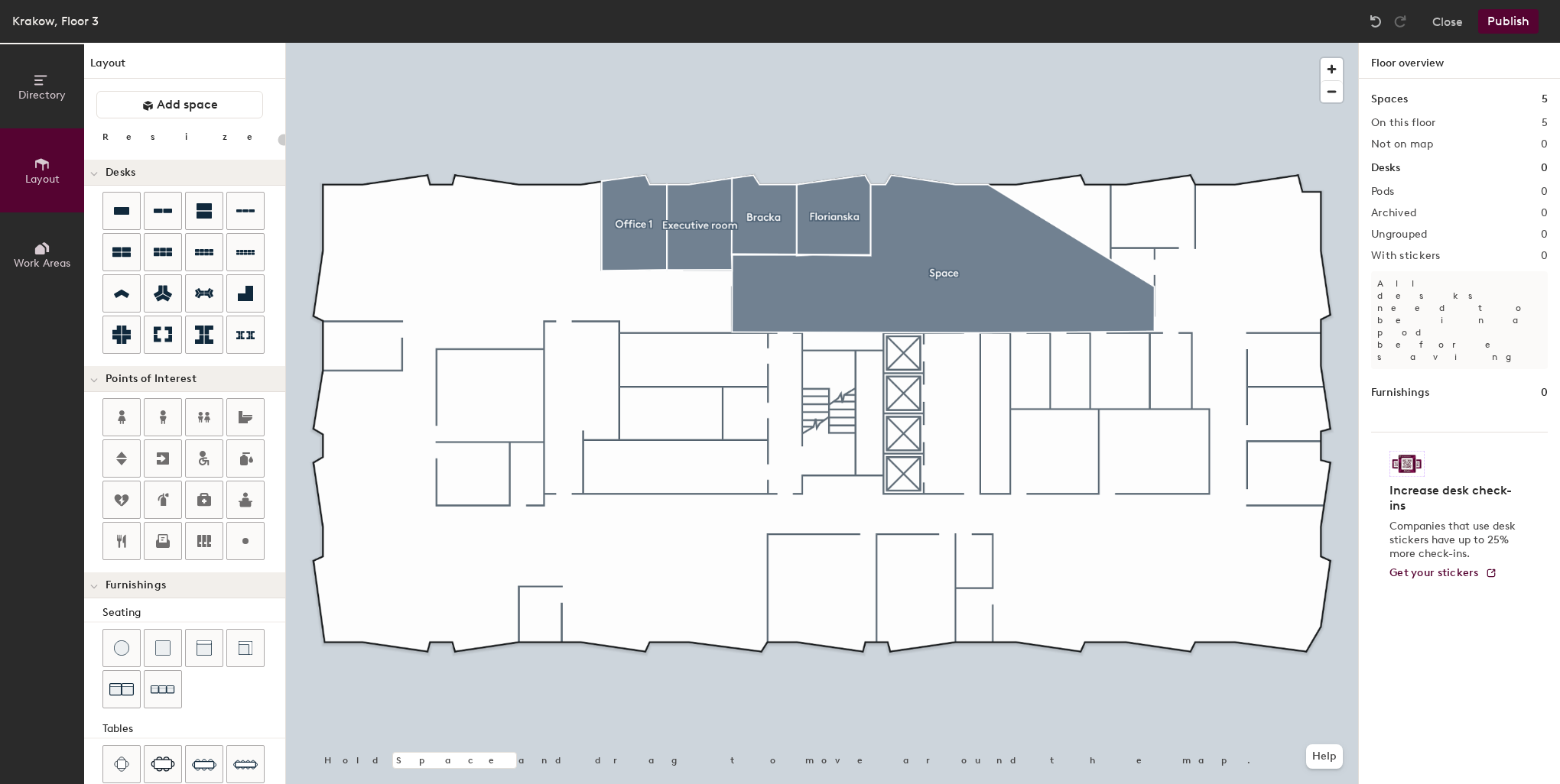
click at [1094, 42] on div at bounding box center [821, 42] width 1072 height 0
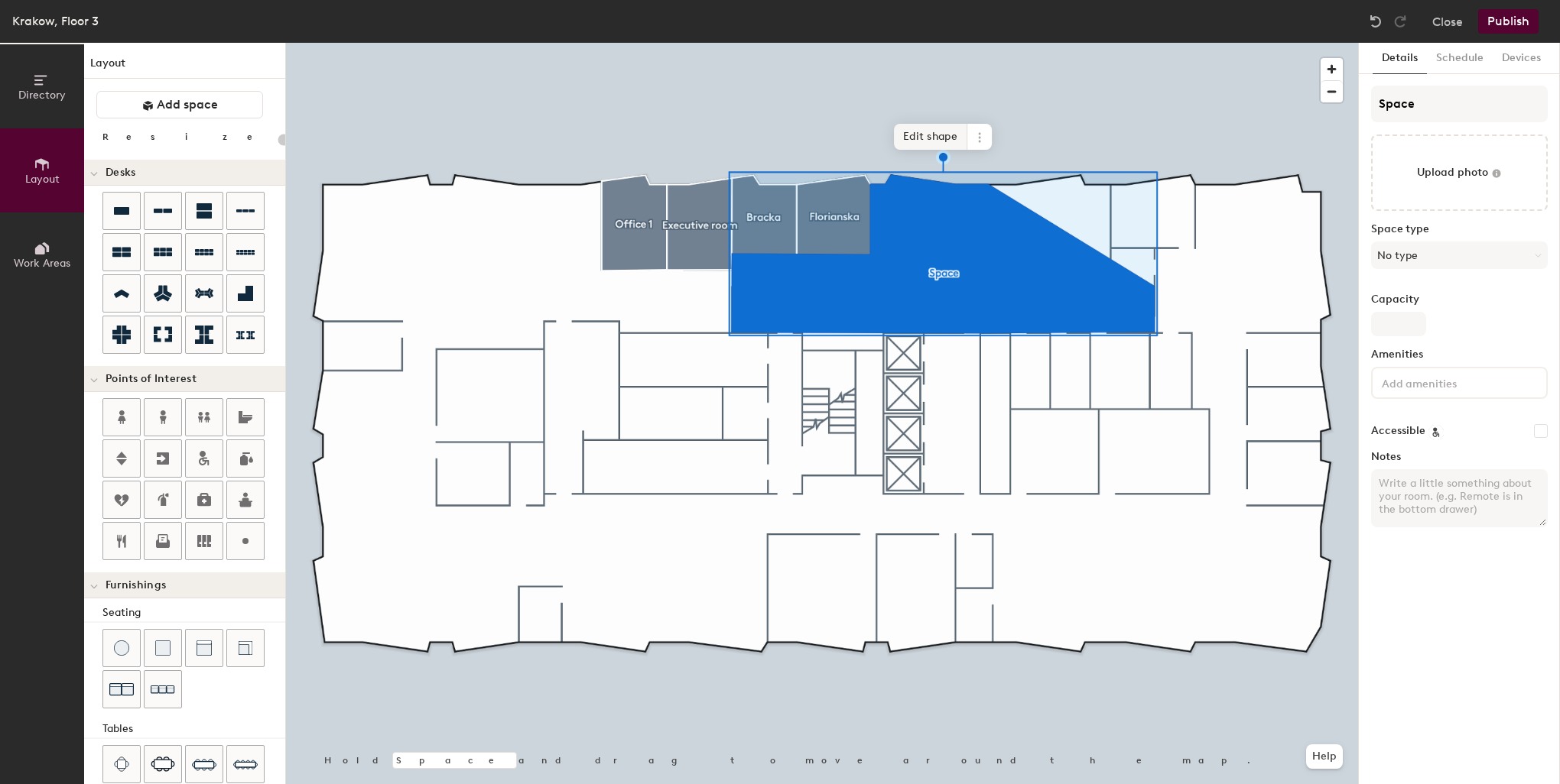
type input "20"
click at [937, 126] on span "Edit shape" at bounding box center [931, 137] width 73 height 26
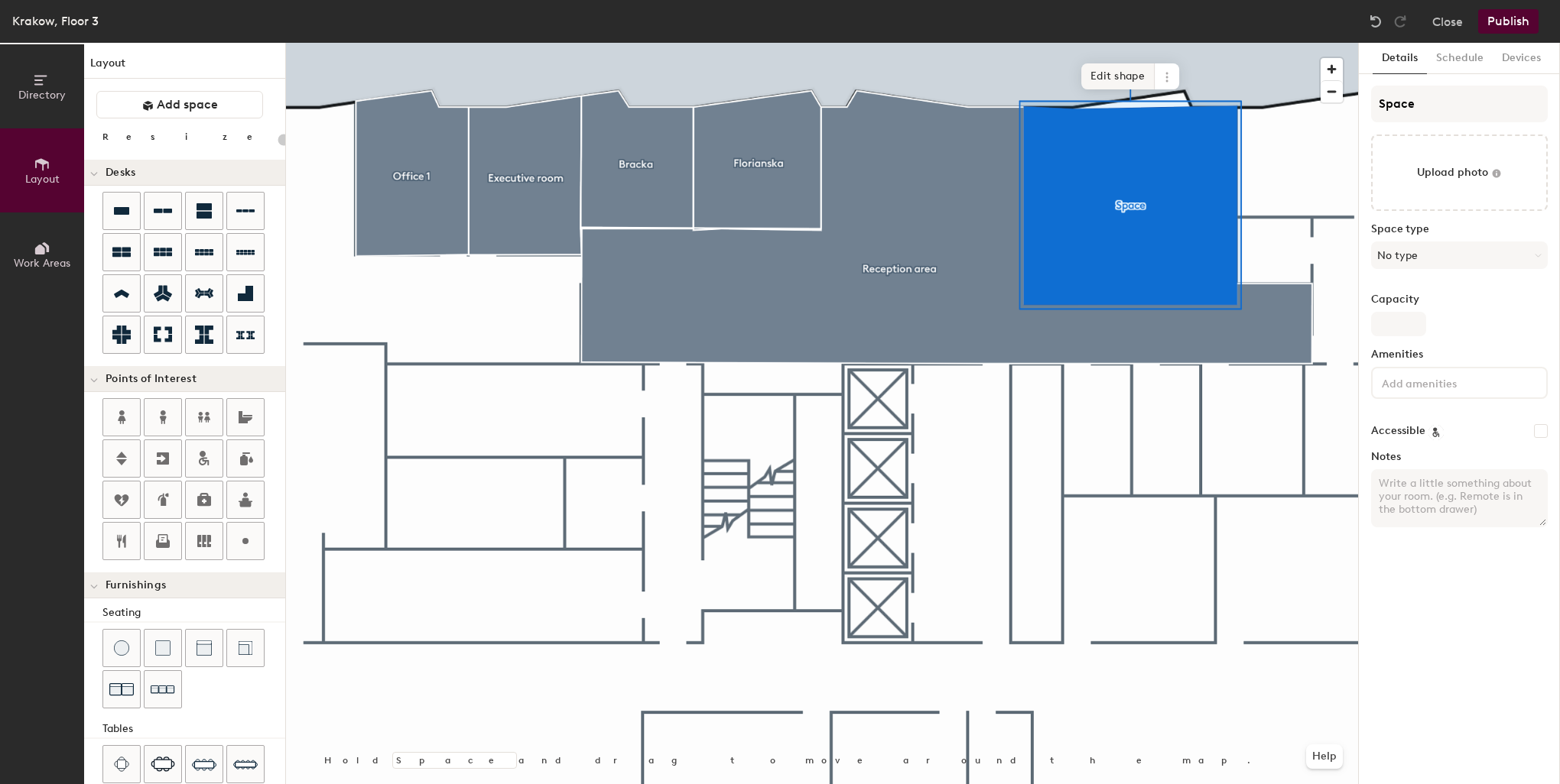
click at [1126, 82] on span "Edit shape" at bounding box center [1118, 77] width 73 height 26
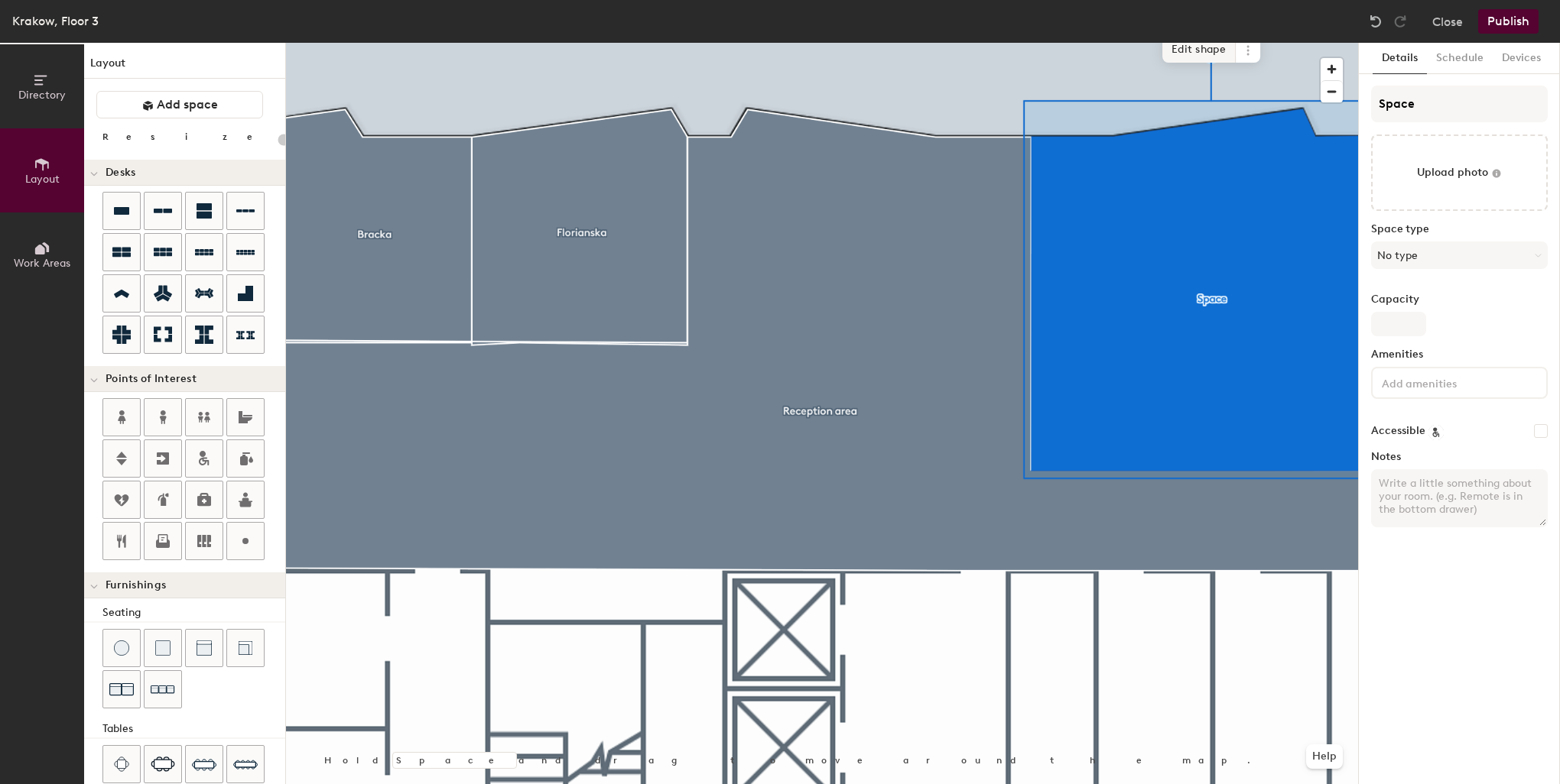
click at [1196, 51] on span "Edit shape" at bounding box center [1199, 50] width 73 height 26
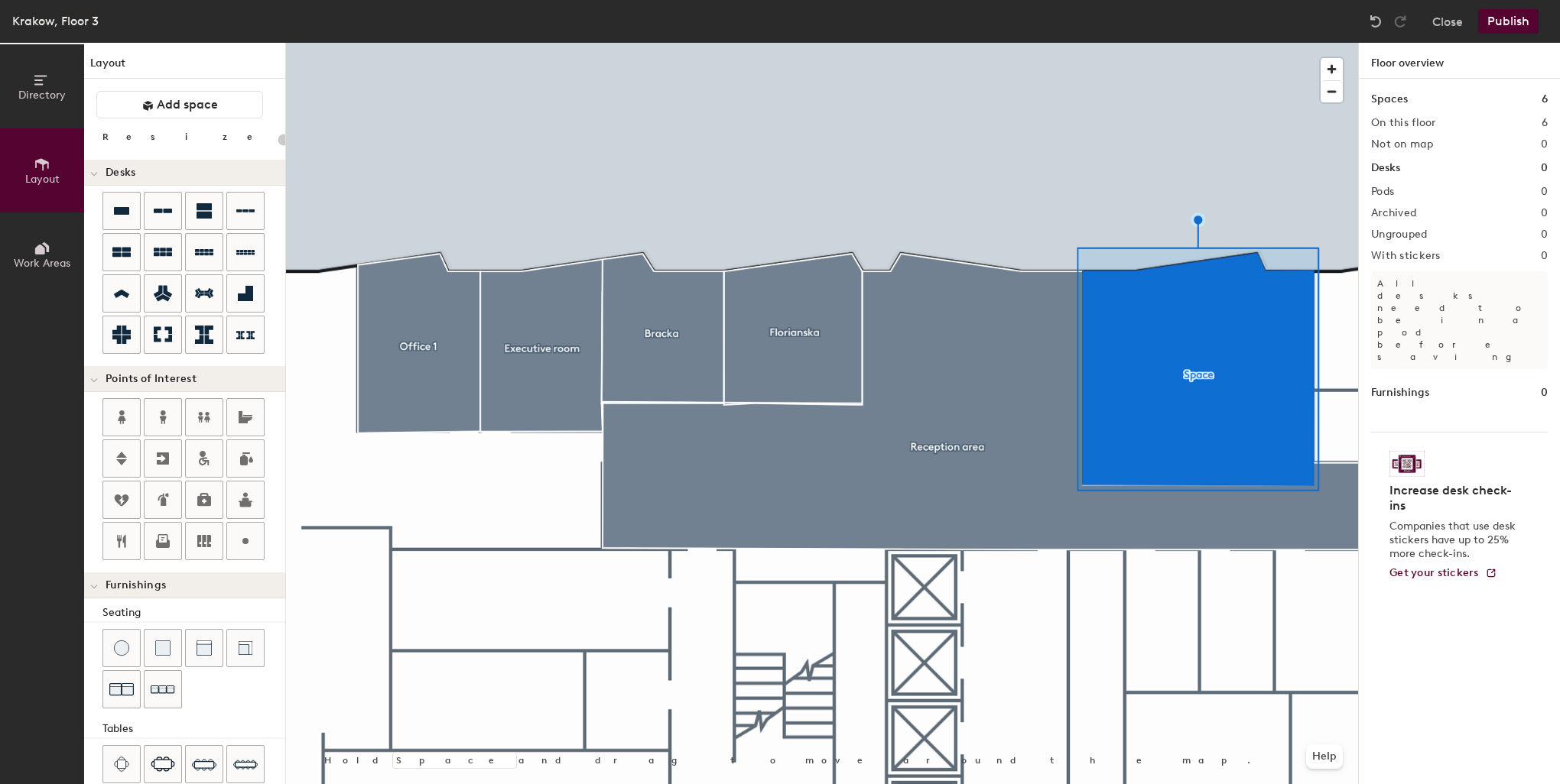
type input "20"
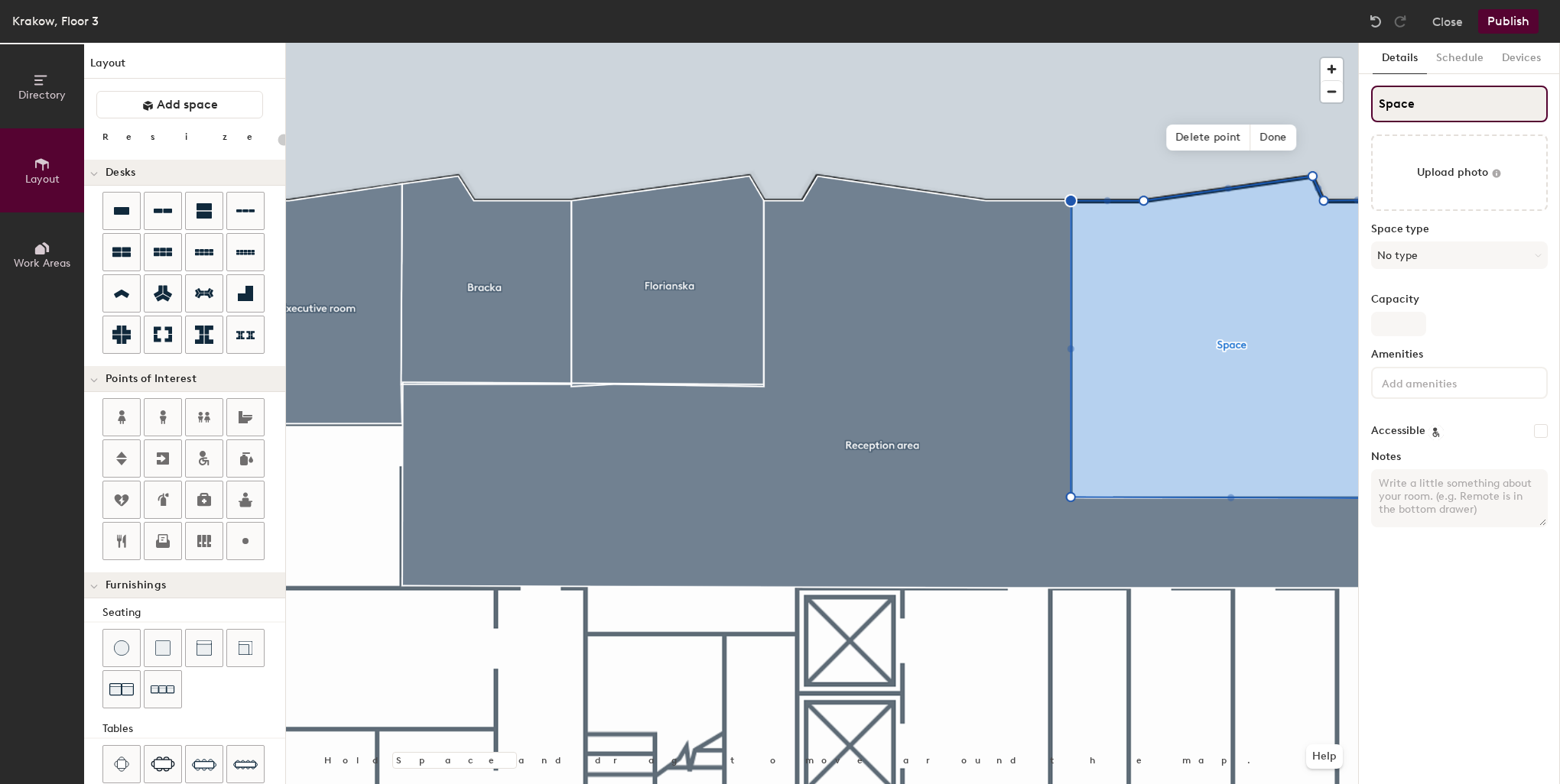
click at [1324, 113] on div "Directory Layout Work Areas Layout Add space Resize Desks Points of Interest Fu…" at bounding box center [780, 413] width 1560 height 741
type input "W"
type input "20"
type input "Waw"
type input "20"
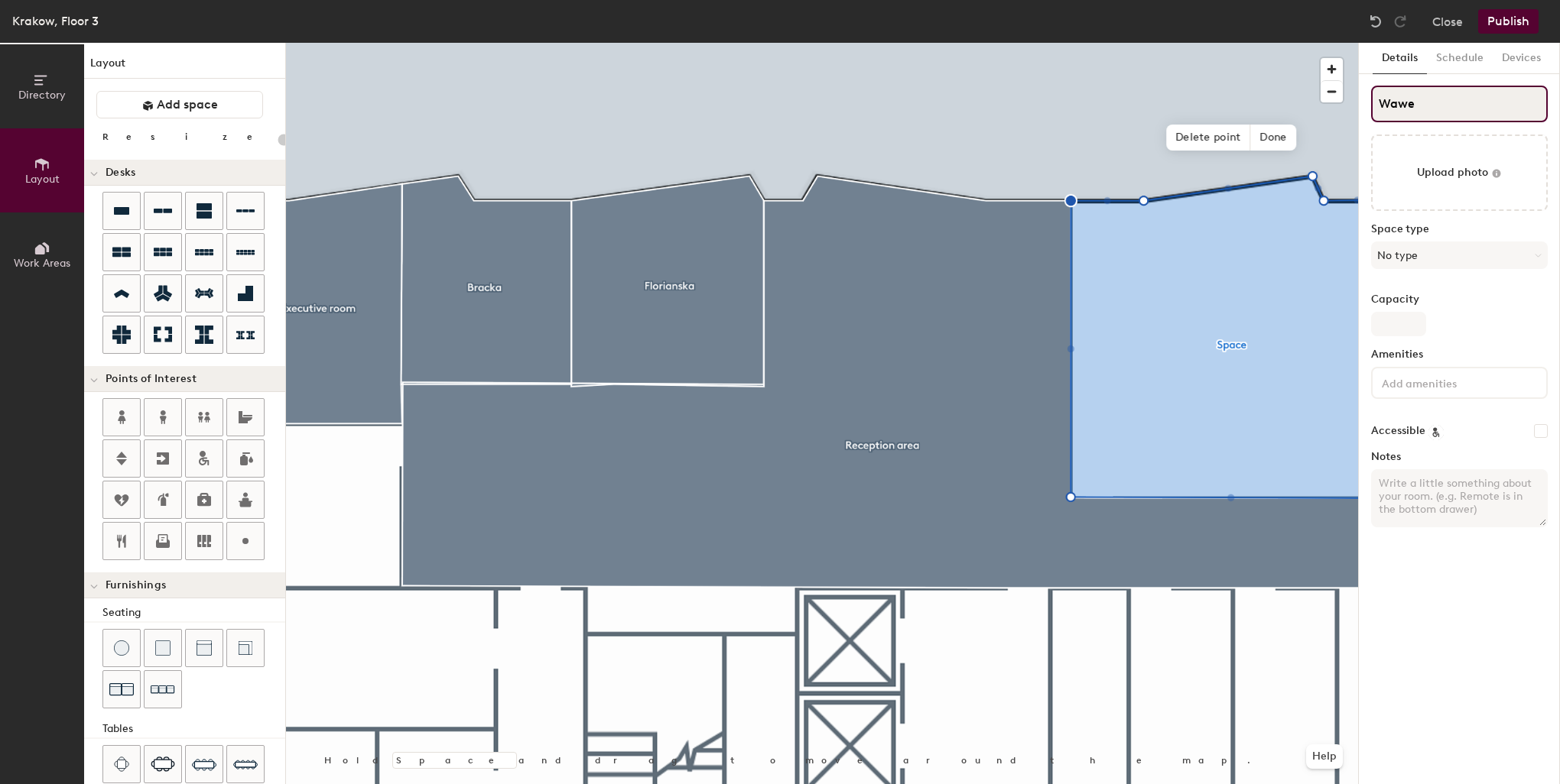
type input "Wawel"
type input "20"
click at [1474, 113] on input "Wawel" at bounding box center [1459, 104] width 176 height 37
type input "Wawel"
click at [1389, 331] on input "Capacity" at bounding box center [1398, 324] width 55 height 24
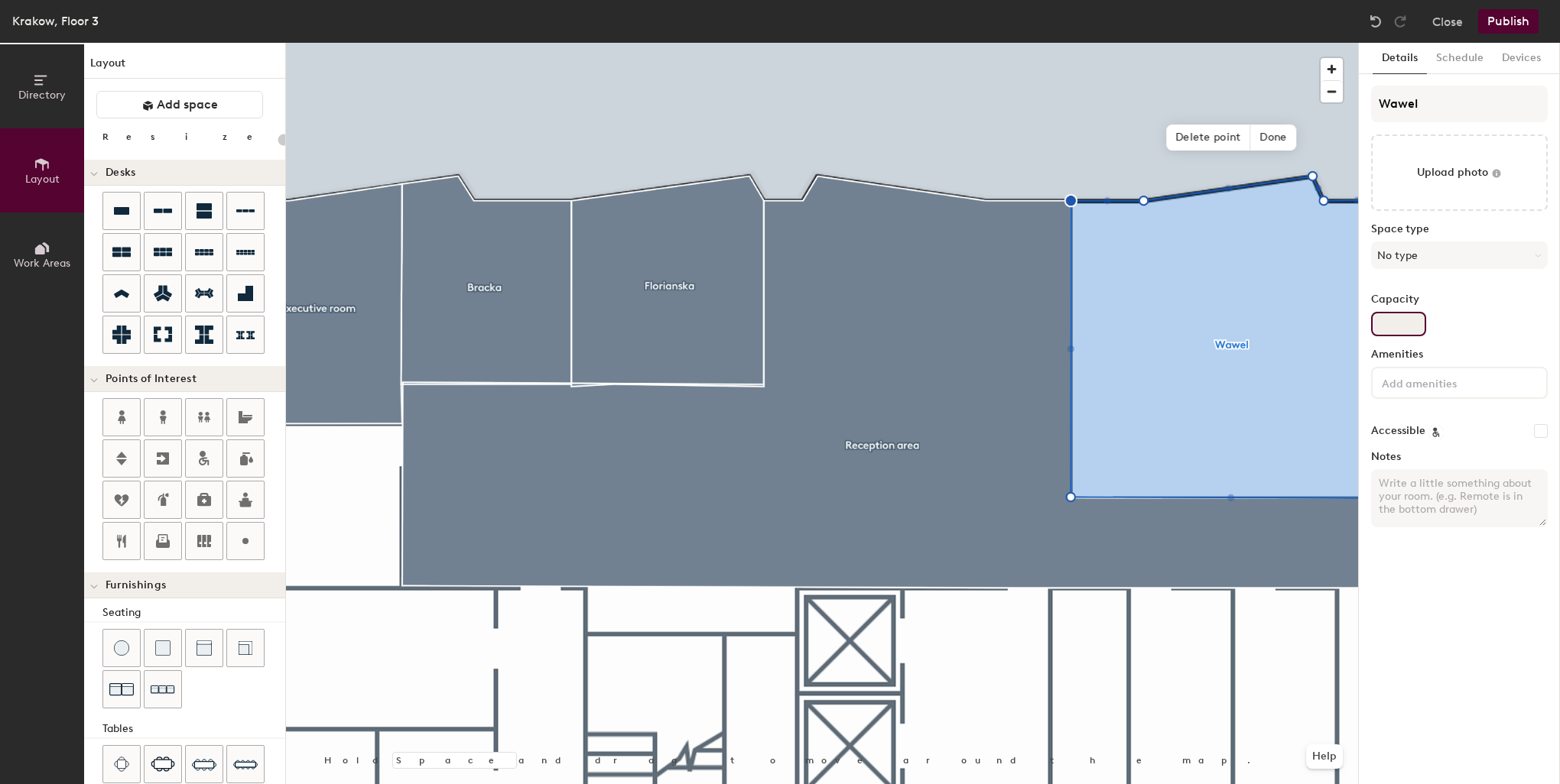
click at [1400, 325] on input "Capacity" at bounding box center [1398, 324] width 55 height 24
type input "1"
type input "20"
type input "14"
type input "20"
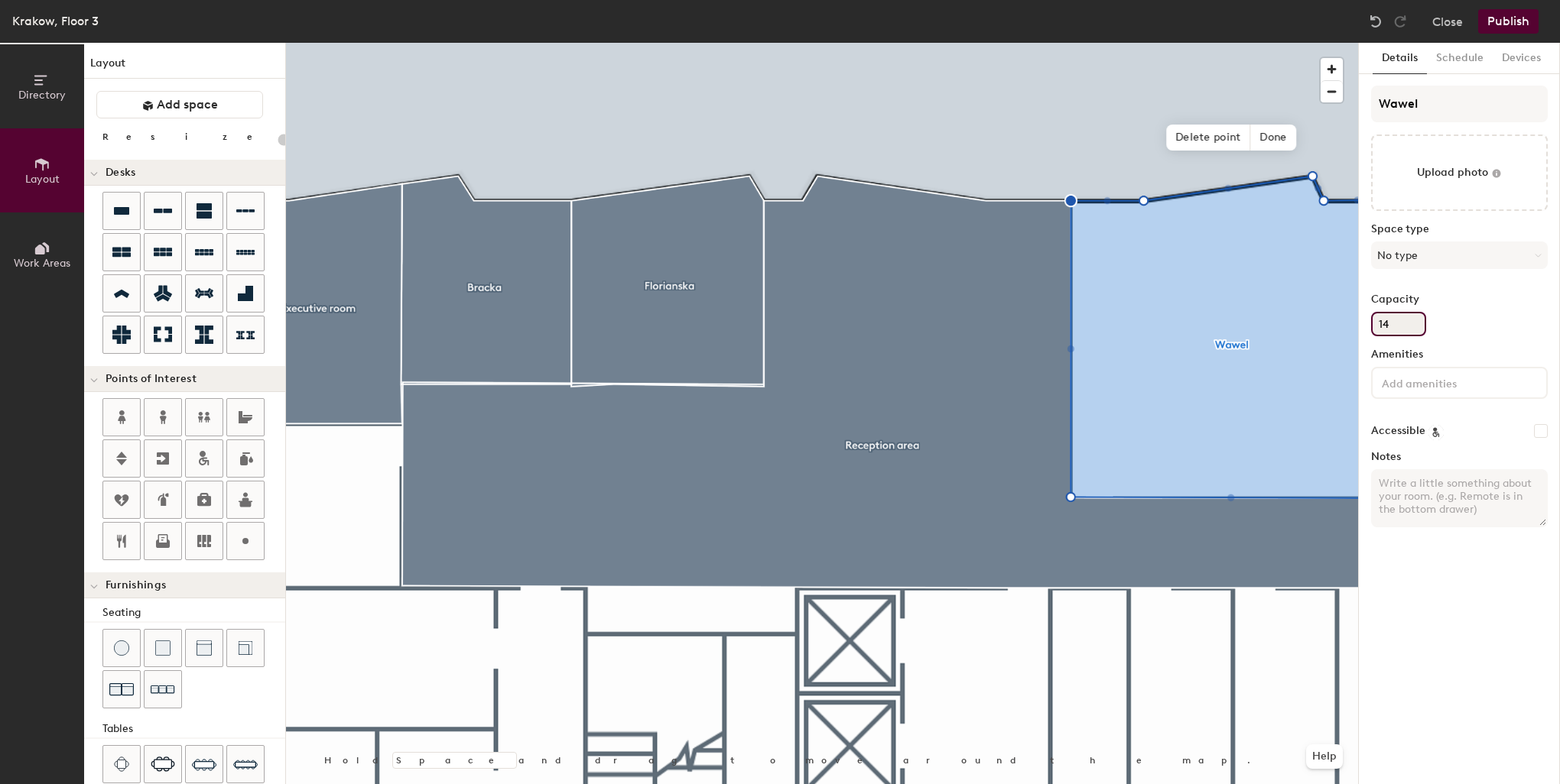
type input "14"
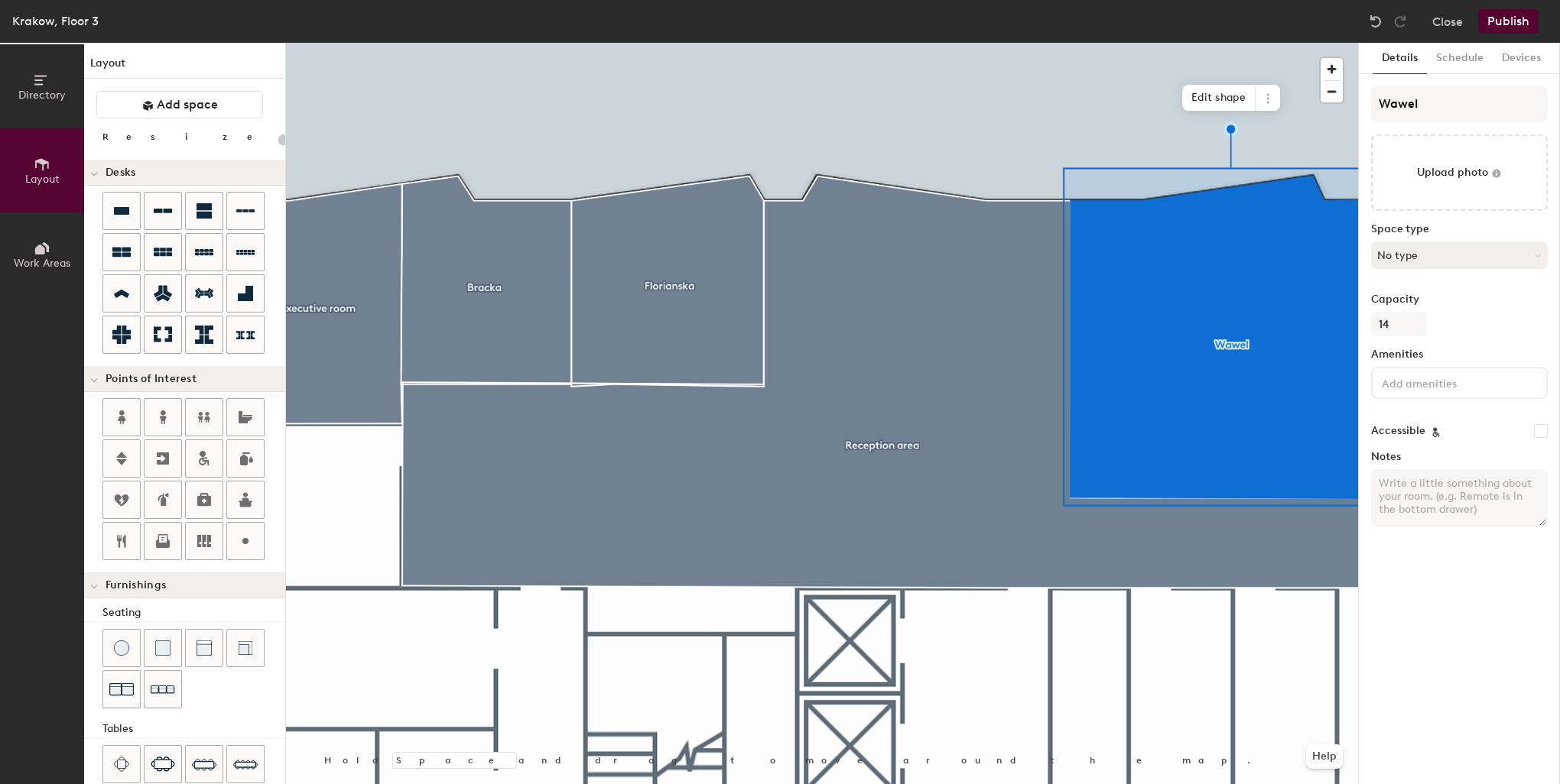
click at [1393, 246] on button "No type" at bounding box center [1459, 255] width 176 height 28
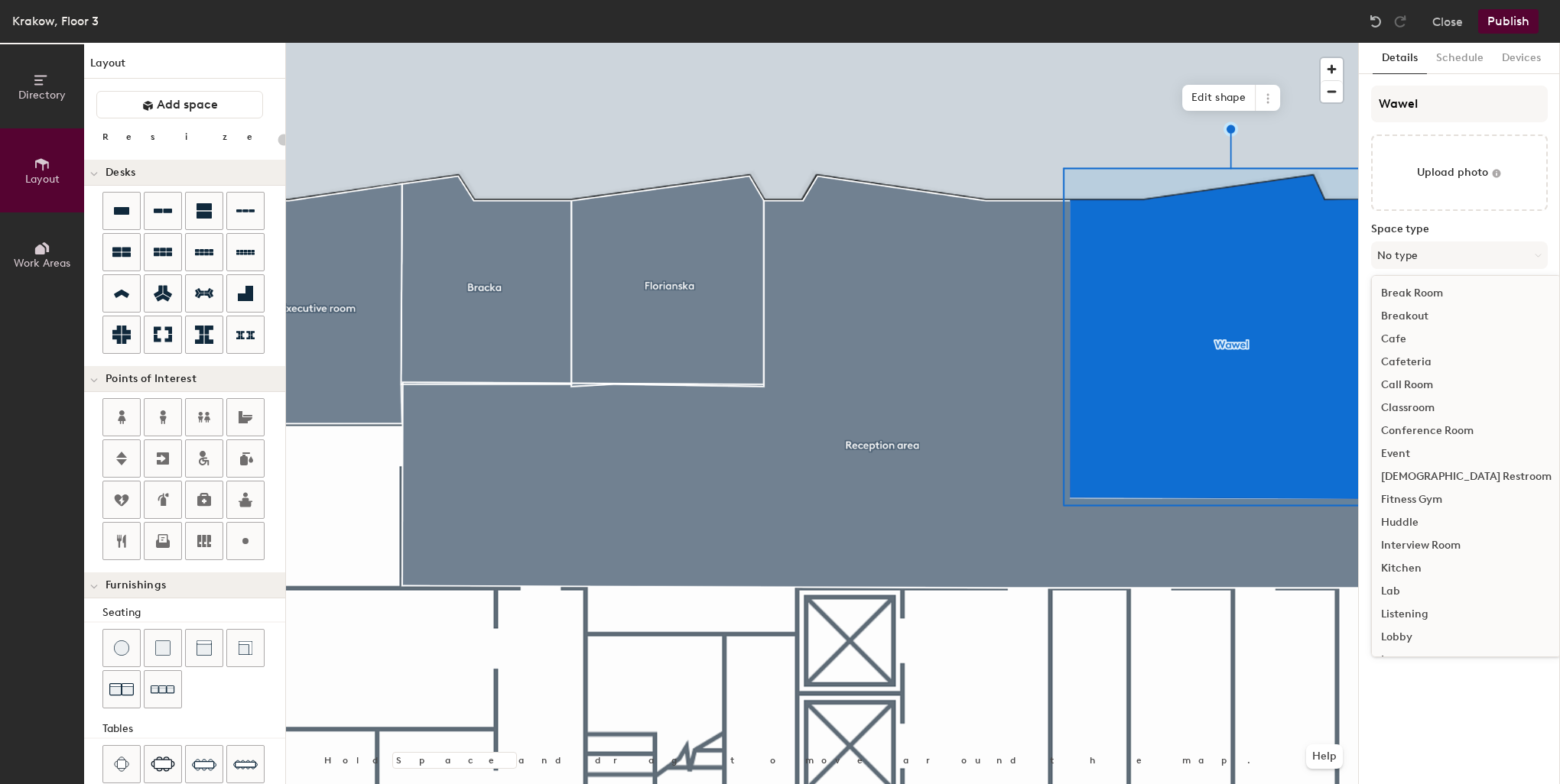
click at [1441, 432] on div "Conference Room" at bounding box center [1465, 431] width 189 height 23
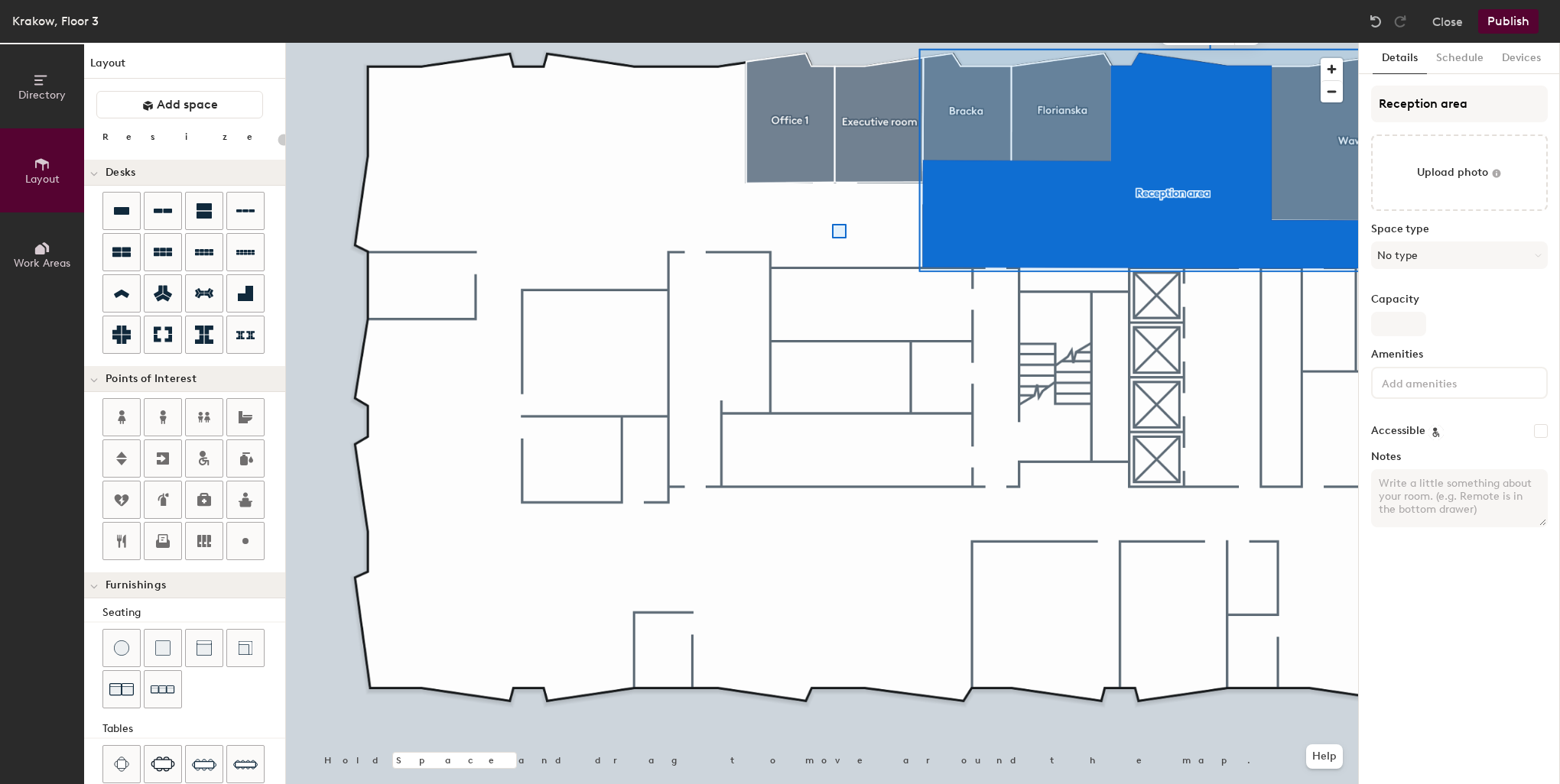
click at [832, 42] on div at bounding box center [821, 42] width 1072 height 0
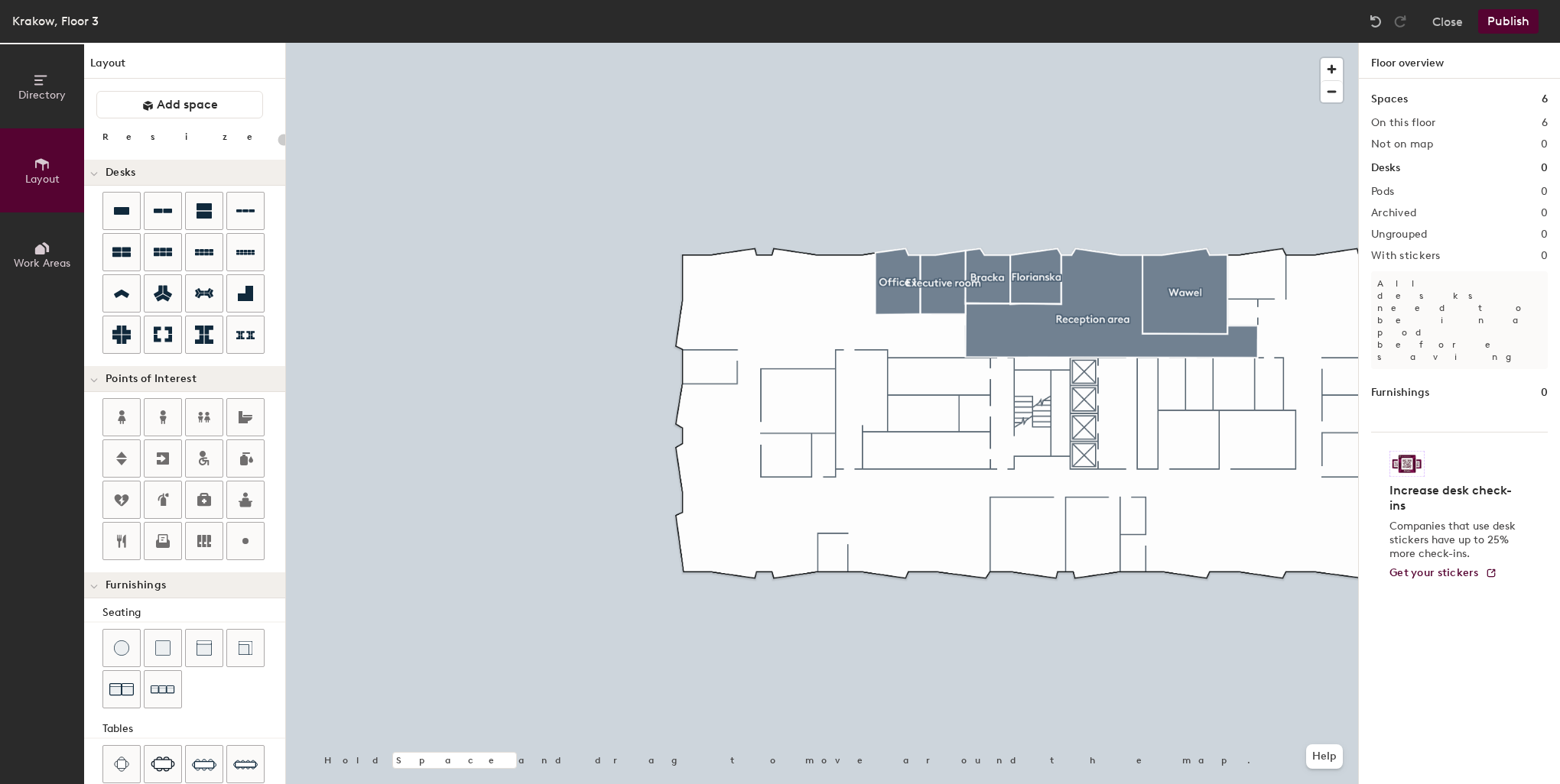
click at [1202, 42] on div at bounding box center [821, 42] width 1072 height 0
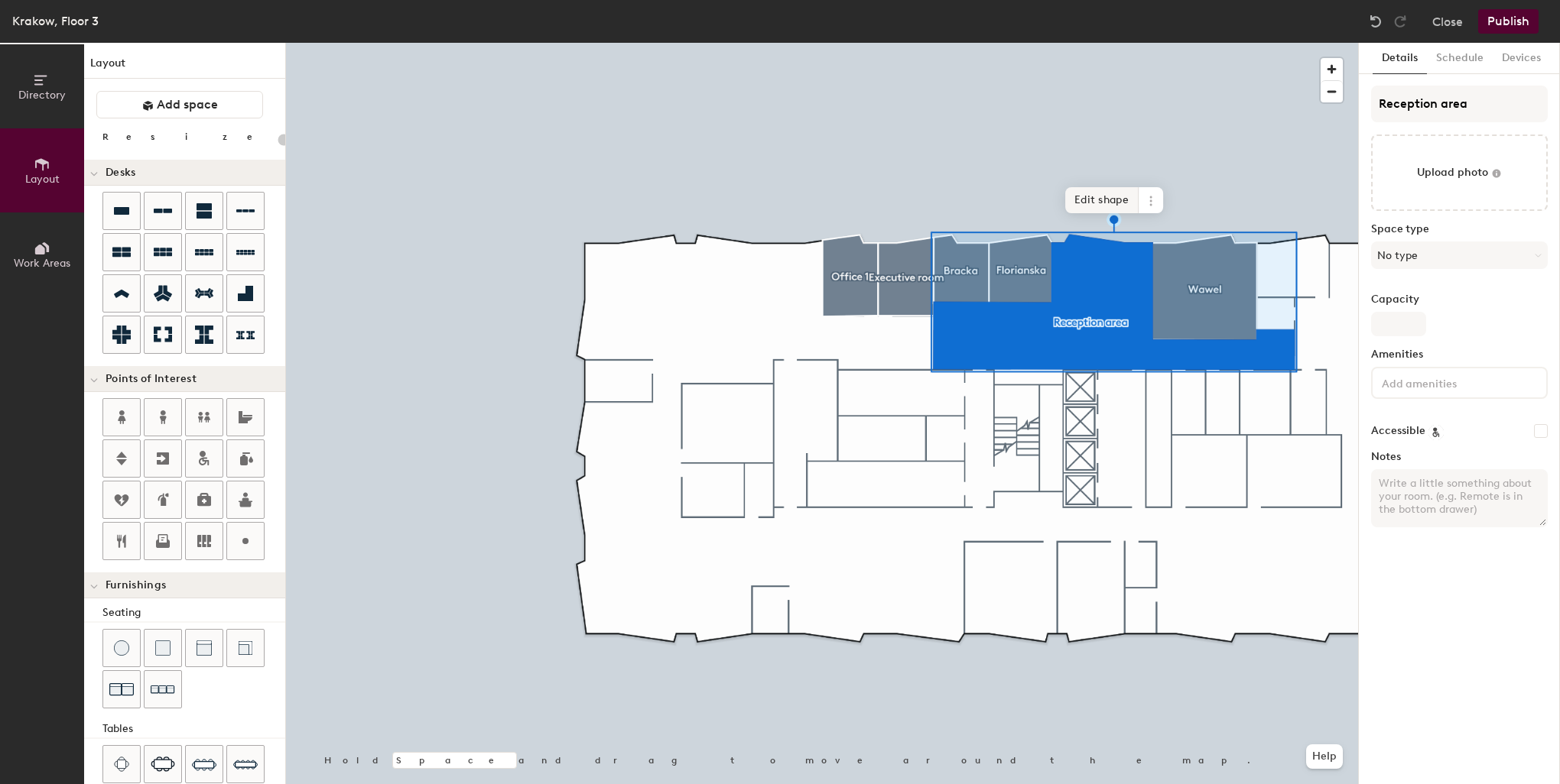
click at [1104, 200] on span "Edit shape" at bounding box center [1102, 200] width 73 height 26
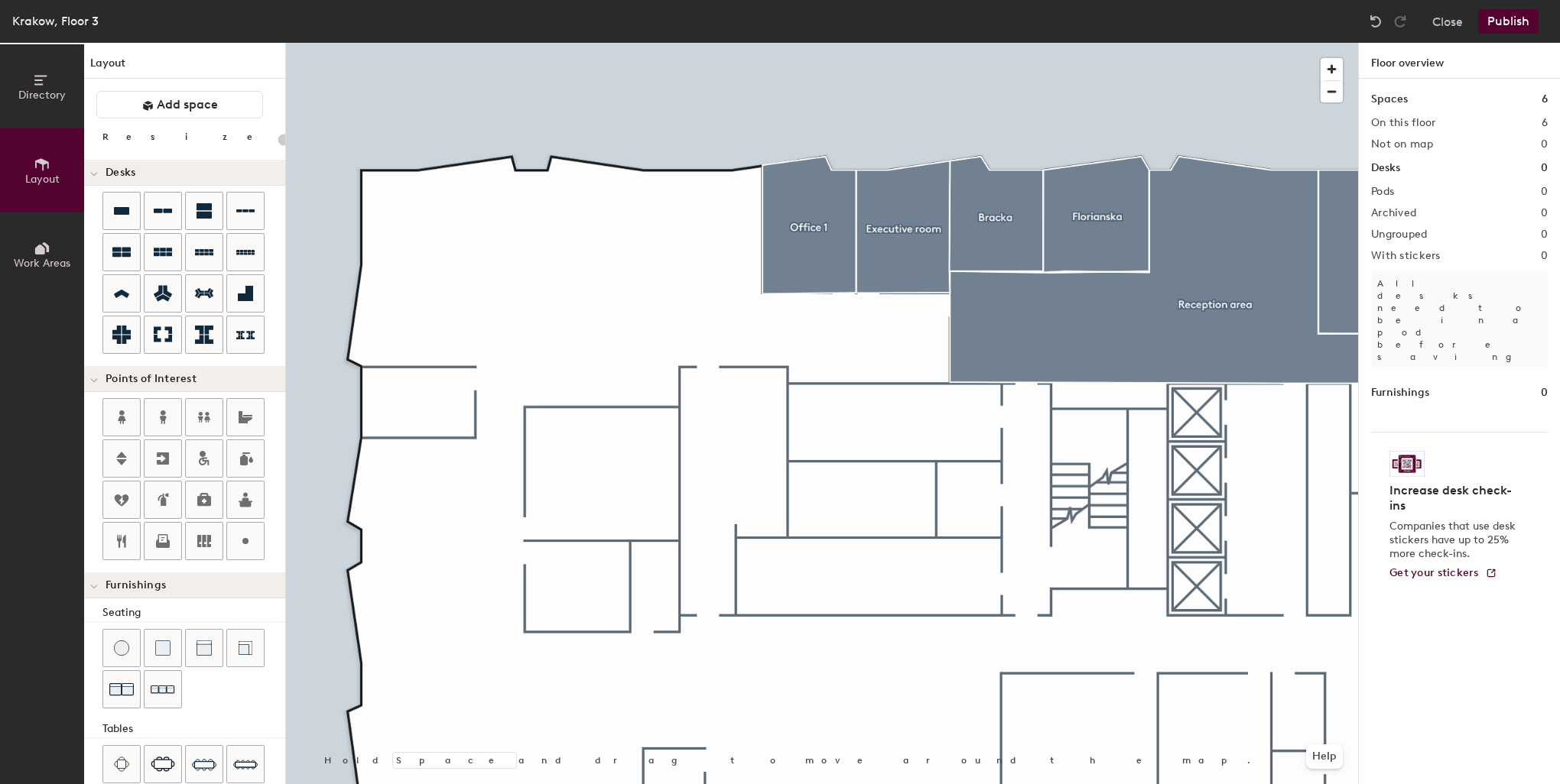
click at [1504, 23] on button "Publish" at bounding box center [1508, 21] width 60 height 24
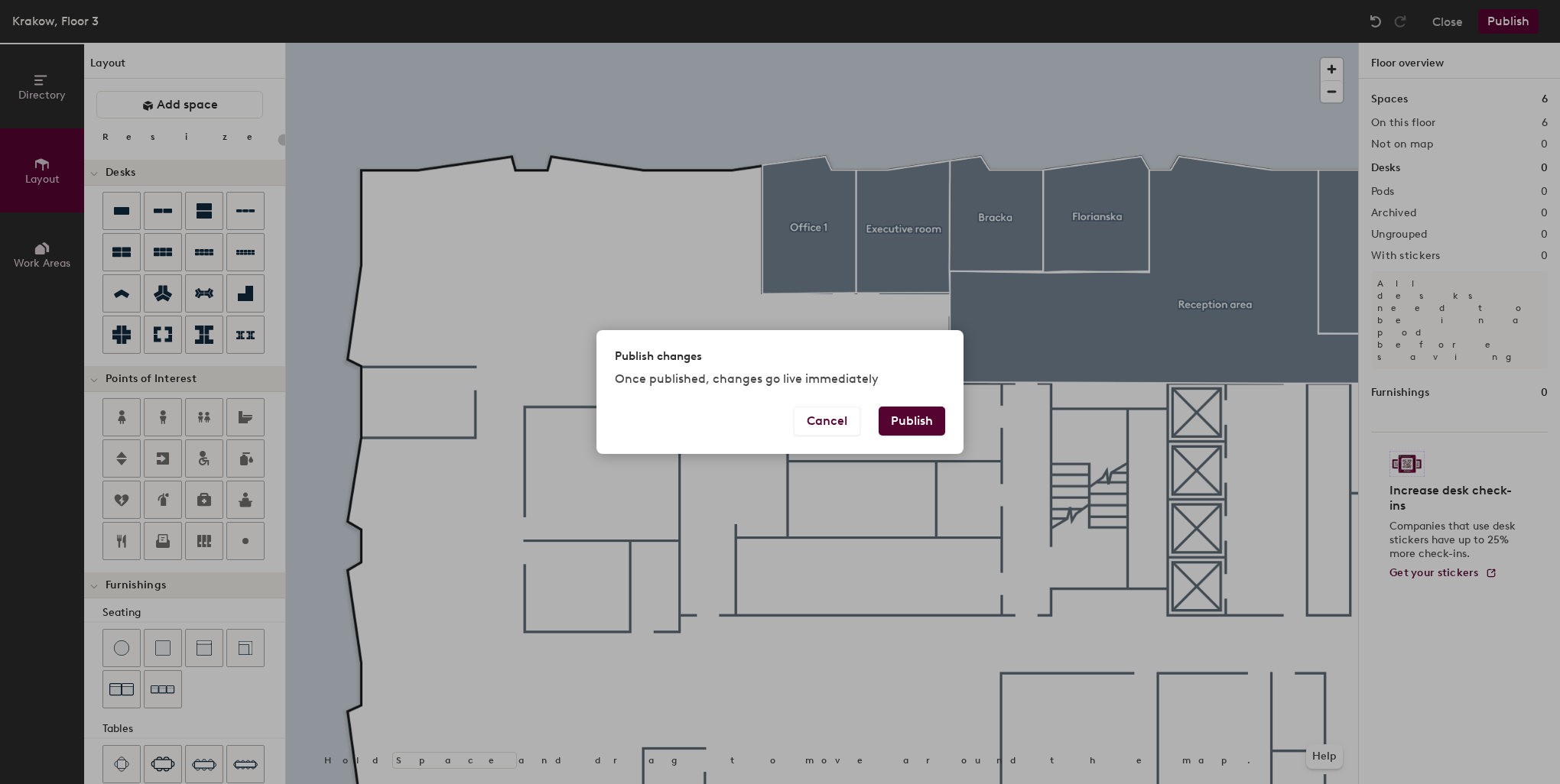
click at [916, 420] on button "Publish" at bounding box center [911, 421] width 66 height 29
type input "20"
